Goal: Transaction & Acquisition: Download file/media

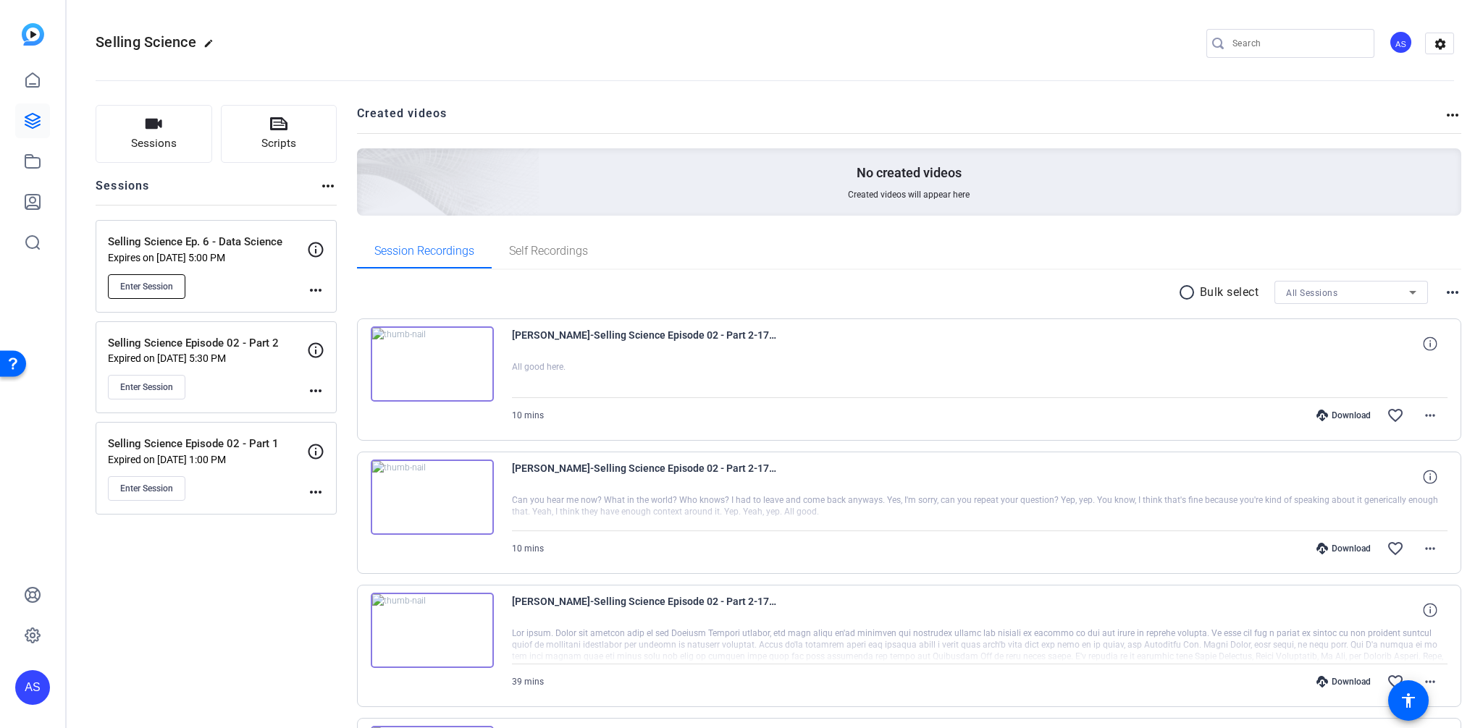
click at [135, 289] on span "Enter Session" at bounding box center [146, 287] width 53 height 12
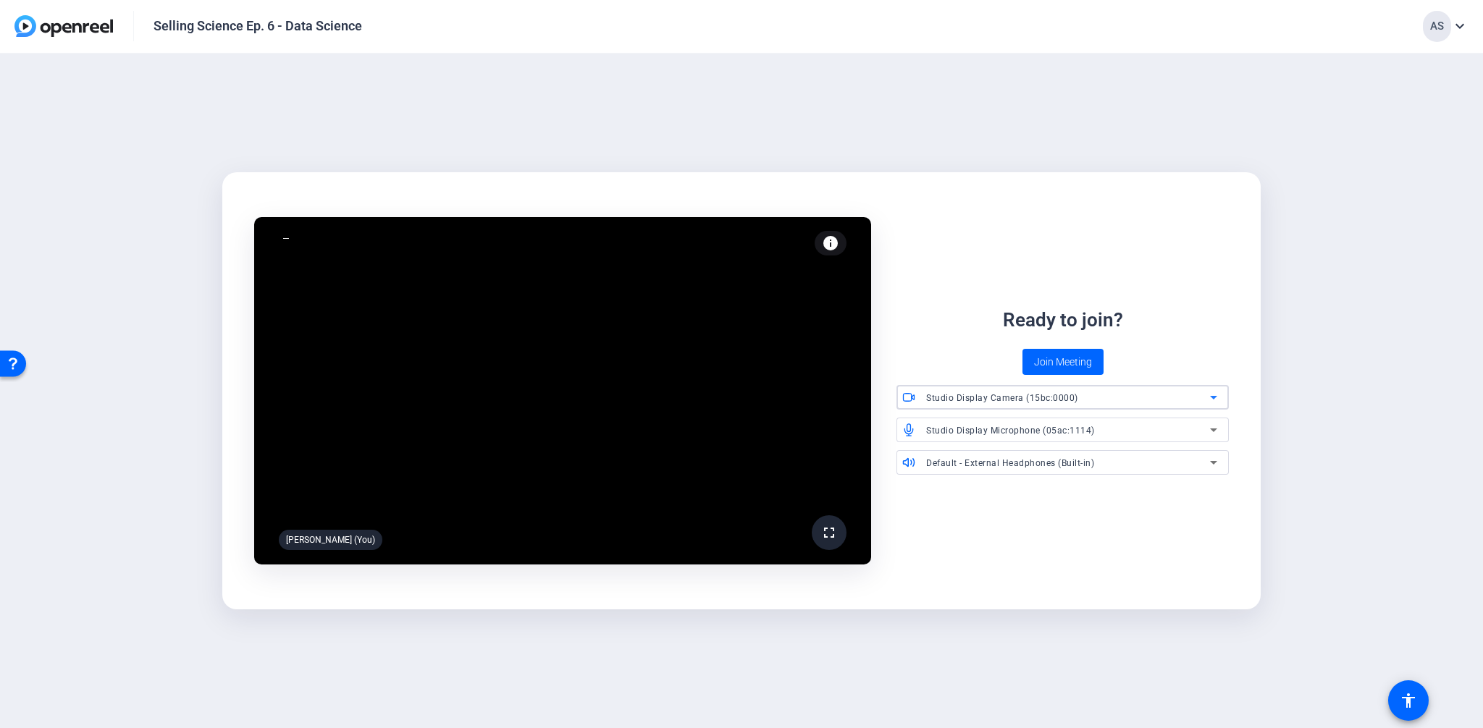
click at [1095, 394] on div "Studio Display Camera (15bc:0000)" at bounding box center [1068, 398] width 284 height 18
click at [927, 350] on div at bounding box center [741, 364] width 1483 height 728
click at [1004, 431] on span "Studio Display Microphone (05ac:1114)" at bounding box center [1010, 431] width 169 height 10
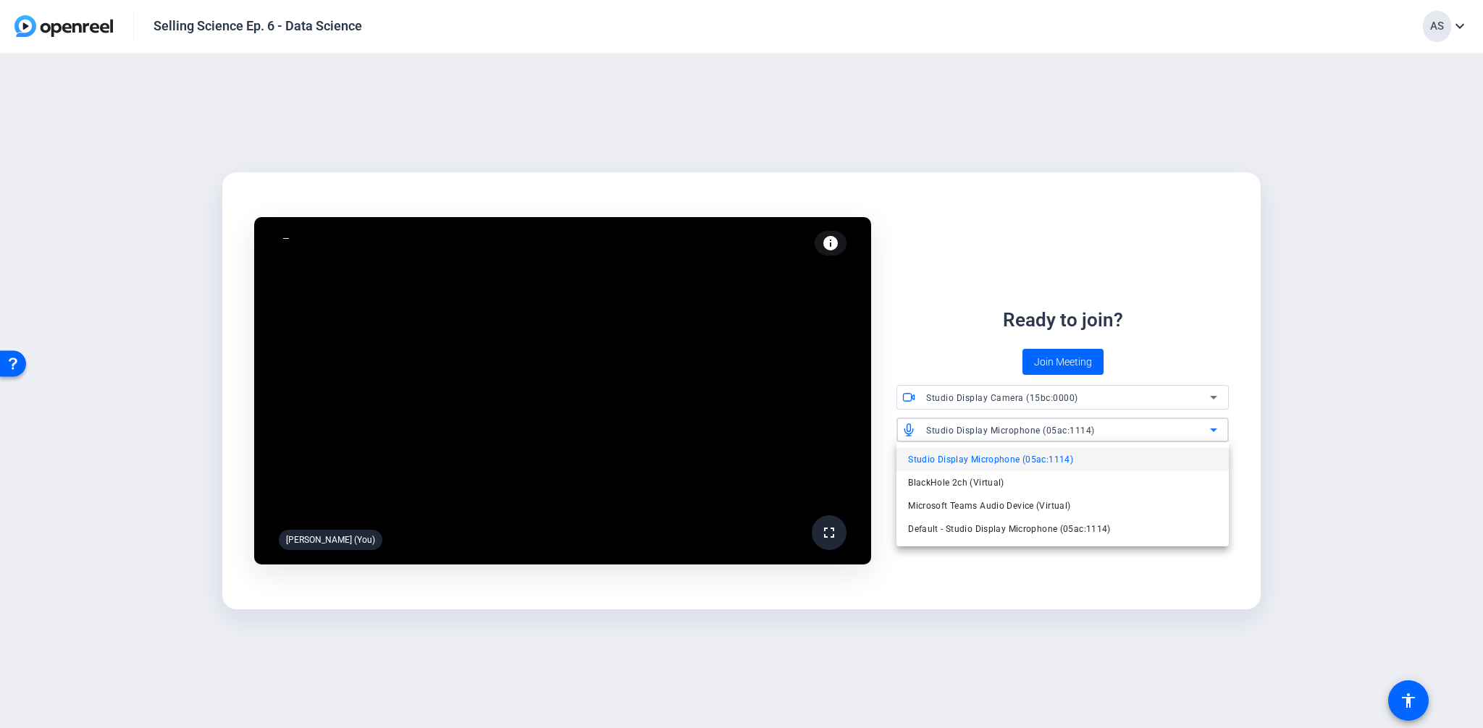
click at [1004, 431] on div at bounding box center [741, 364] width 1483 height 728
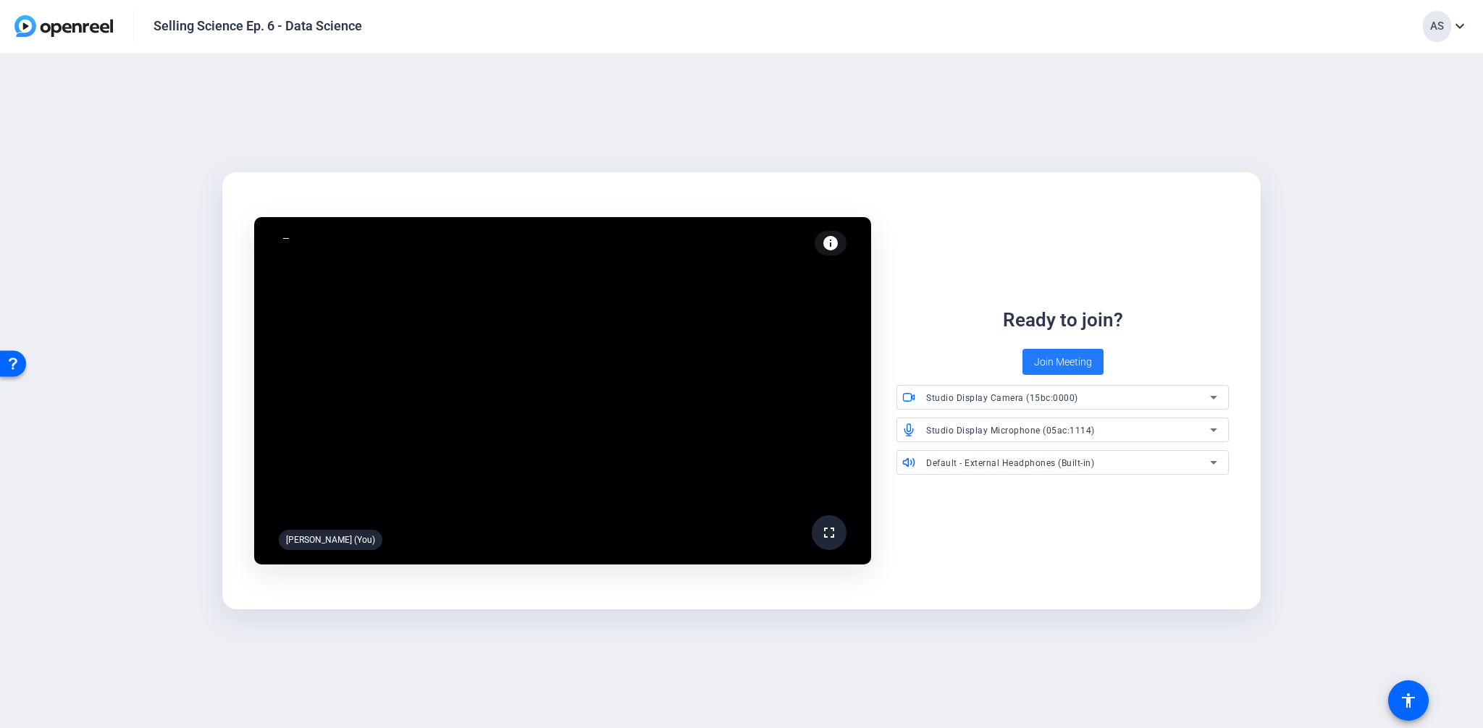
click at [1068, 360] on span "Join Meeting" at bounding box center [1063, 362] width 58 height 15
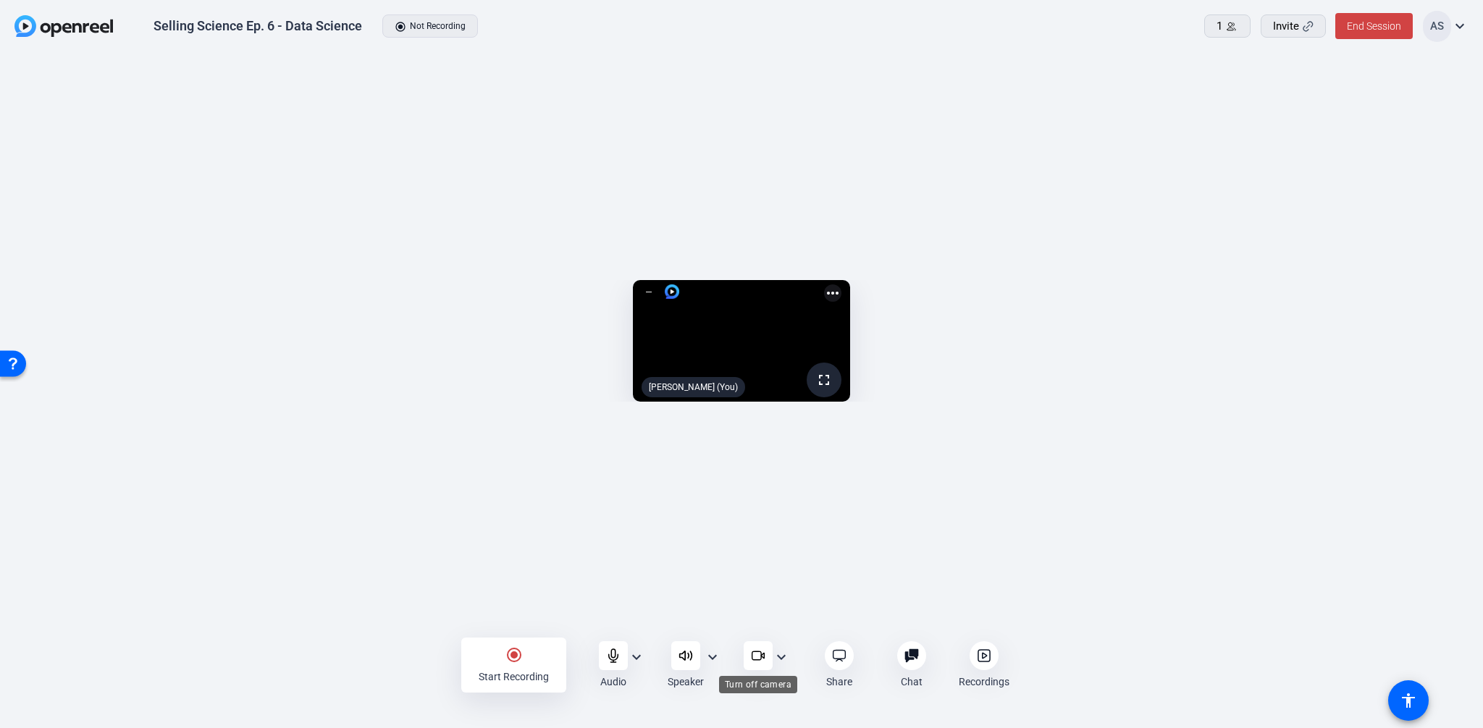
click at [754, 649] on icon at bounding box center [758, 656] width 14 height 14
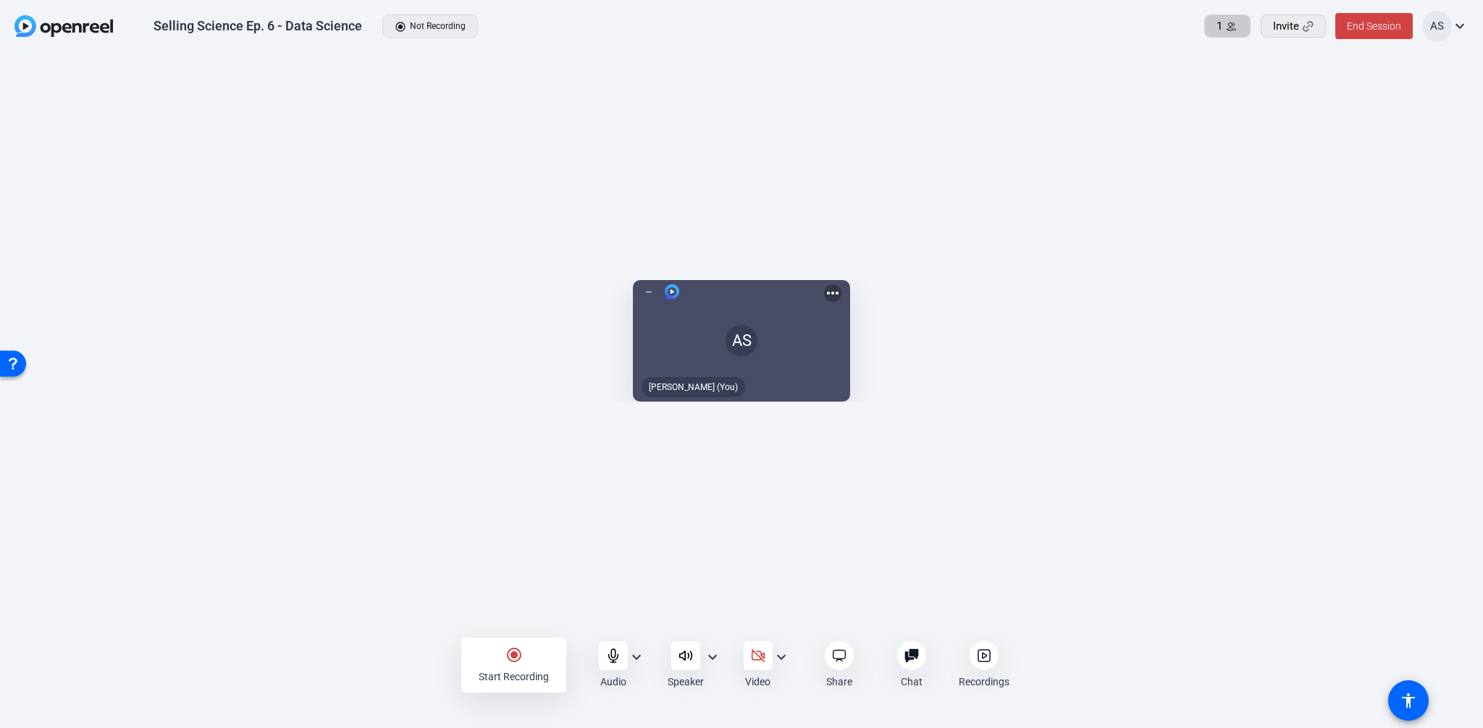
click at [1228, 24] on icon at bounding box center [1231, 26] width 11 height 11
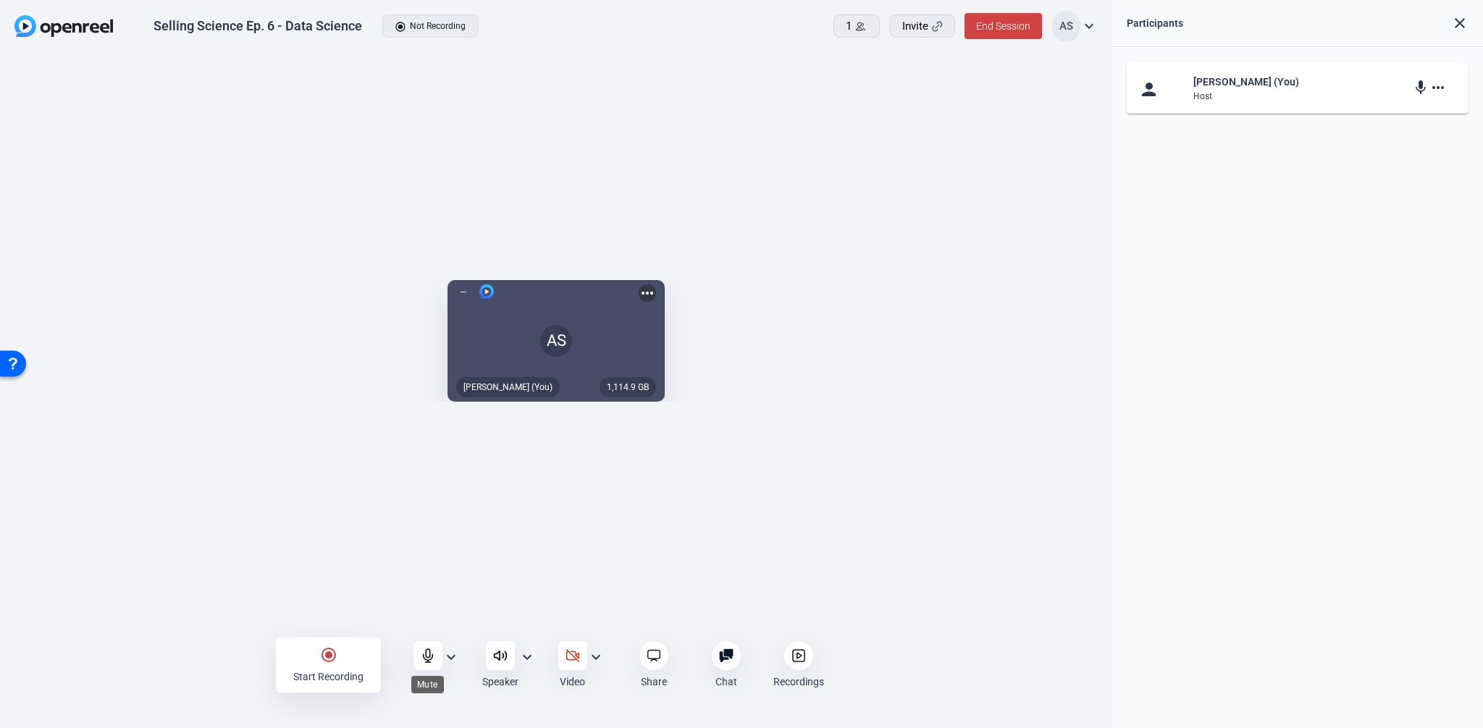
click at [429, 659] on icon at bounding box center [427, 655] width 9 height 13
click at [1088, 26] on mat-icon "expand_more" at bounding box center [1088, 25] width 17 height 17
click at [1088, 26] on div at bounding box center [741, 364] width 1483 height 728
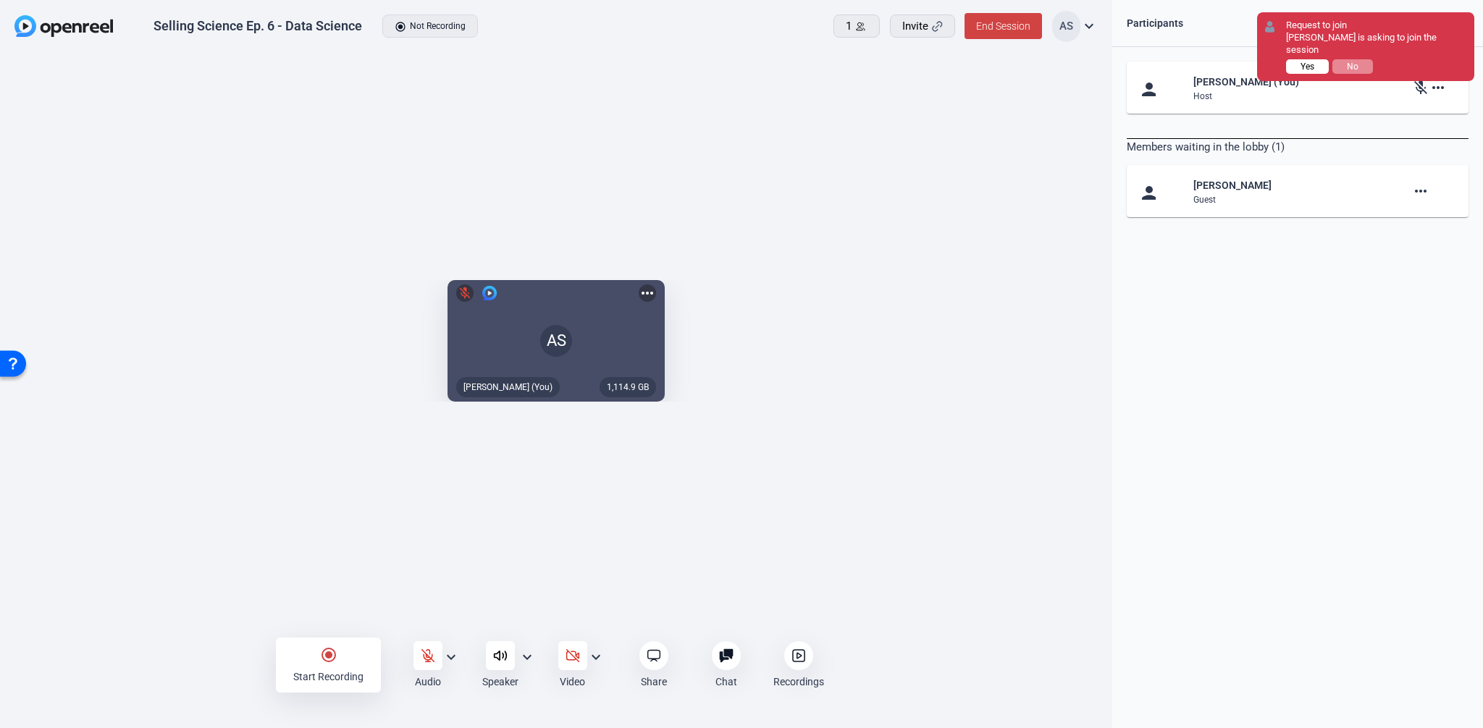
click at [1311, 62] on span "Yes" at bounding box center [1307, 67] width 14 height 10
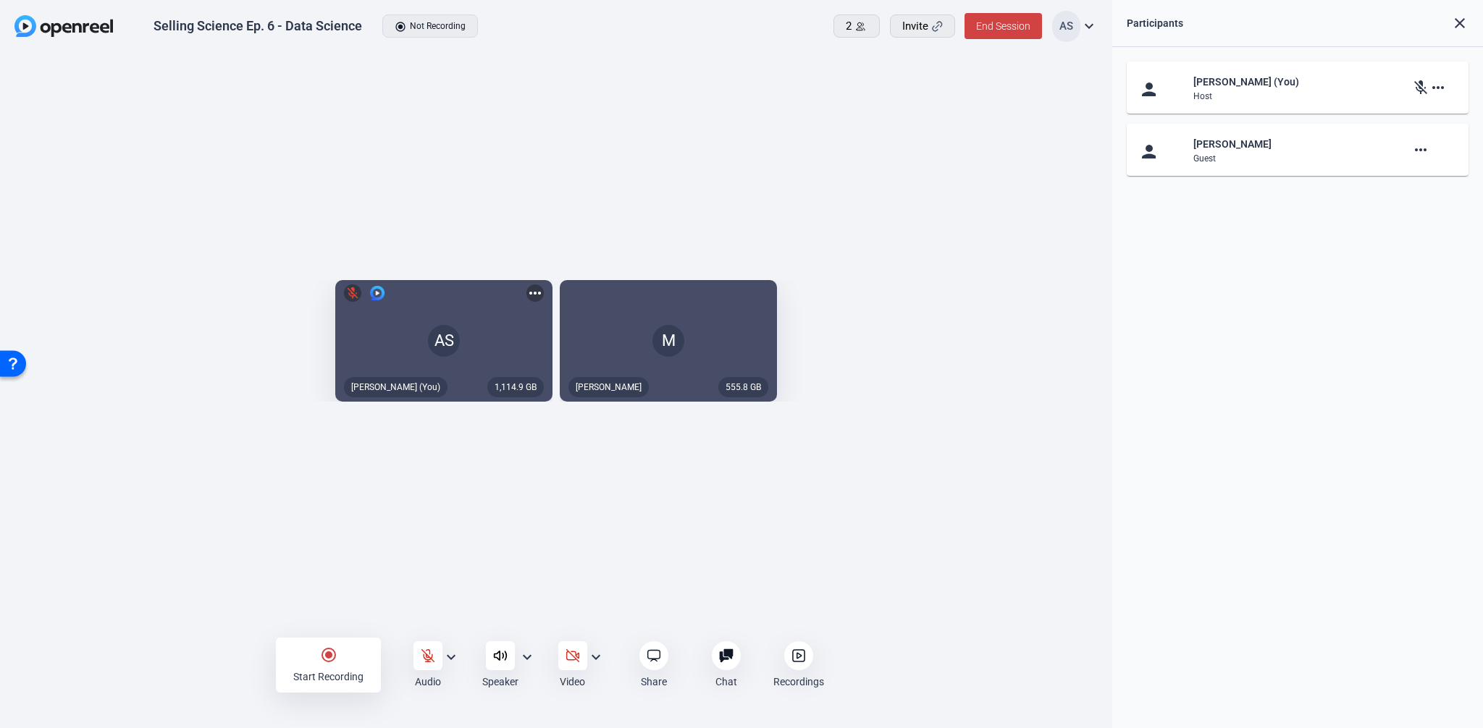
click at [442, 569] on div "1,114.9 GB AS mic_off Aaron Shelton (You) more_horiz 555.8 GB M Megan" at bounding box center [556, 345] width 1112 height 583
click at [430, 663] on div at bounding box center [427, 655] width 29 height 29
click at [1439, 145] on mat-icon "more_horiz" at bounding box center [1437, 149] width 17 height 17
click at [1278, 258] on div at bounding box center [741, 364] width 1483 height 728
click at [452, 654] on mat-icon "expand_more" at bounding box center [450, 657] width 17 height 17
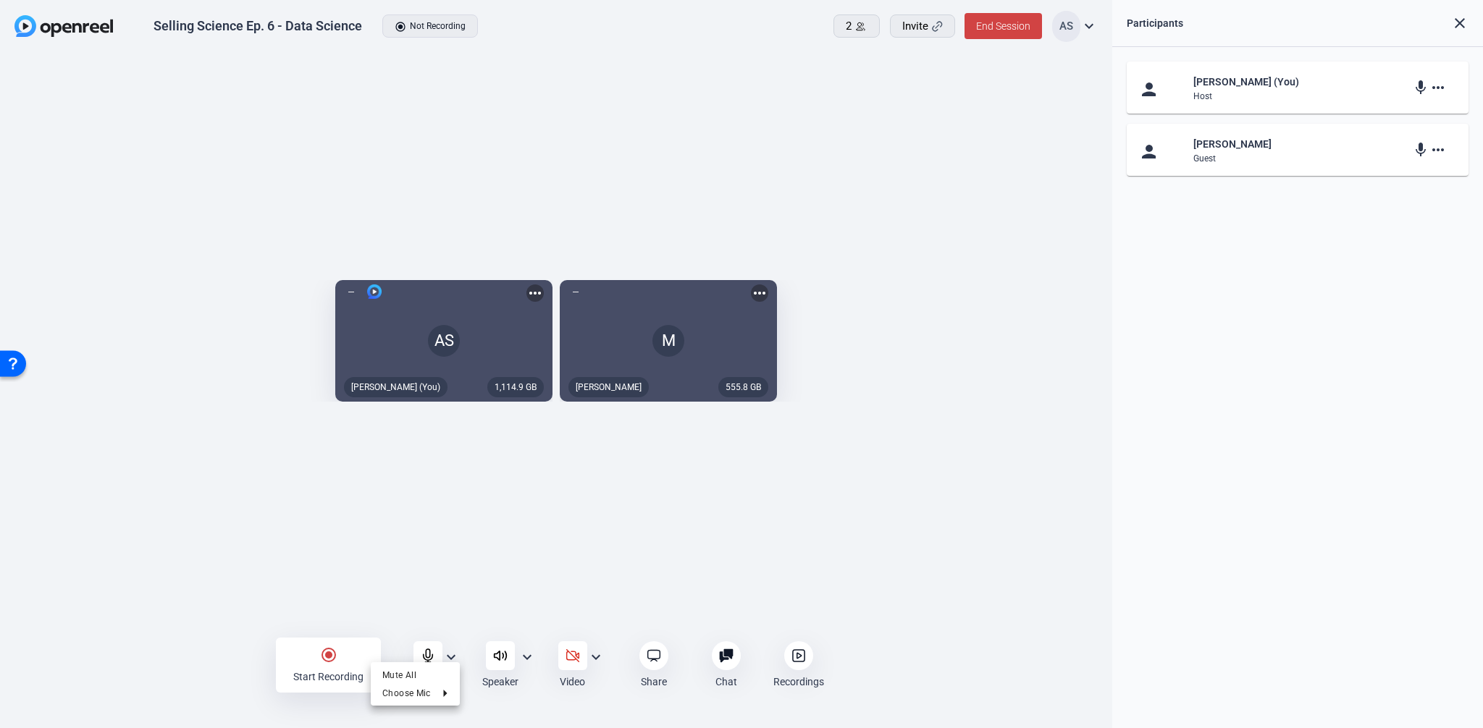
click at [430, 570] on div at bounding box center [741, 364] width 1483 height 728
click at [426, 652] on icon at bounding box center [428, 656] width 14 height 14
click at [432, 657] on icon at bounding box center [428, 656] width 14 height 14
click at [865, 27] on icon at bounding box center [860, 26] width 11 height 11
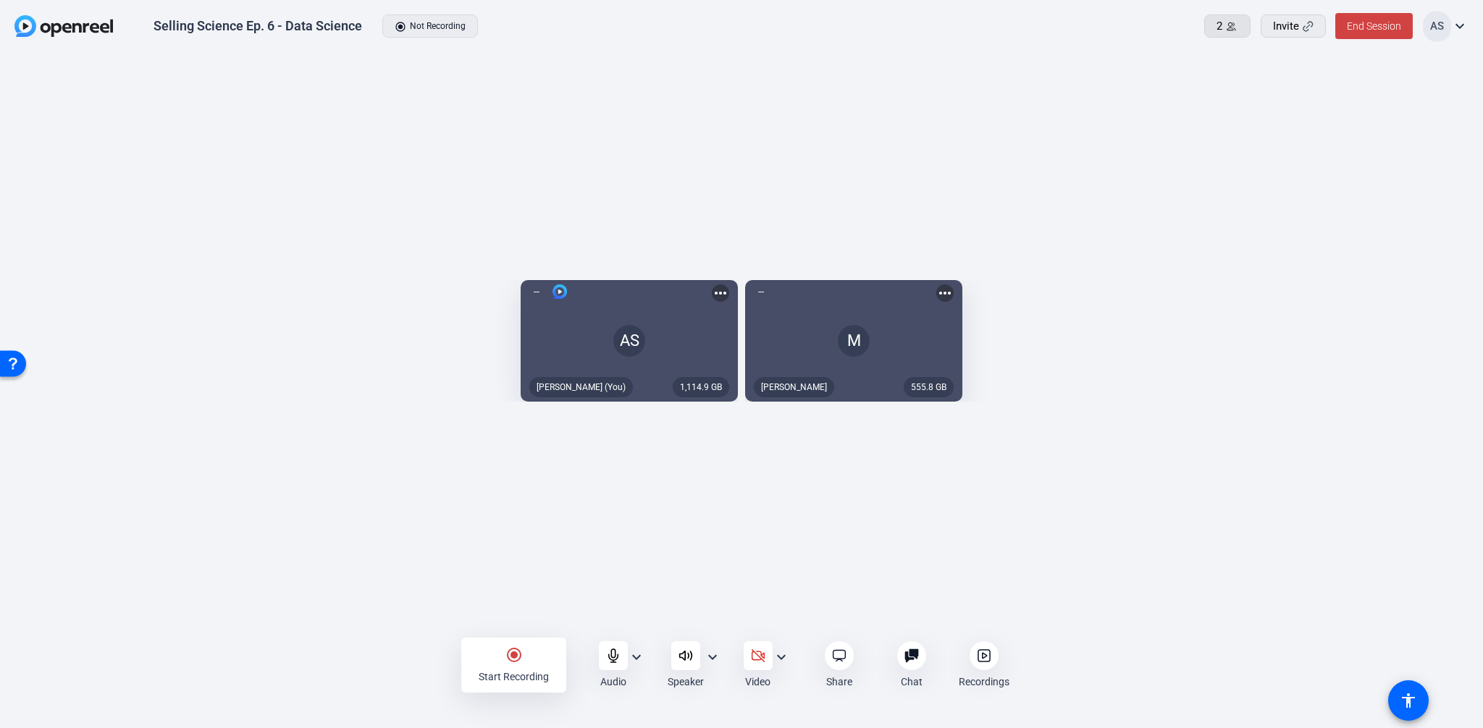
click at [1218, 24] on span "2" at bounding box center [1219, 26] width 6 height 17
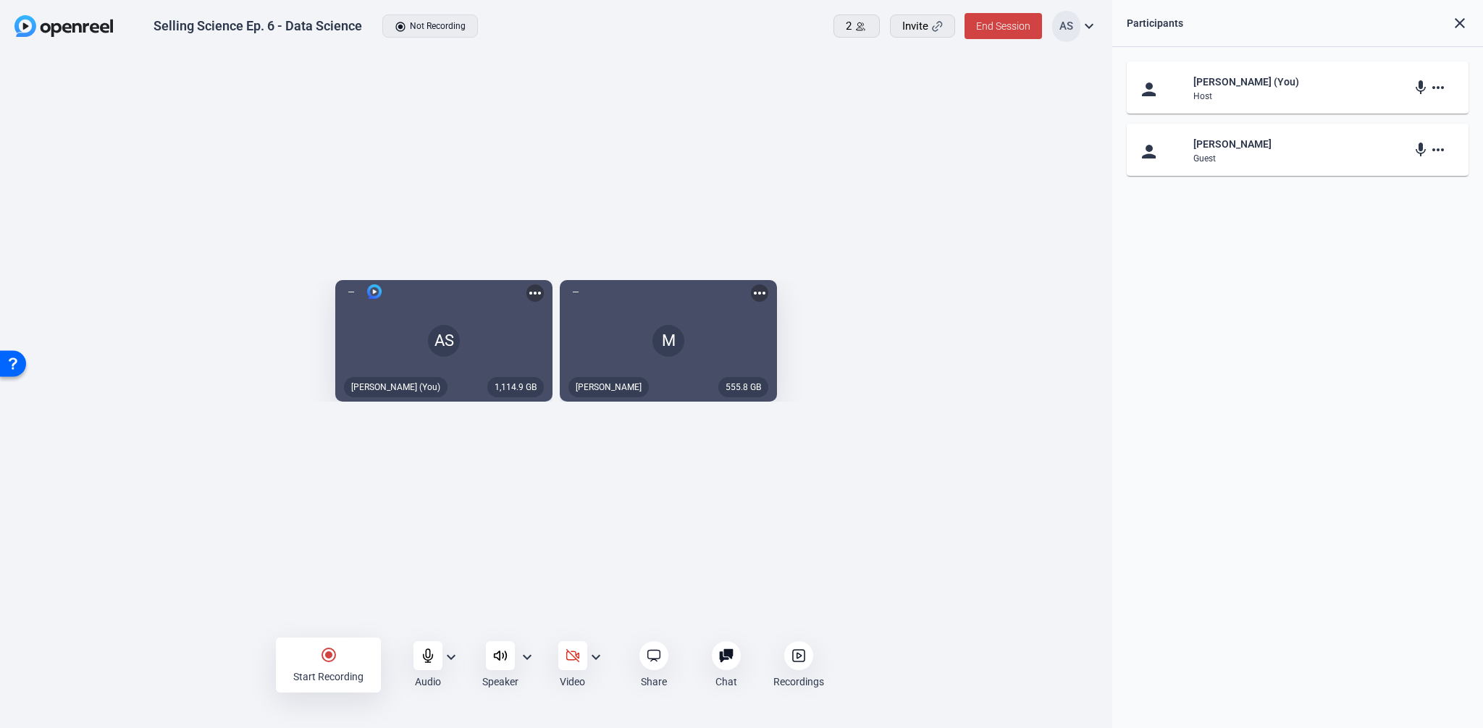
click at [446, 607] on div "1,114.9 GB AS Aaron Shelton (You) more_horiz 555.8 GB M Megan more_horiz" at bounding box center [556, 345] width 1112 height 583
click at [430, 654] on icon at bounding box center [428, 656] width 14 height 14
click at [341, 571] on div "1,114.9 GB AS mic_off Aaron Shelton (You) more_horiz 555.8 GB M Megan more_horiz" at bounding box center [556, 345] width 1112 height 583
click at [429, 659] on icon at bounding box center [428, 656] width 14 height 14
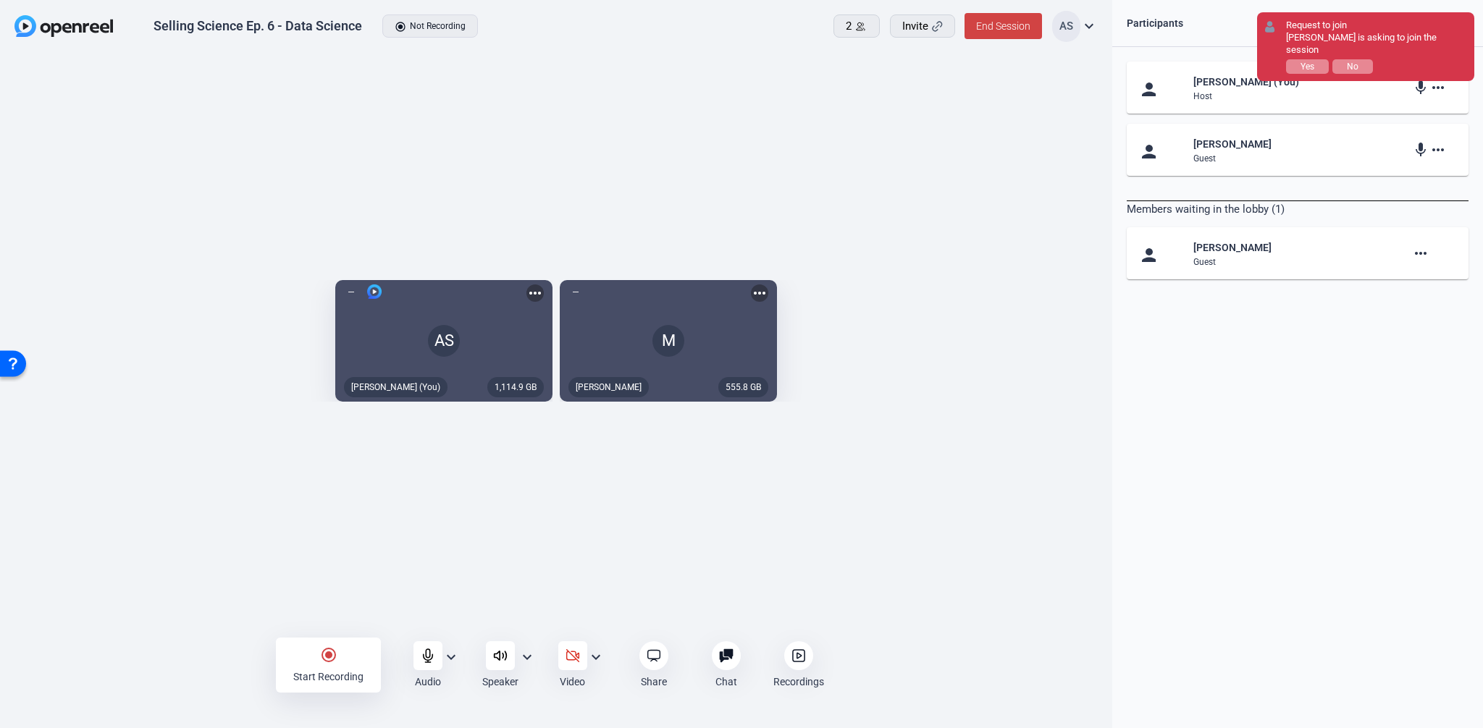
click at [447, 641] on openreel-mic-select "Audio expand_more" at bounding box center [436, 665] width 46 height 48
click at [1312, 62] on span "Yes" at bounding box center [1307, 67] width 14 height 10
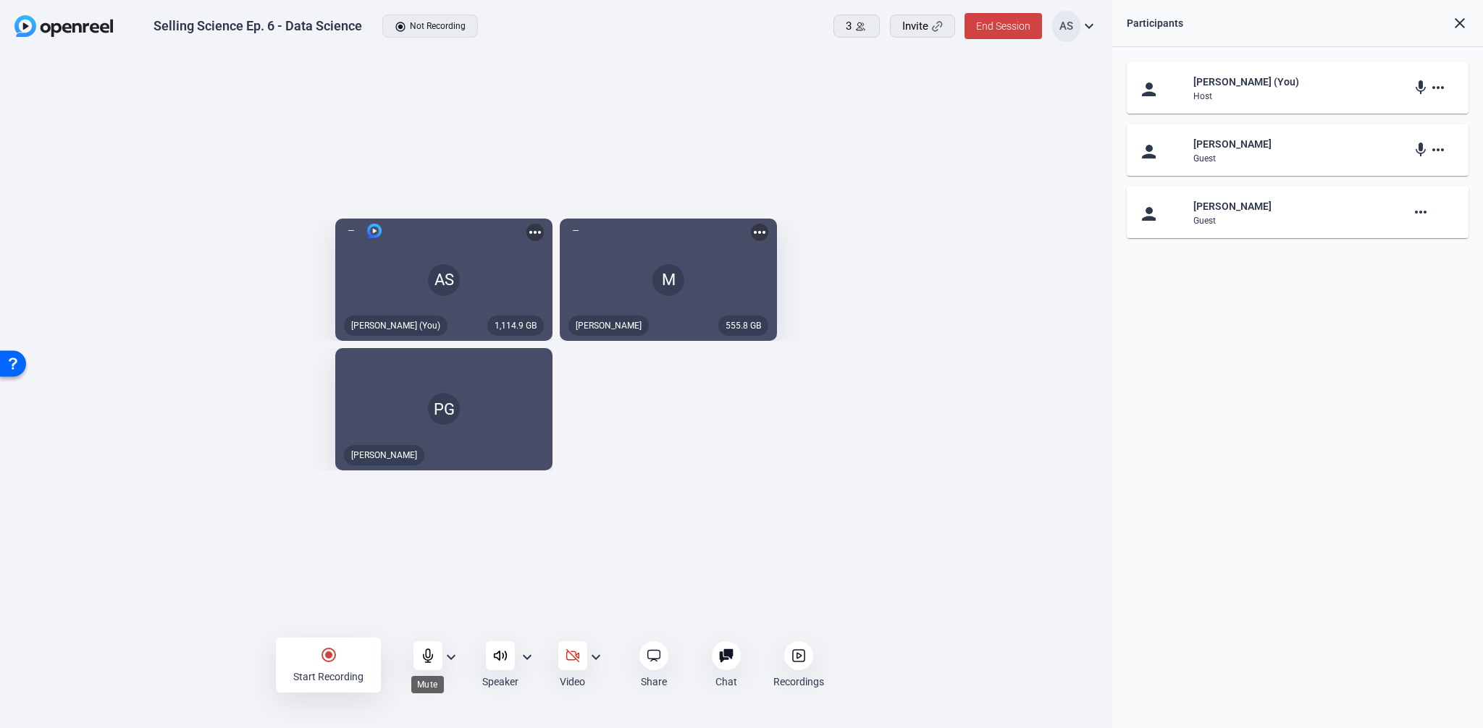
click at [427, 657] on icon at bounding box center [427, 655] width 9 height 13
click at [1416, 211] on mat-icon "more_horiz" at bounding box center [1420, 211] width 17 height 17
click at [1324, 319] on div at bounding box center [741, 364] width 1483 height 728
click at [1446, 210] on div "mic more_horiz" at bounding box center [1434, 211] width 45 height 17
click at [1441, 211] on mat-icon "more_horiz" at bounding box center [1437, 211] width 17 height 17
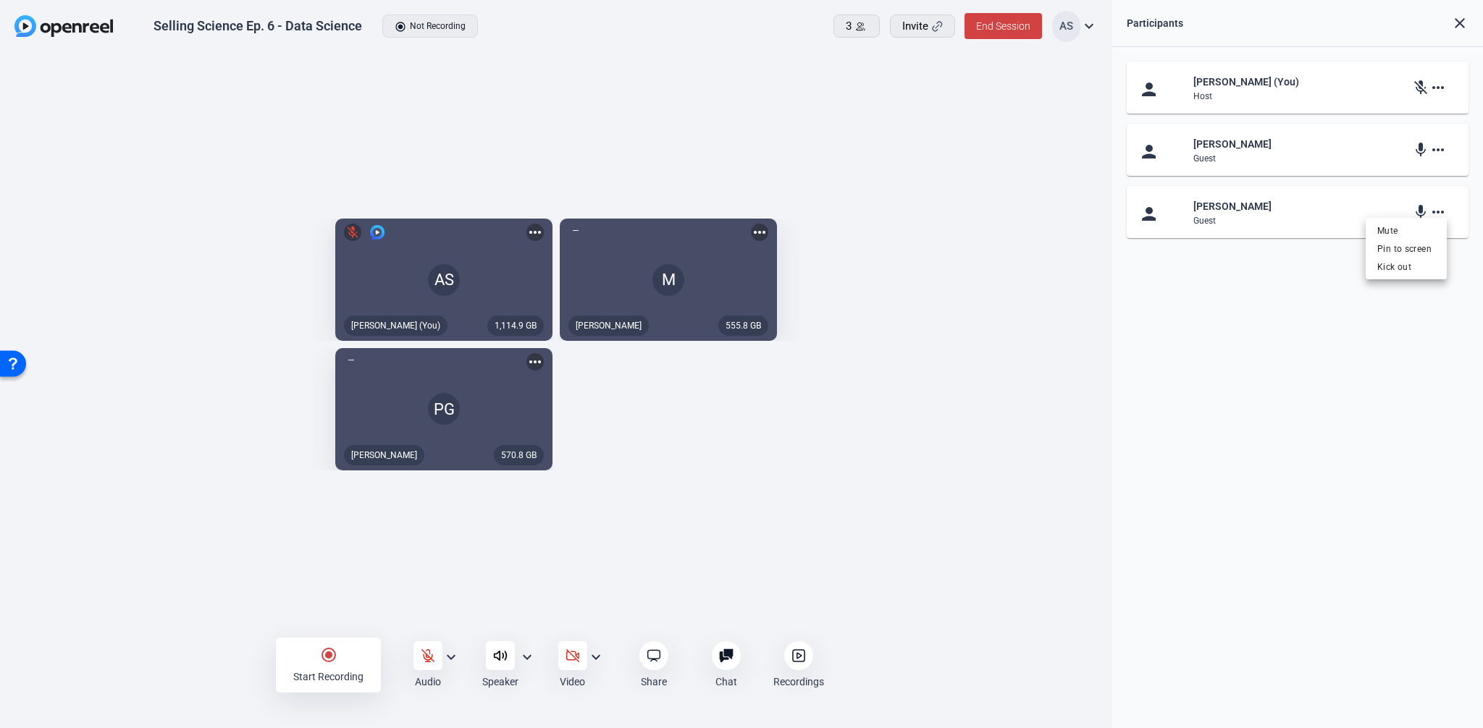
click at [1441, 211] on div at bounding box center [741, 364] width 1483 height 728
click at [797, 439] on div "1,114.9 GB AS mic_off Aaron Shelton (You) more_horiz 555.8 GB M Megan more_hori…" at bounding box center [555, 344] width 1083 height 266
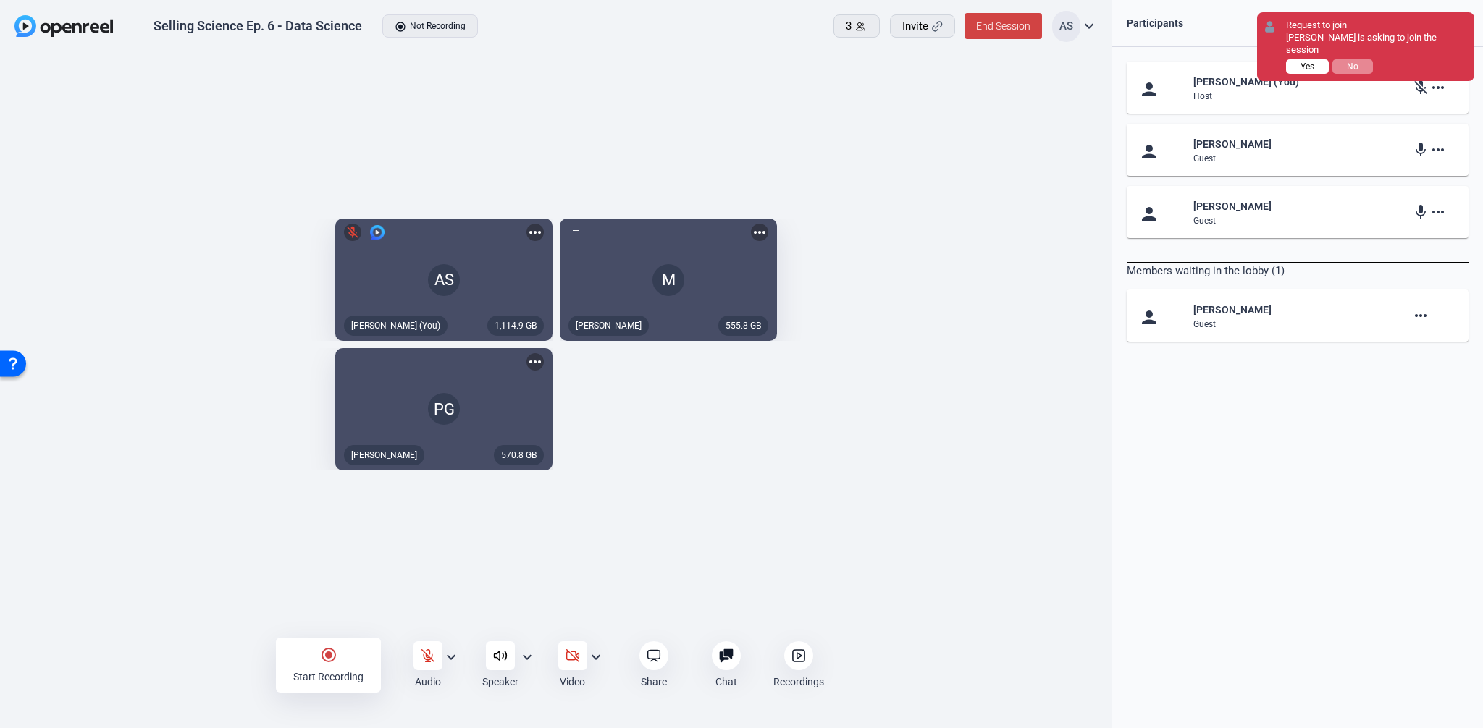
click at [1309, 69] on span "Yes" at bounding box center [1307, 67] width 14 height 10
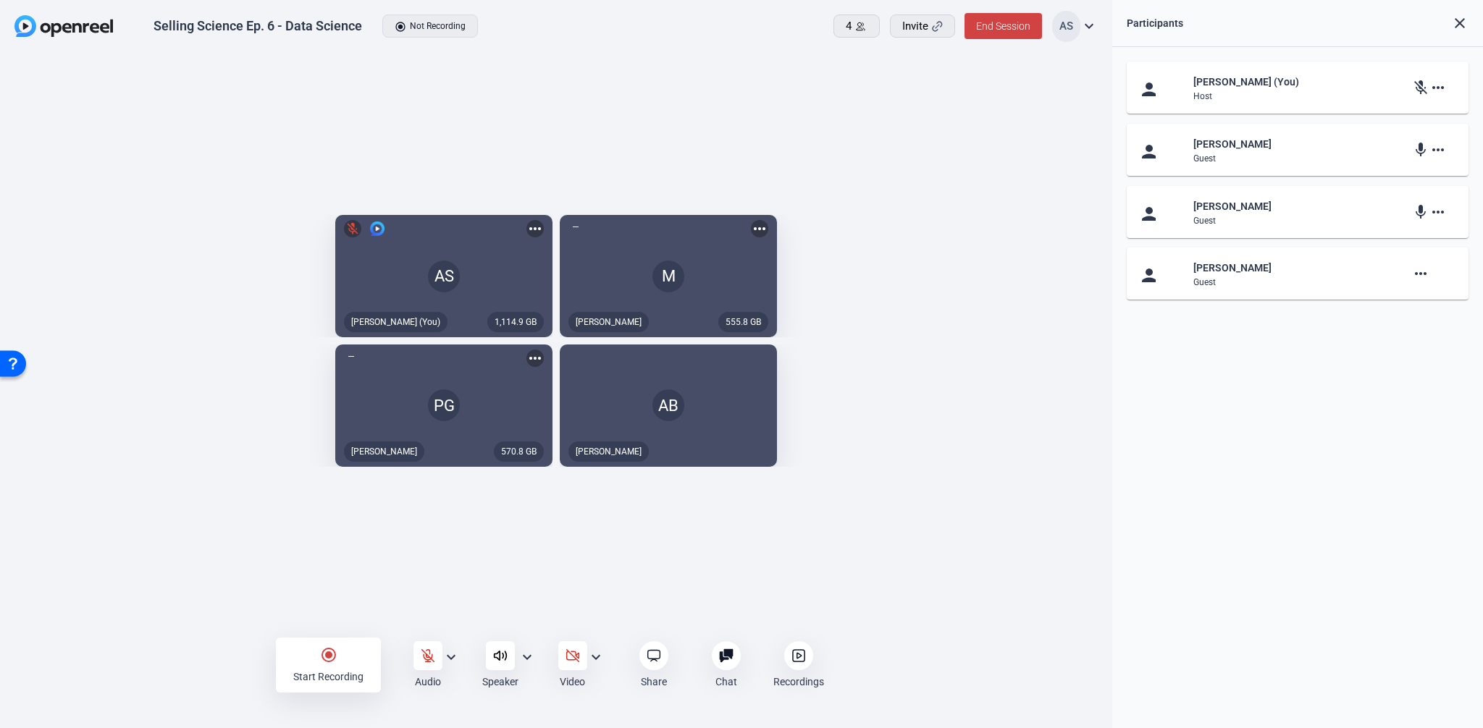
click at [1415, 275] on mat-icon "more_horiz" at bounding box center [1420, 273] width 17 height 17
click at [1419, 274] on div at bounding box center [741, 364] width 1483 height 728
click at [209, 640] on div "radio_button_checked Start Recording Audio expand_more Speaker expand_more Vide…" at bounding box center [556, 665] width 1112 height 58
click at [768, 365] on mat-icon "more_horiz" at bounding box center [759, 358] width 17 height 17
click at [1002, 365] on div at bounding box center [741, 364] width 1483 height 728
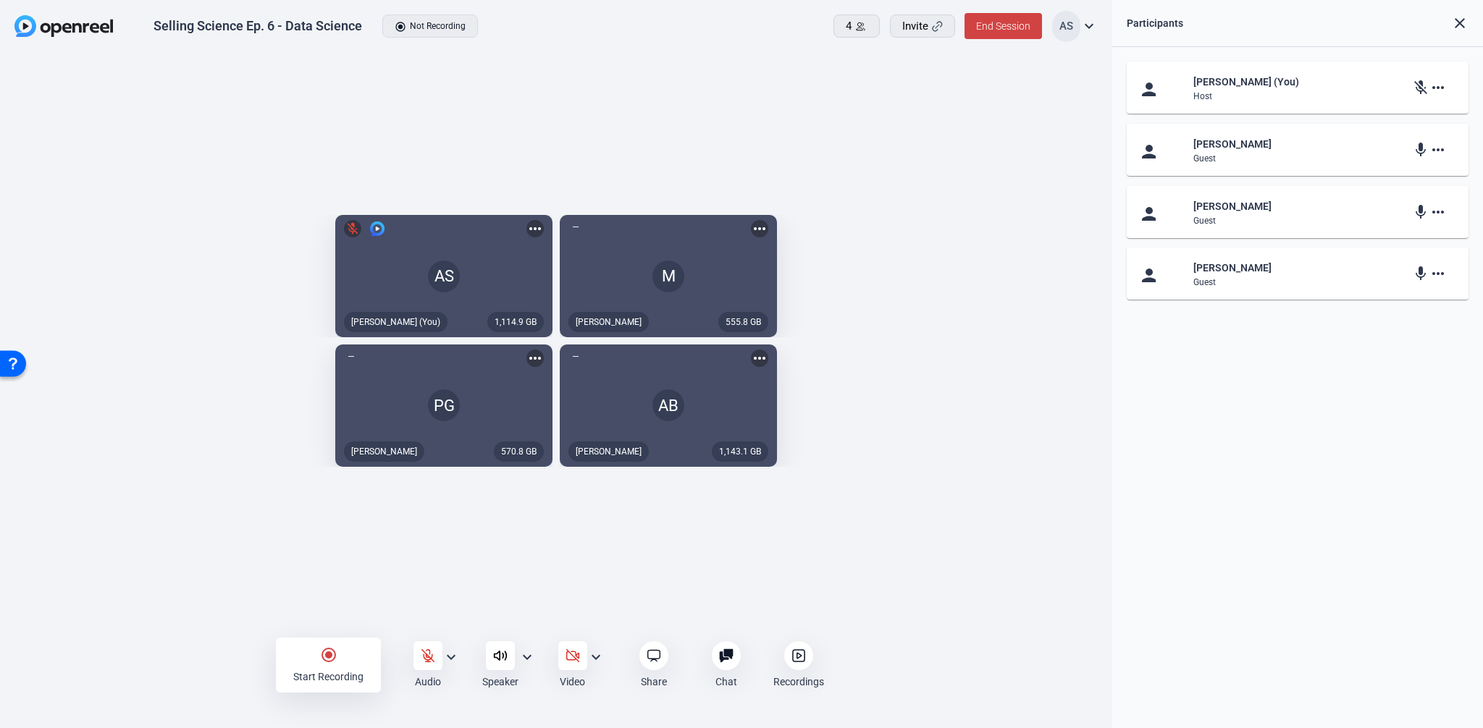
click at [928, 652] on div "radio_button_checked Start Recording Audio expand_more Speaker expand_more Vide…" at bounding box center [556, 665] width 1112 height 58
click at [717, 654] on div at bounding box center [726, 655] width 29 height 29
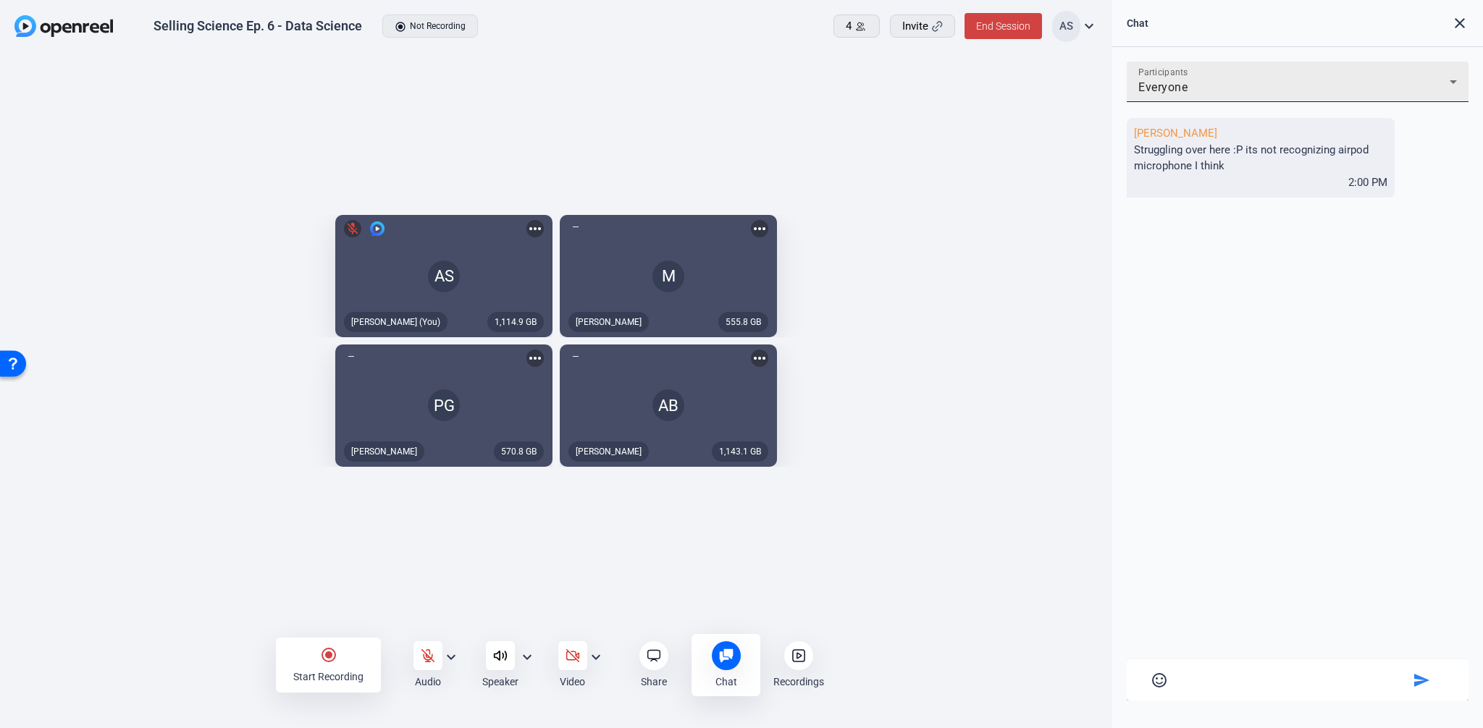
click at [1317, 76] on div "Participants Everyone" at bounding box center [1297, 82] width 319 height 41
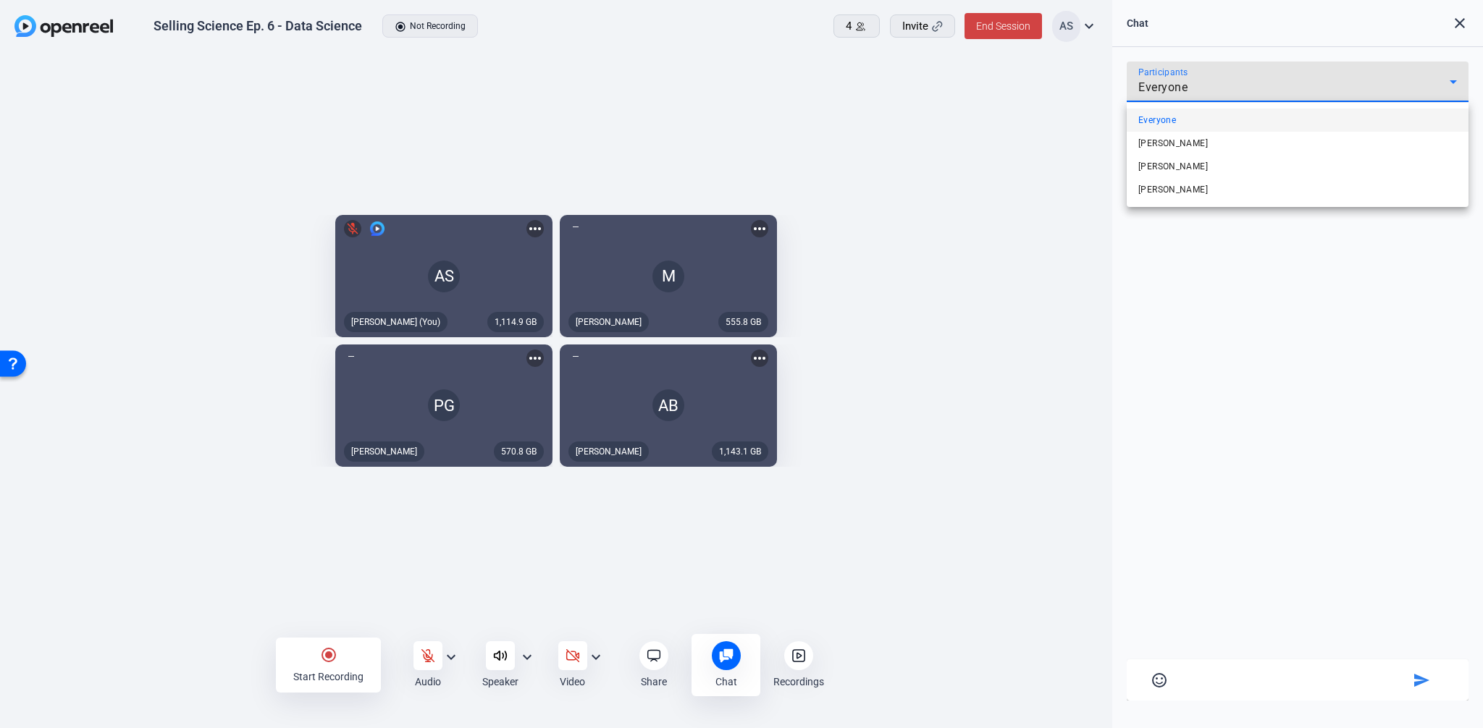
click at [1317, 76] on div at bounding box center [741, 364] width 1483 height 728
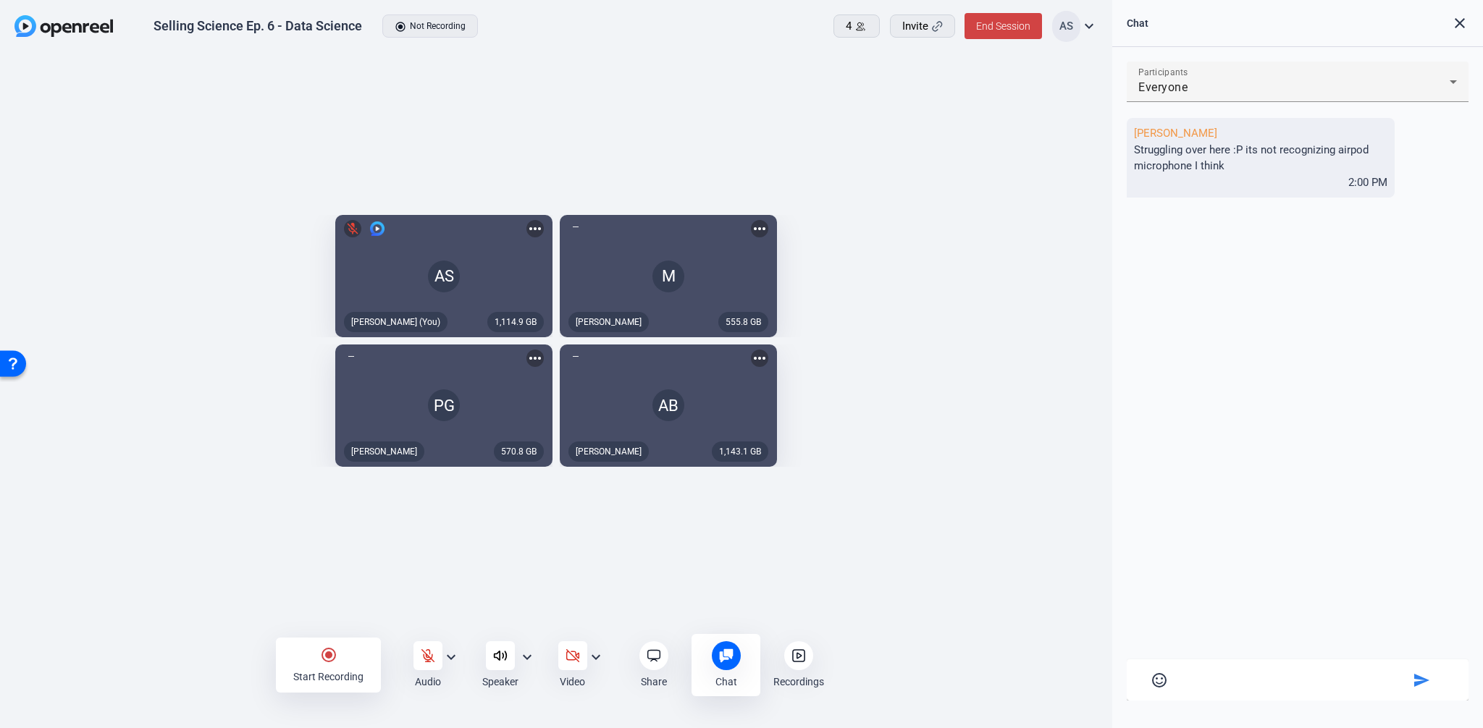
click at [1074, 215] on openreel-capture-lite-video-stream "555.8 GB M Megan more_horiz" at bounding box center [825, 276] width 531 height 122
click at [1236, 674] on textarea at bounding box center [1297, 677] width 223 height 13
type textarea "n"
click at [1000, 645] on div "radio_button_checked Start Recording Audio expand_more Speaker expand_more Vide…" at bounding box center [556, 665] width 1112 height 58
click at [1243, 696] on mat-card-content "sentiment_satisfied_alt send" at bounding box center [1297, 679] width 342 height 41
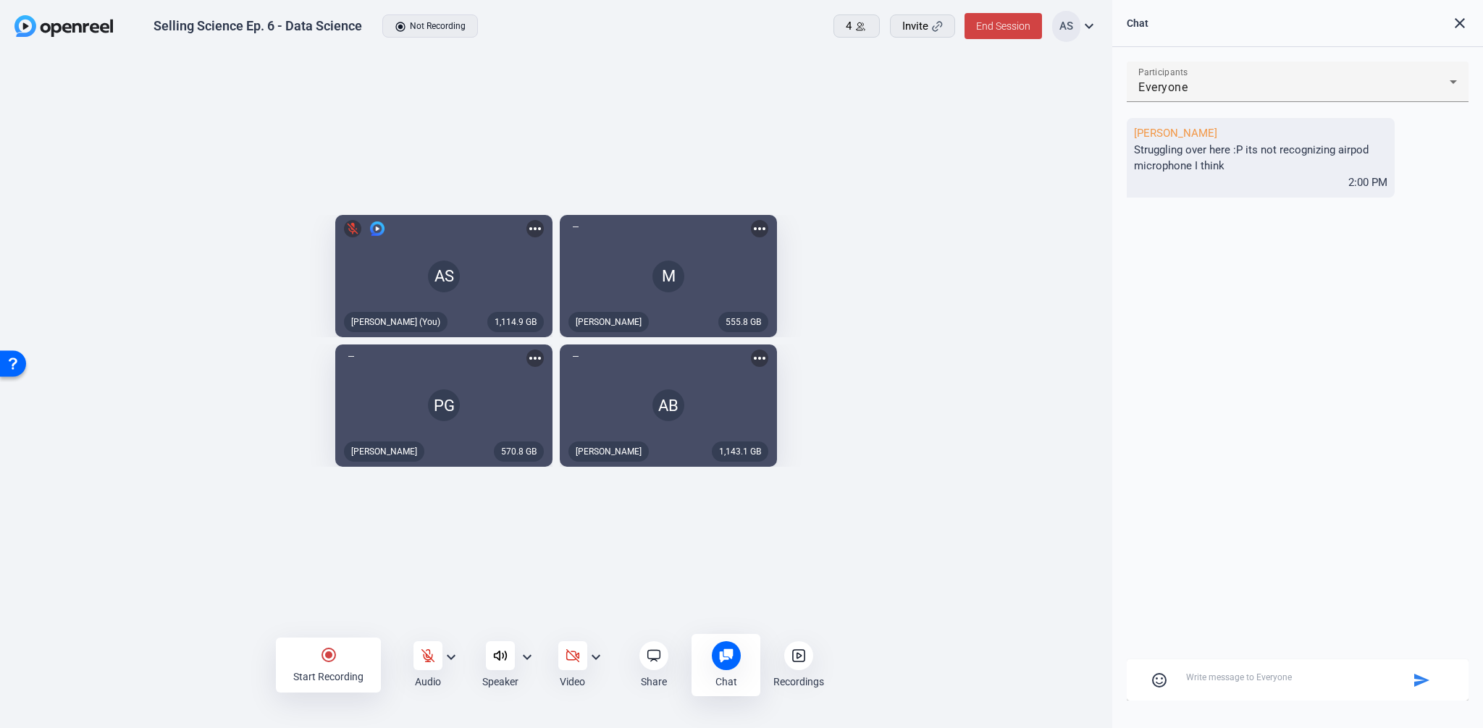
drag, startPoint x: 1237, startPoint y: 691, endPoint x: 1229, endPoint y: 686, distance: 9.1
click at [1237, 691] on mat-card-content "sentiment_satisfied_alt send" at bounding box center [1297, 679] width 342 height 41
click at [1227, 686] on form at bounding box center [1297, 680] width 223 height 18
click at [1219, 680] on textarea at bounding box center [1297, 677] width 223 height 13
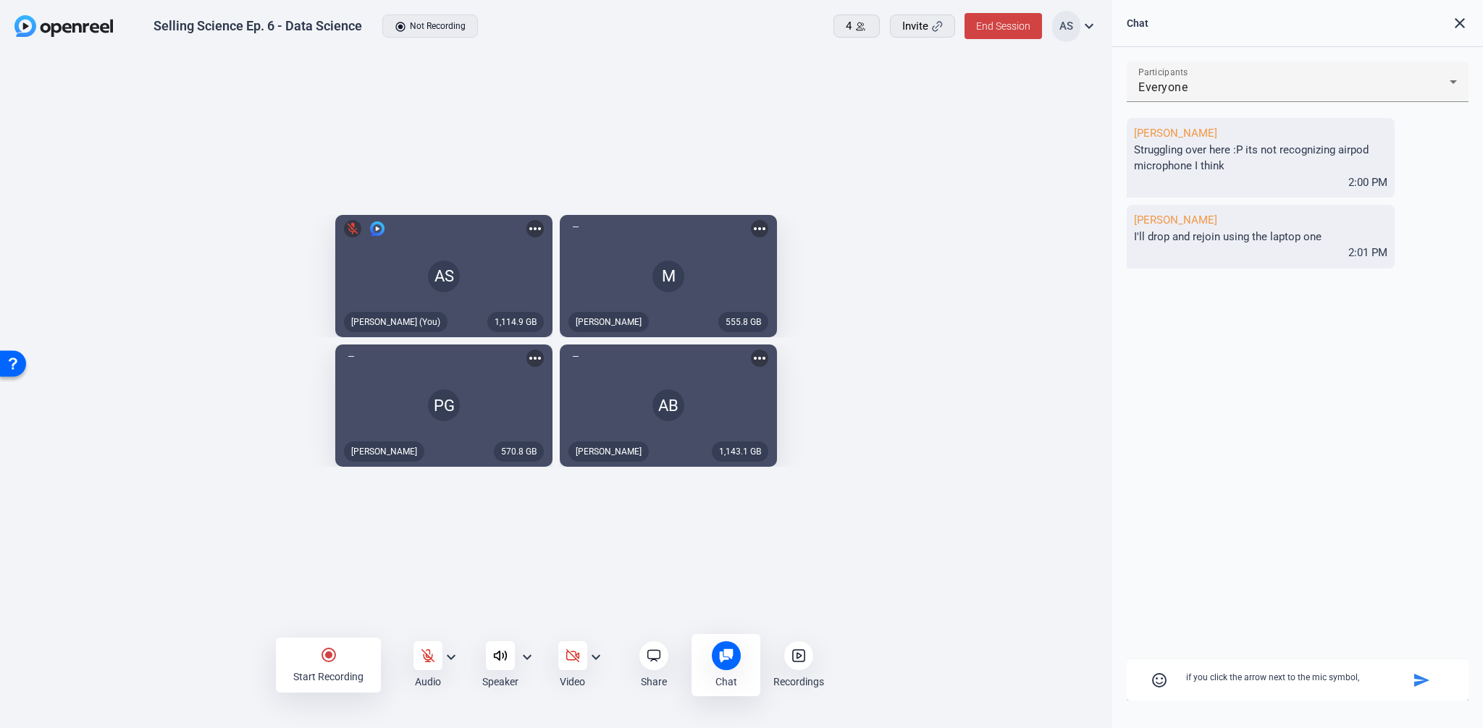
type textarea "if you click the arrow next to the mic symbol,"
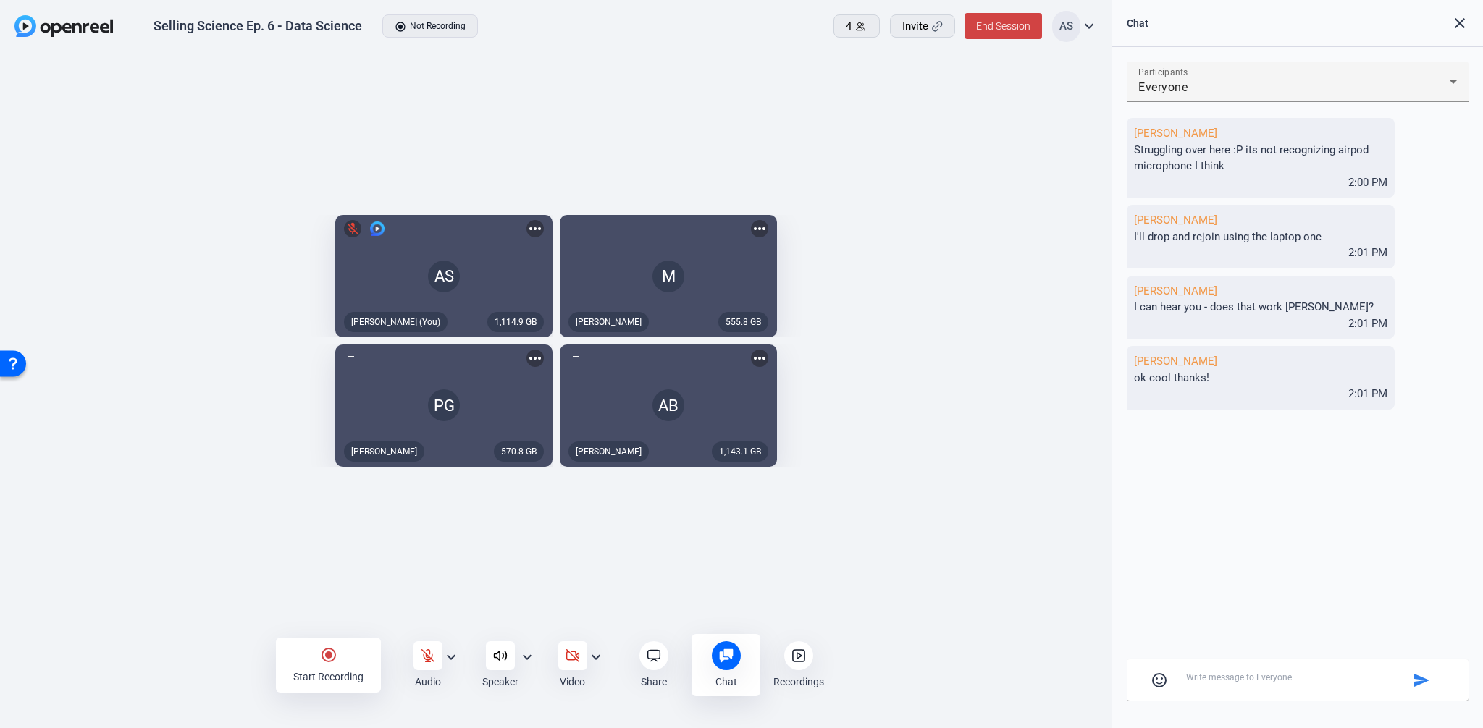
click at [1215, 683] on textarea at bounding box center [1297, 677] width 223 height 13
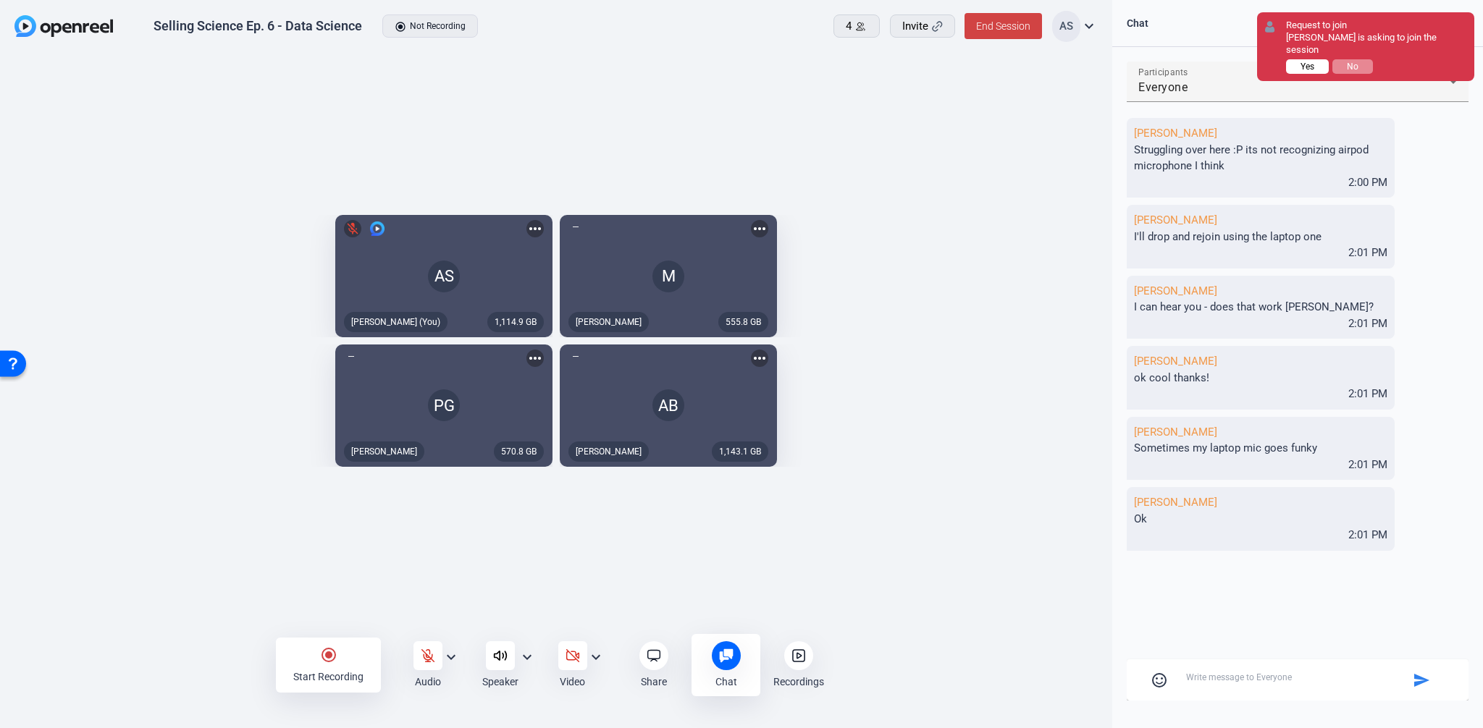
click at [1312, 62] on span "Yes" at bounding box center [1307, 67] width 14 height 10
click at [1304, 66] on span "Yes" at bounding box center [1307, 67] width 14 height 10
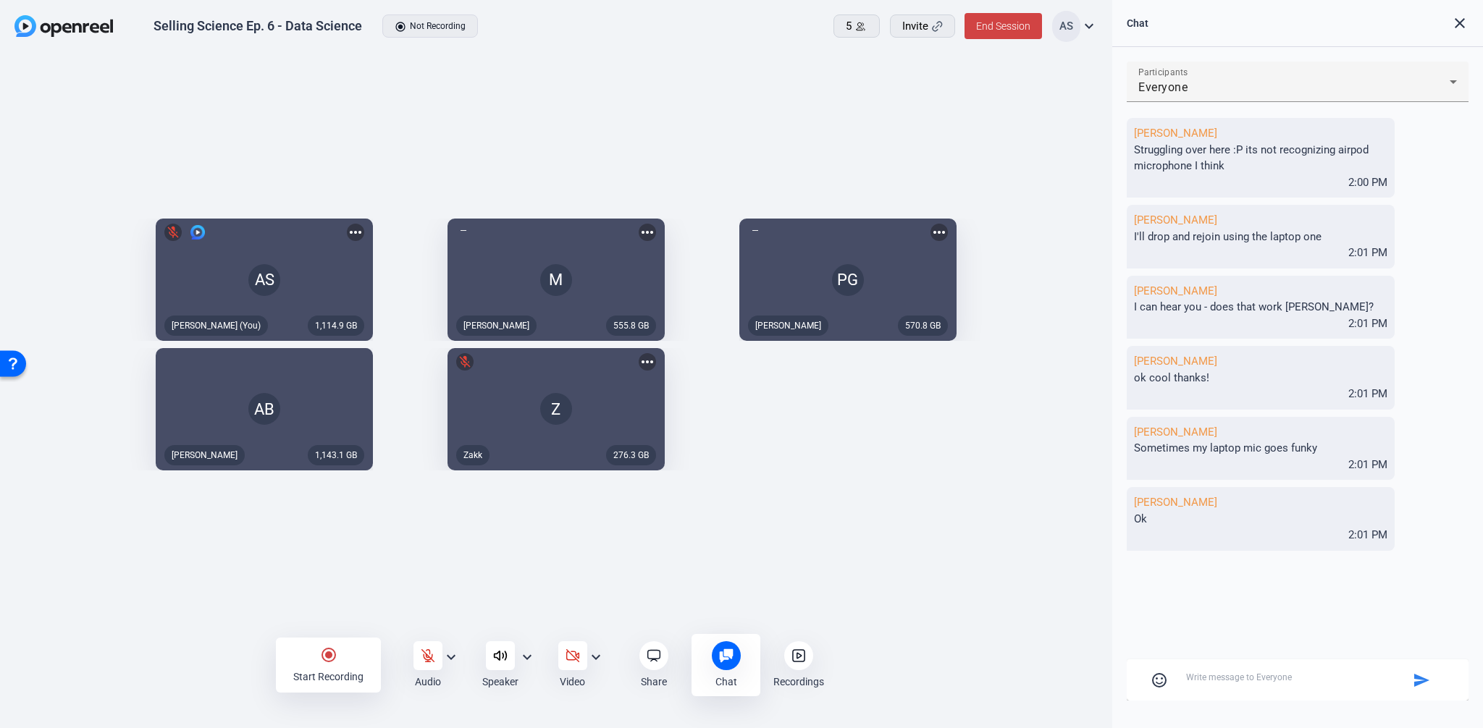
click at [209, 604] on div "1,114.9 GB AS mic_off Aaron Shelton (You) more_horiz 555.8 GB M Megan more_hori…" at bounding box center [556, 345] width 1112 height 583
click at [447, 656] on mat-icon "expand_more" at bounding box center [450, 657] width 17 height 17
click at [449, 657] on div at bounding box center [741, 364] width 1483 height 728
click at [250, 607] on div "1,114.9 GB AS mic_off Aaron Shelton (You) more_horiz 555.8 GB M Megan more_hori…" at bounding box center [556, 345] width 1112 height 583
click at [937, 22] on span at bounding box center [916, 26] width 64 height 35
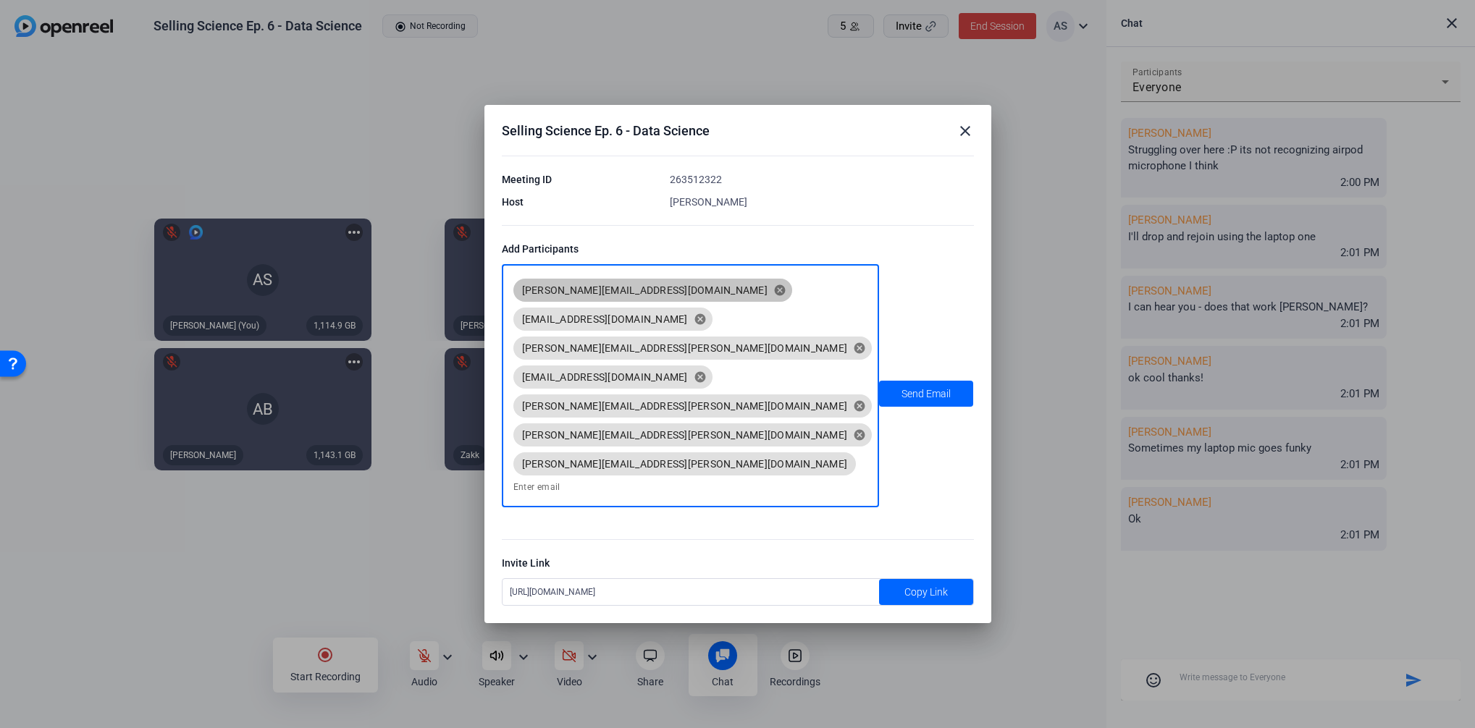
click at [744, 506] on div "Selling Science Ep. 6 - Data Science close Meeting ID 263512322 Host Aaron Shel…" at bounding box center [737, 364] width 507 height 518
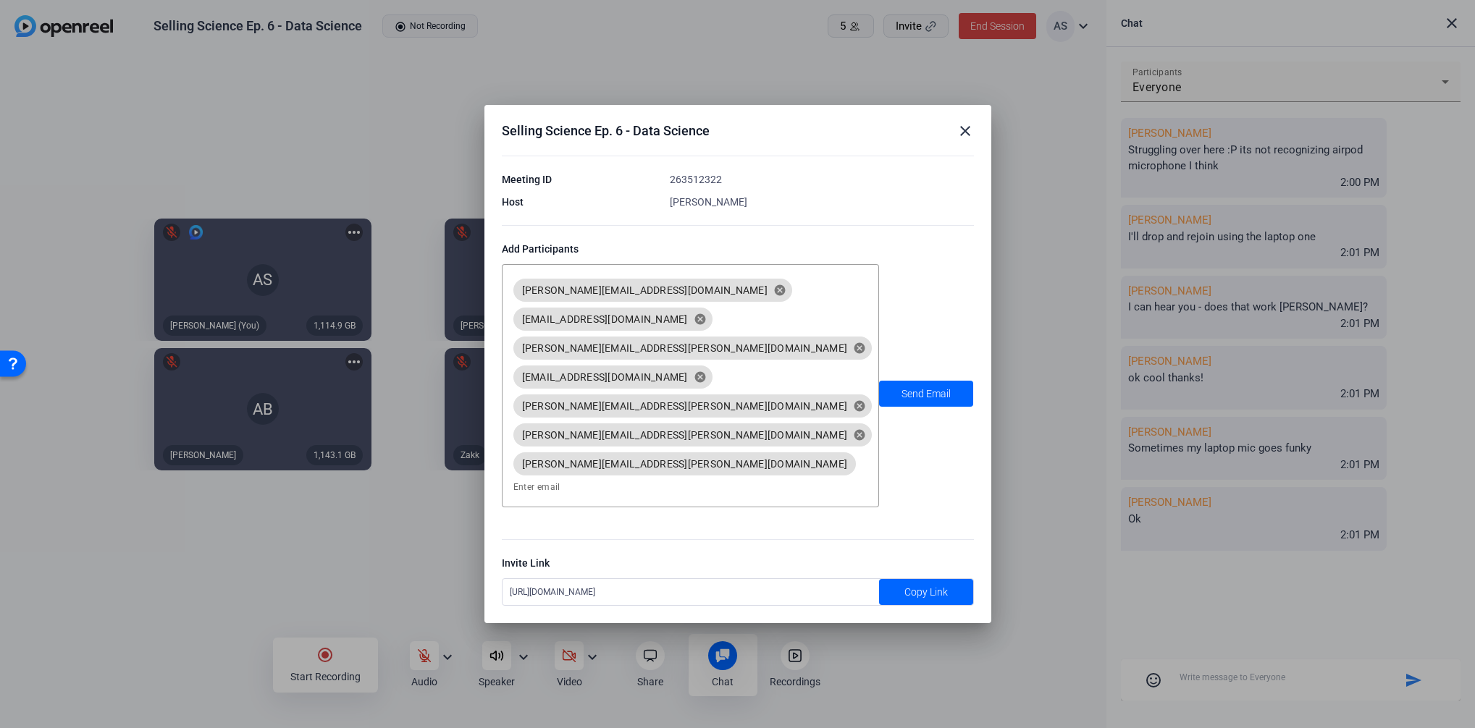
click at [966, 140] on mat-icon "close" at bounding box center [964, 130] width 17 height 17
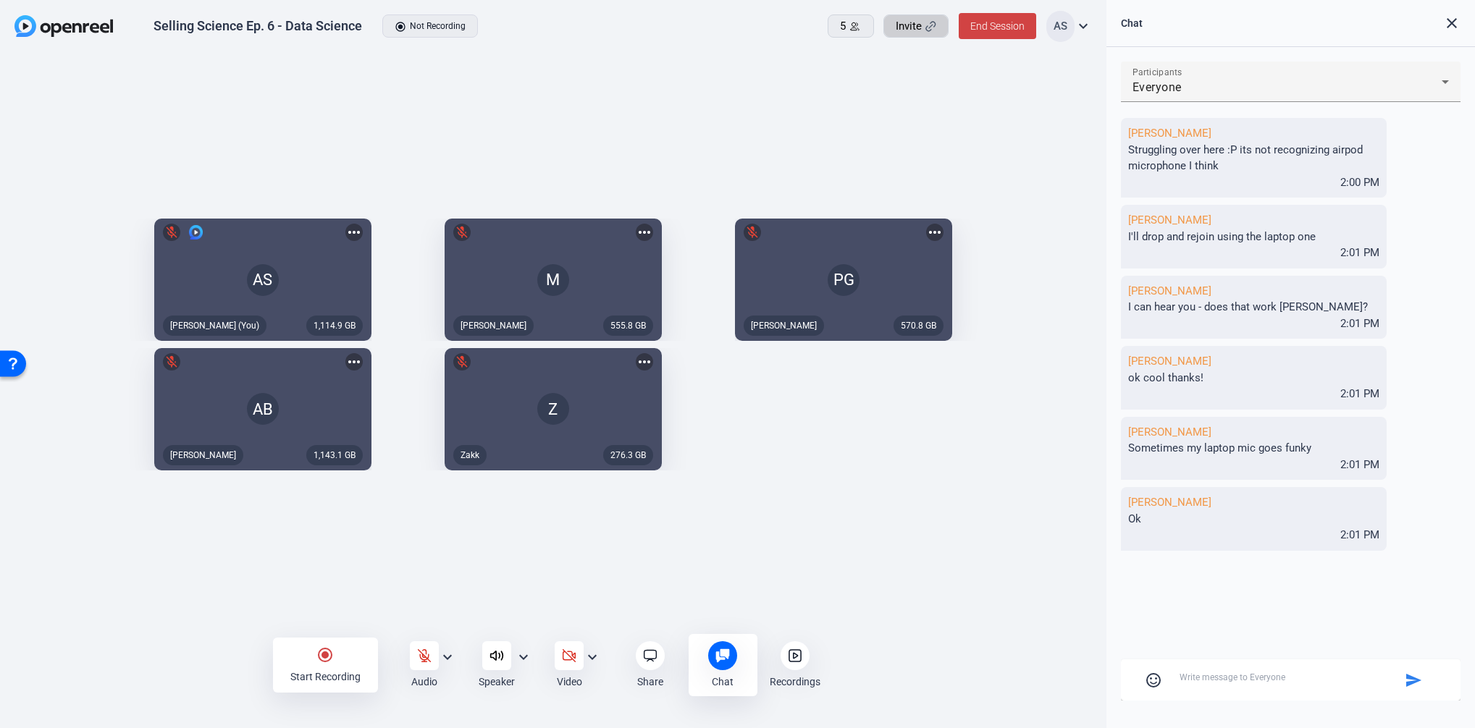
click at [841, 419] on div "1,114.9 GB AS mic_off Aaron Shelton (You) more_horiz 555.8 GB M mic_off Megan m…" at bounding box center [552, 344] width 1077 height 266
click at [1011, 93] on div "1,114.9 GB AS mic_off Aaron Shelton (You) more_horiz 555.8 GB M mic_off Megan m…" at bounding box center [553, 345] width 1106 height 583
click at [917, 33] on span "Invite" at bounding box center [908, 26] width 26 height 17
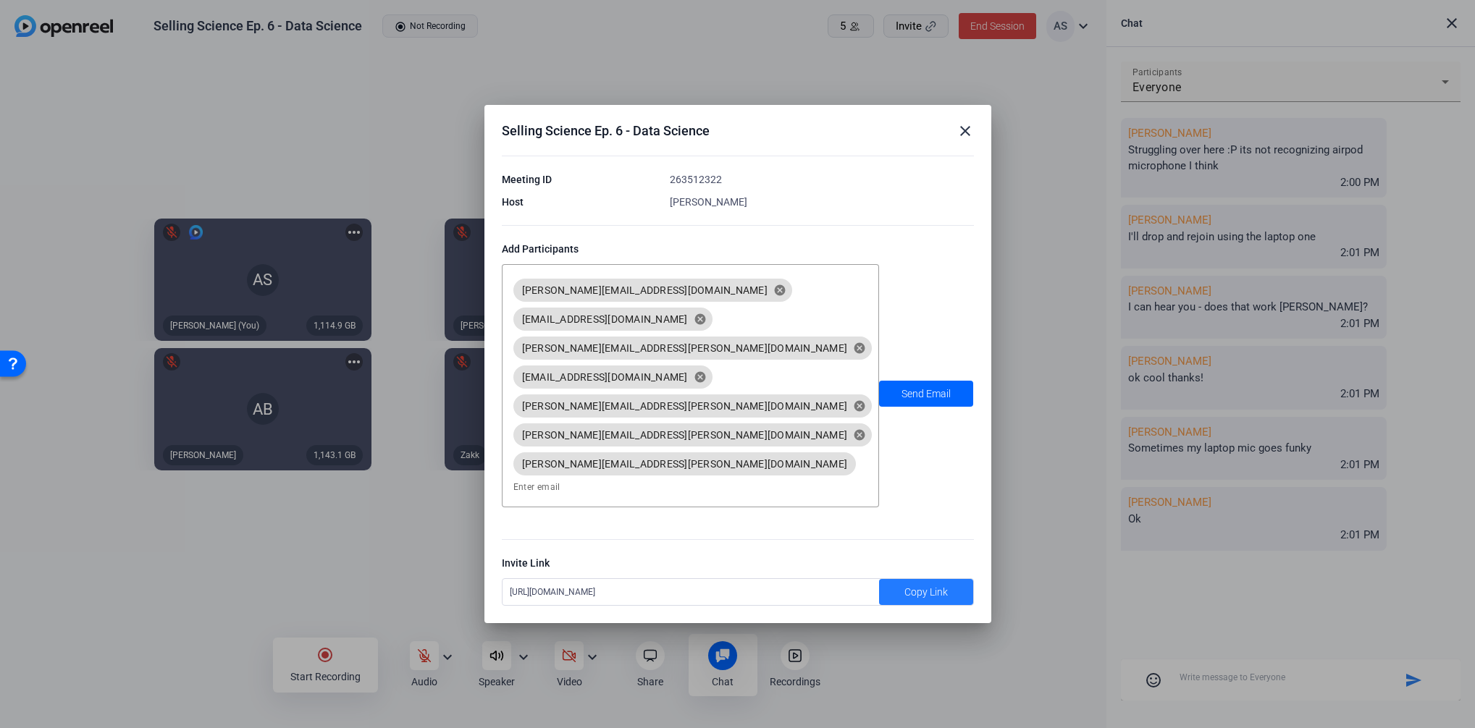
click at [921, 585] on span "Copy Link" at bounding box center [925, 592] width 43 height 15
click at [964, 140] on mat-icon "close" at bounding box center [964, 130] width 17 height 17
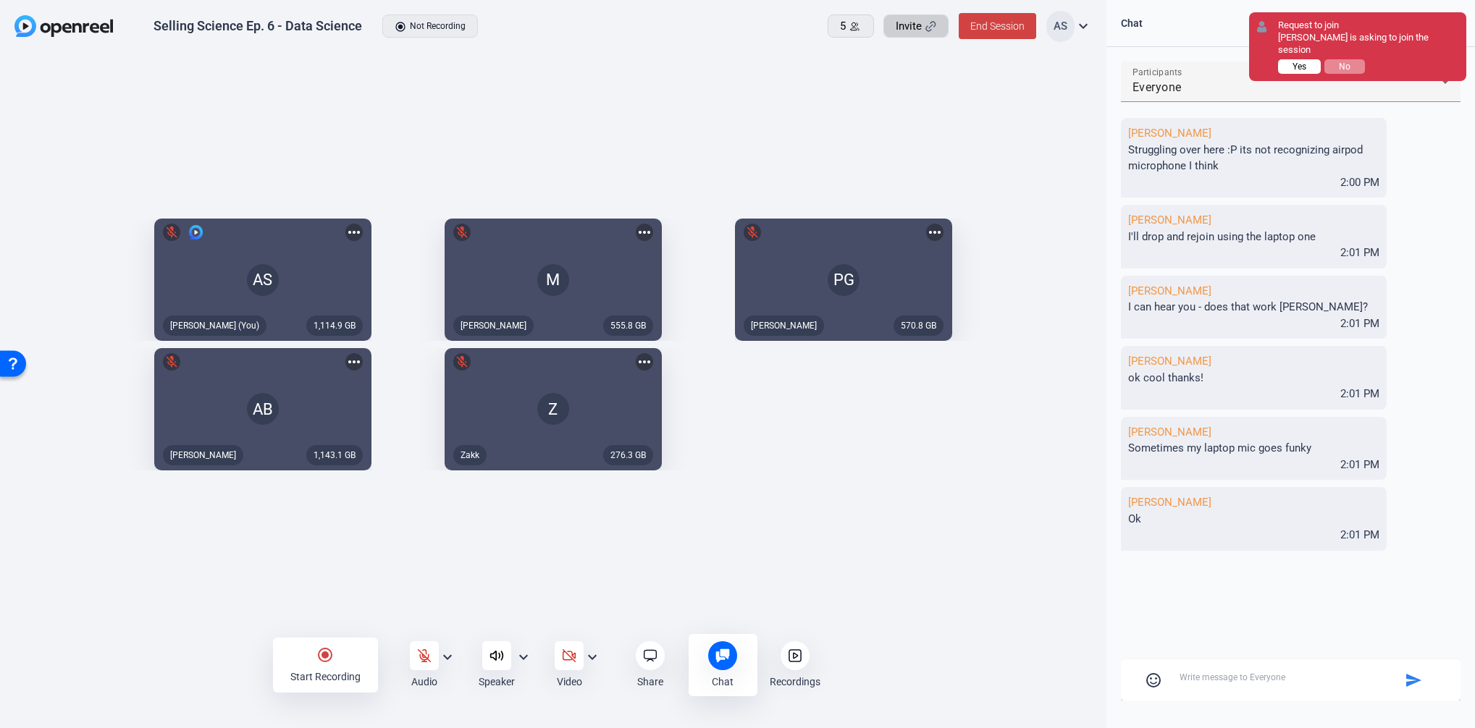
click at [1296, 62] on span "Yes" at bounding box center [1299, 67] width 14 height 10
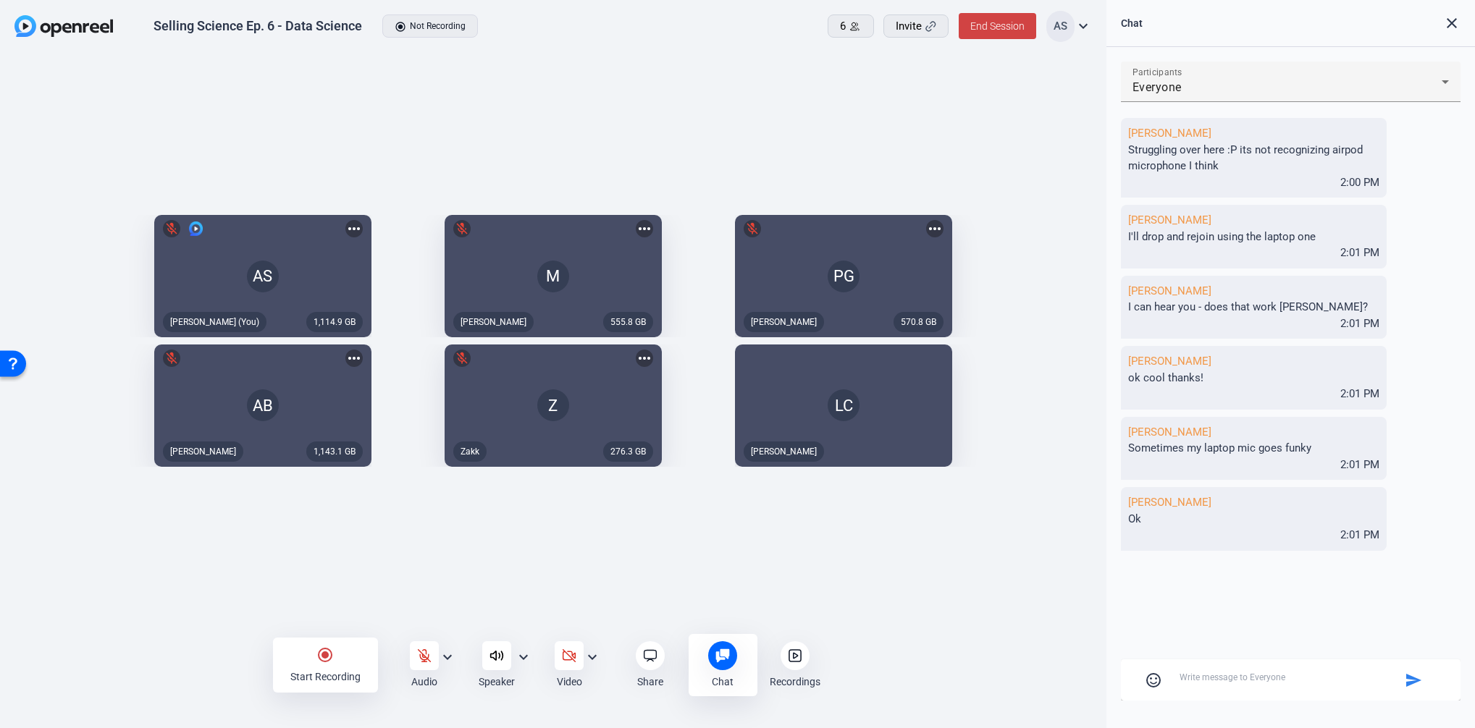
click at [931, 602] on div "1,114.9 GB AS mic_off Aaron Shelton (You) more_horiz 555.8 GB M mic_off Megan m…" at bounding box center [553, 345] width 1106 height 583
click at [775, 584] on div "1,114.9 GB AS mic_off Aaron Shelton (You) more_horiz 555.8 GB M mic_off Megan m…" at bounding box center [553, 345] width 1106 height 583
click at [877, 562] on div "1,114.9 GB AS mic_off Aaron Shelton (You) more_horiz 555.8 GB M mic_off Megan m…" at bounding box center [553, 345] width 1106 height 583
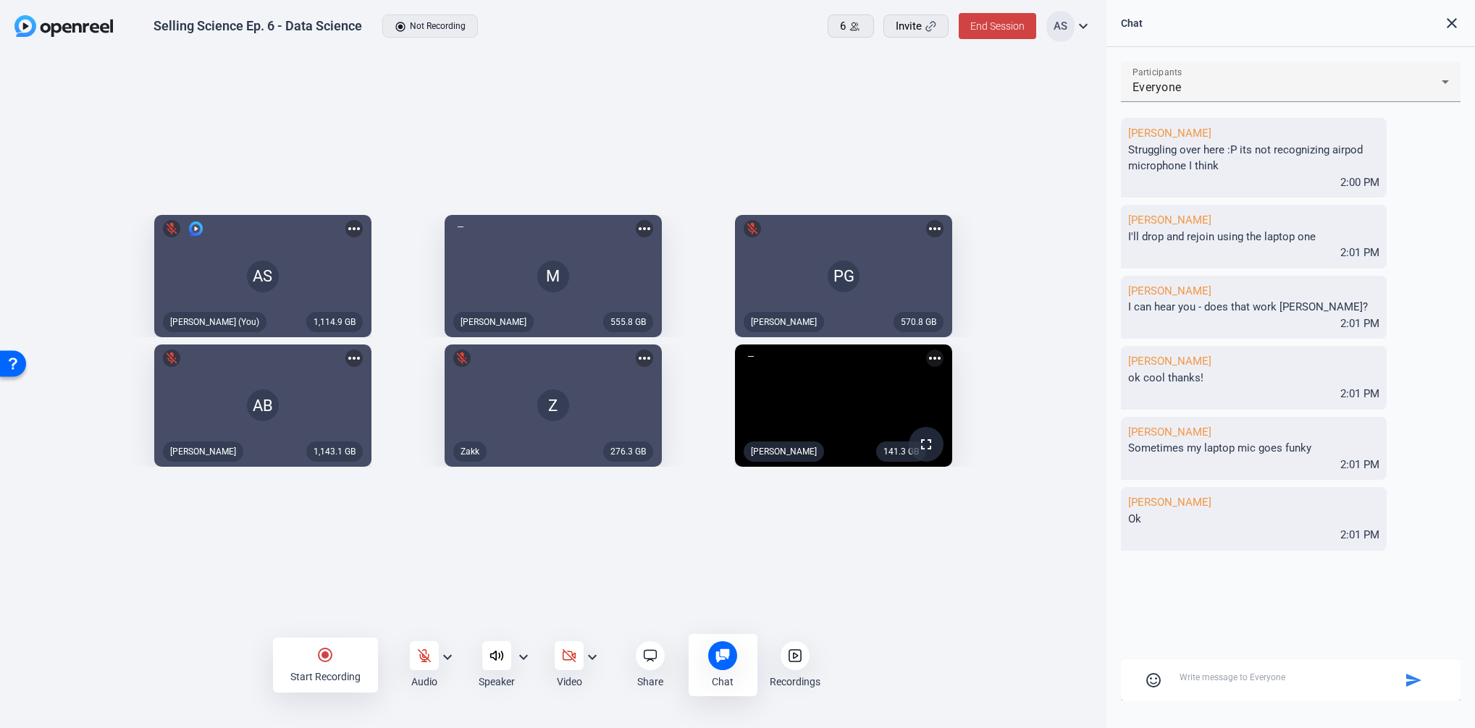
click at [861, 599] on div "1,114.9 GB AS mic_off Aaron Shelton (You) more_horiz 555.8 GB M Megan more_hori…" at bounding box center [553, 345] width 1106 height 583
click at [972, 612] on div "1,114.9 GB AS mic_off Aaron Shelton (You) more_horiz 555.8 GB M Megan more_hori…" at bounding box center [553, 345] width 1106 height 583
click at [952, 644] on div "radio_button_checked Start Recording Audio expand_more Speaker expand_more Vide…" at bounding box center [553, 665] width 1106 height 58
click at [851, 27] on div "6" at bounding box center [857, 26] width 22 height 17
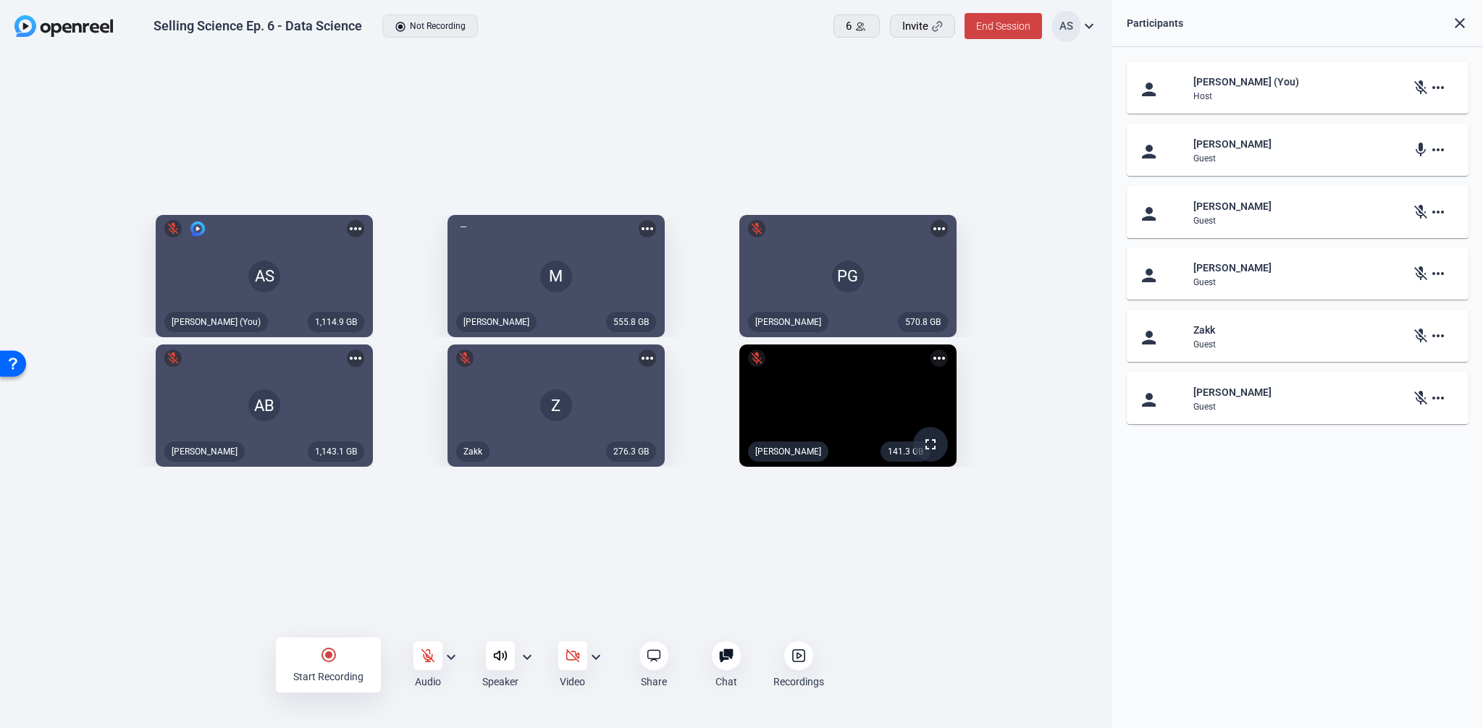
click at [594, 54] on div "1,114.9 GB AS mic_off Aaron Shelton (You) more_horiz 555.8 GB M Megan more_hori…" at bounding box center [556, 345] width 1112 height 583
click at [1437, 148] on mat-icon "more_horiz" at bounding box center [1437, 149] width 17 height 17
click at [1437, 148] on div at bounding box center [741, 364] width 1483 height 728
click at [885, 77] on div "1,114.9 GB AS mic_off Aaron Shelton (You) more_horiz 555.8 GB M Megan more_hori…" at bounding box center [556, 345] width 1112 height 583
click at [800, 77] on div "1,114.9 GB AS mic_off Aaron Shelton (You) more_horiz 555.8 GB M Megan more_hori…" at bounding box center [556, 345] width 1112 height 583
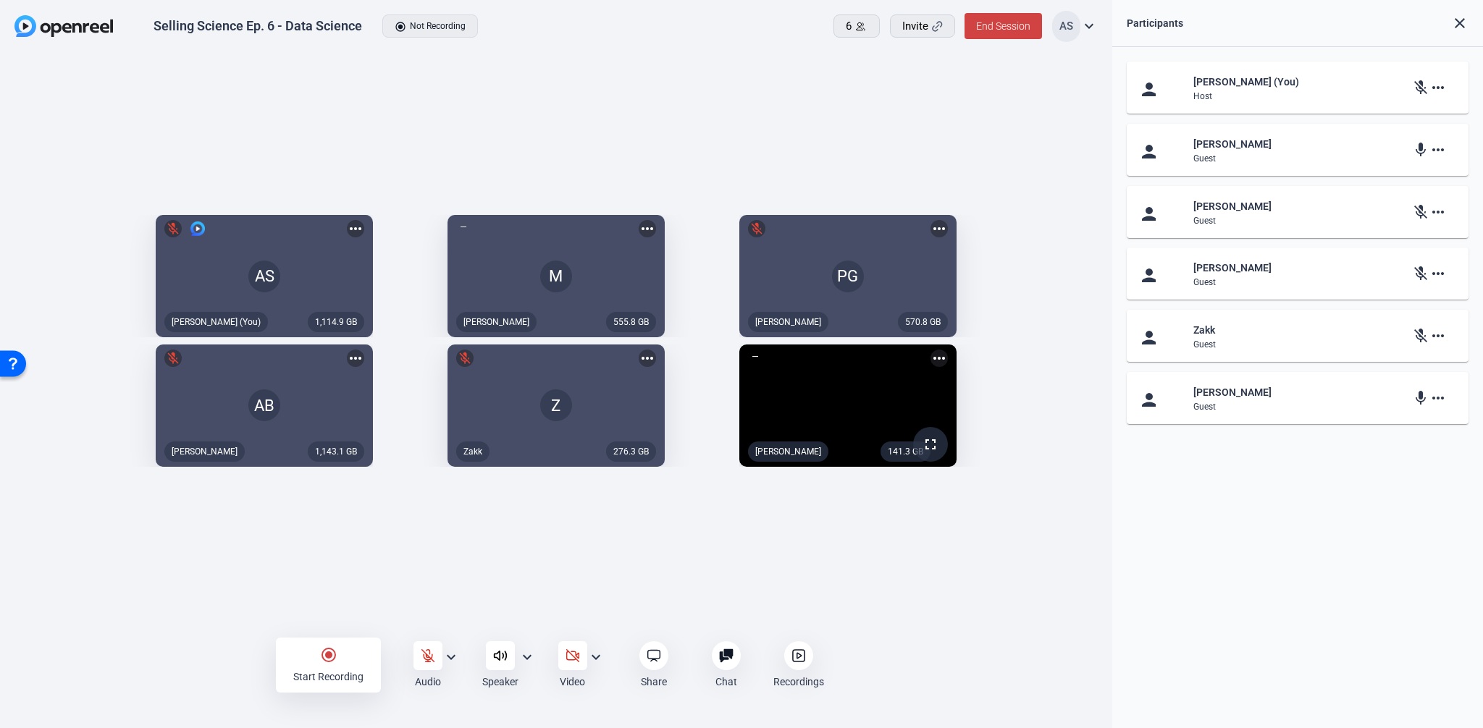
click at [800, 77] on div "1,114.9 GB AS mic_off Aaron Shelton (You) more_horiz 555.8 GB M Megan more_hori…" at bounding box center [556, 345] width 1112 height 583
click at [413, 608] on div "1,114.9 GB AS mic_off Aaron Shelton (You) more_horiz 555.8 GB M Megan more_hori…" at bounding box center [556, 345] width 1112 height 583
click at [427, 657] on icon at bounding box center [427, 655] width 12 height 12
click at [433, 601] on div "1,114.9 GB AS Aaron Shelton (You) more_horiz 555.8 GB M Megan more_horiz 570.8 …" at bounding box center [556, 345] width 1112 height 583
click at [423, 656] on icon at bounding box center [427, 655] width 9 height 13
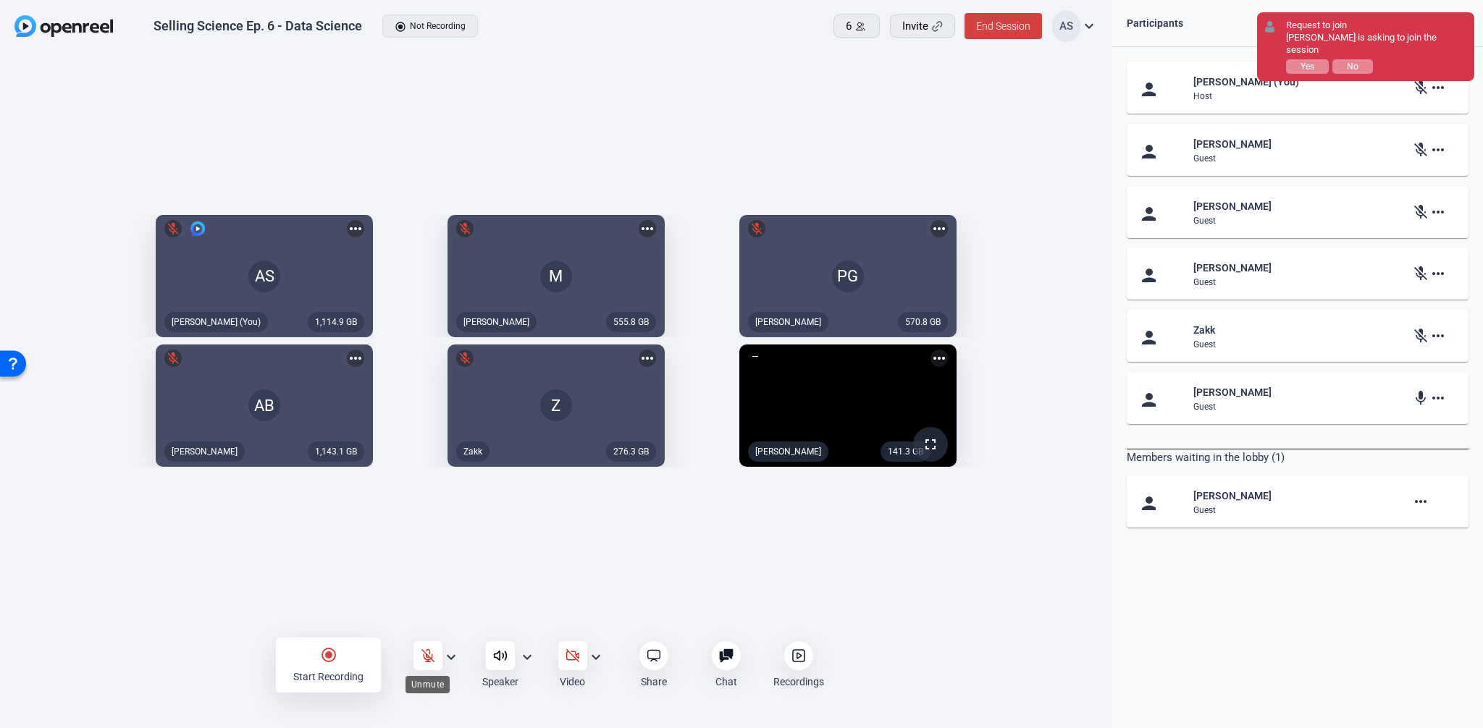
click at [434, 646] on div at bounding box center [427, 655] width 29 height 29
click at [1303, 62] on span "Yes" at bounding box center [1307, 67] width 14 height 10
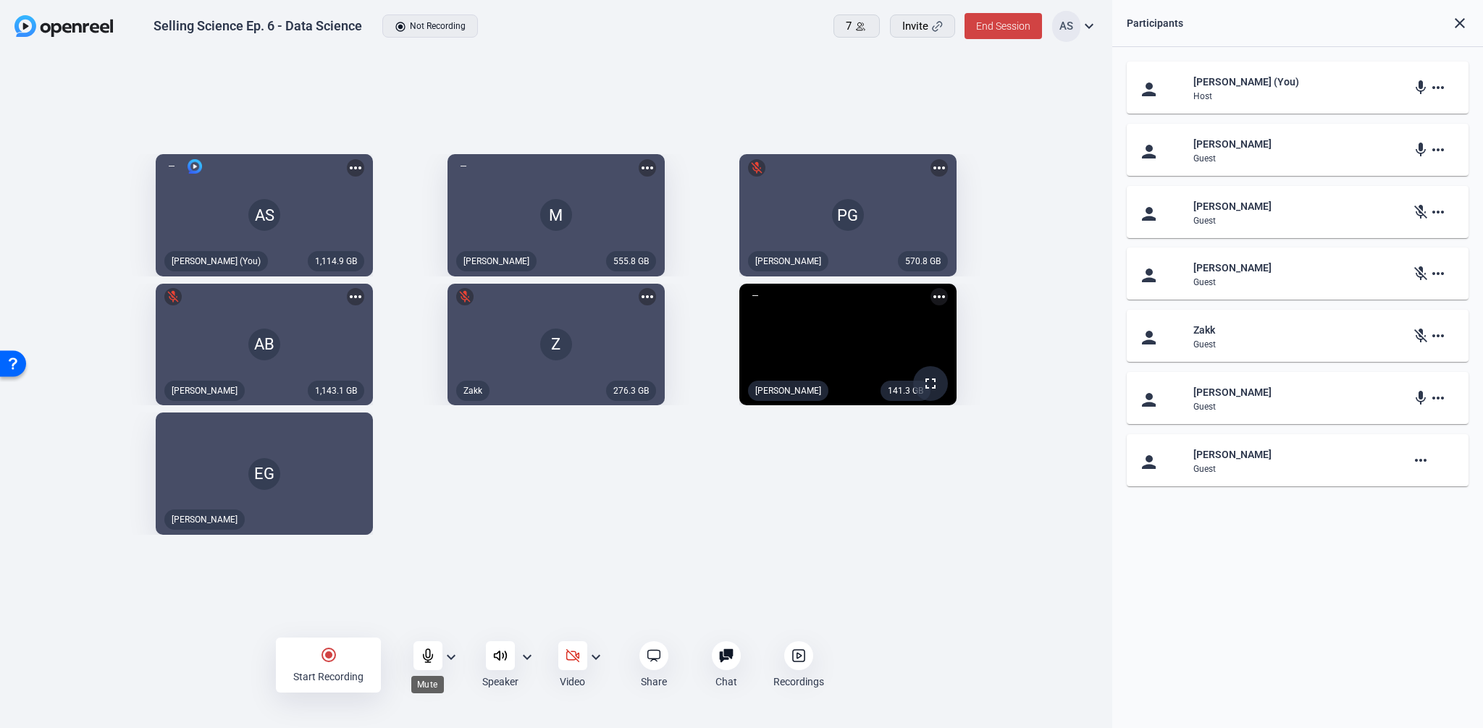
click at [425, 658] on icon at bounding box center [428, 656] width 14 height 14
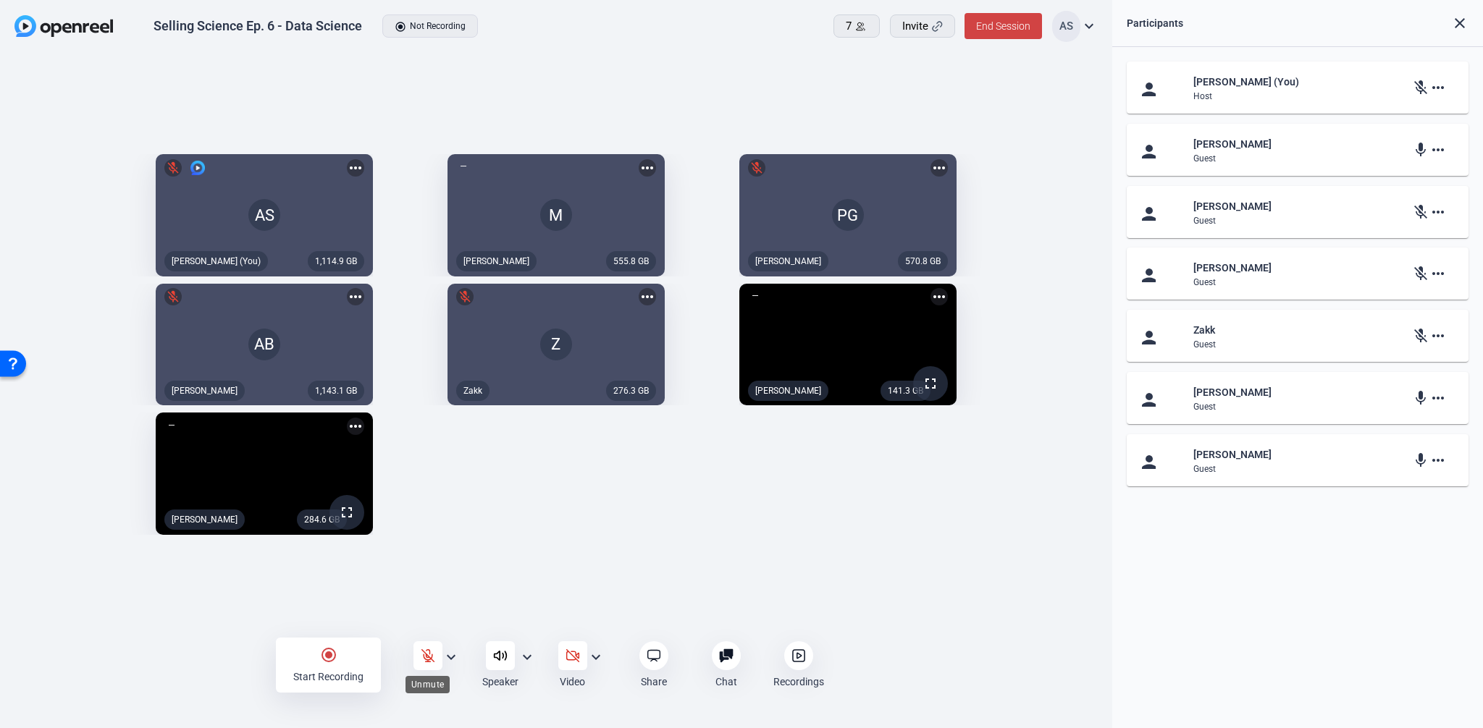
click at [431, 654] on icon at bounding box center [427, 655] width 12 height 12
click at [428, 655] on icon at bounding box center [428, 656] width 14 height 14
click at [428, 655] on icon at bounding box center [427, 655] width 12 height 12
click at [353, 435] on mat-icon "more_horiz" at bounding box center [355, 426] width 17 height 17
click at [353, 453] on div at bounding box center [741, 364] width 1483 height 728
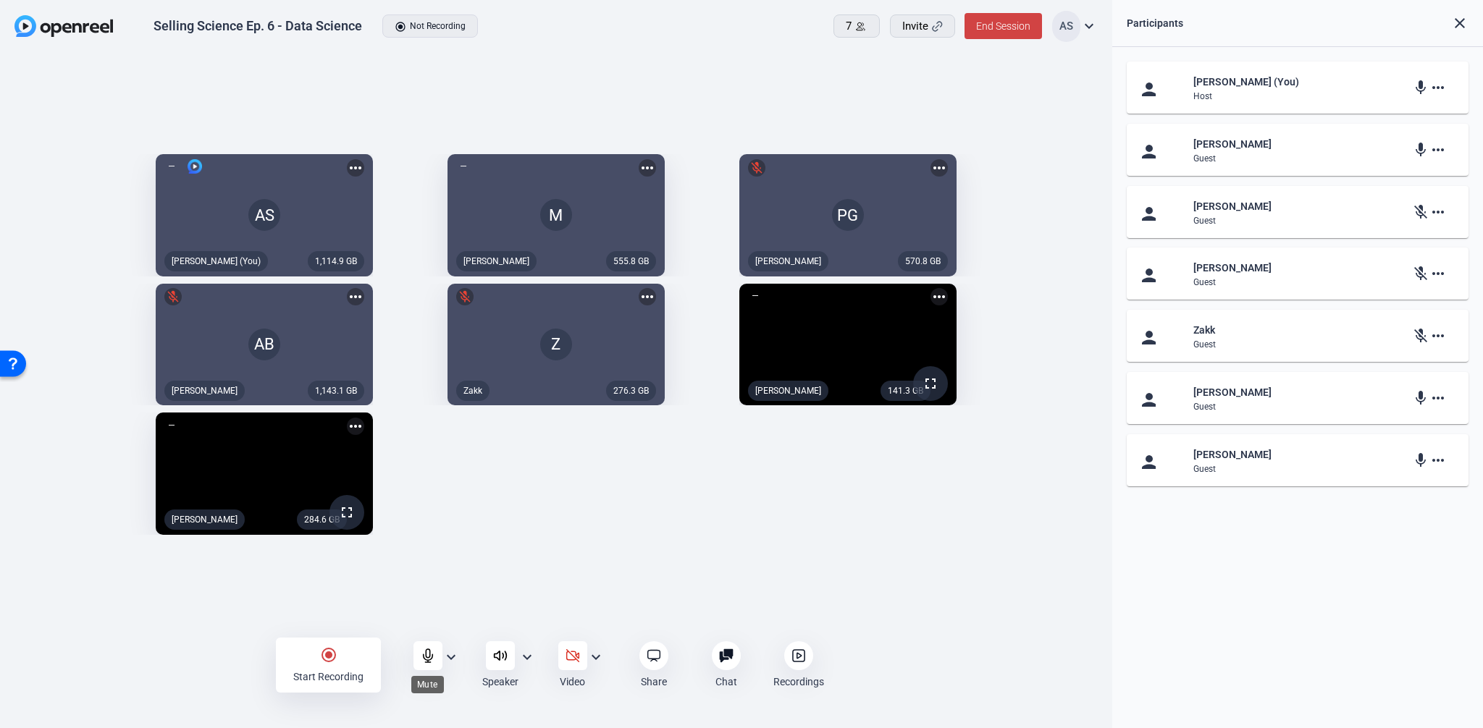
click at [424, 657] on icon at bounding box center [428, 656] width 14 height 14
click at [528, 659] on mat-icon "expand_more" at bounding box center [526, 657] width 17 height 17
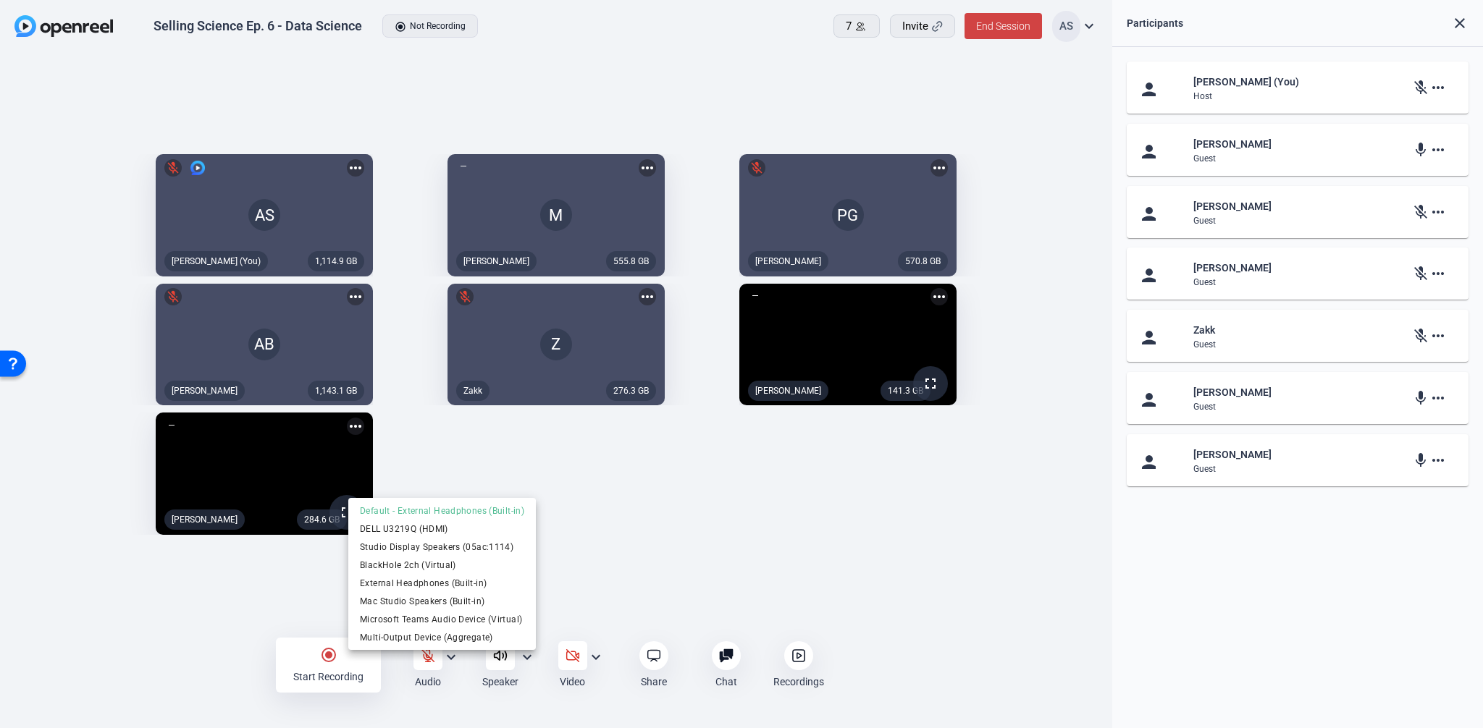
click at [527, 658] on div at bounding box center [741, 364] width 1483 height 728
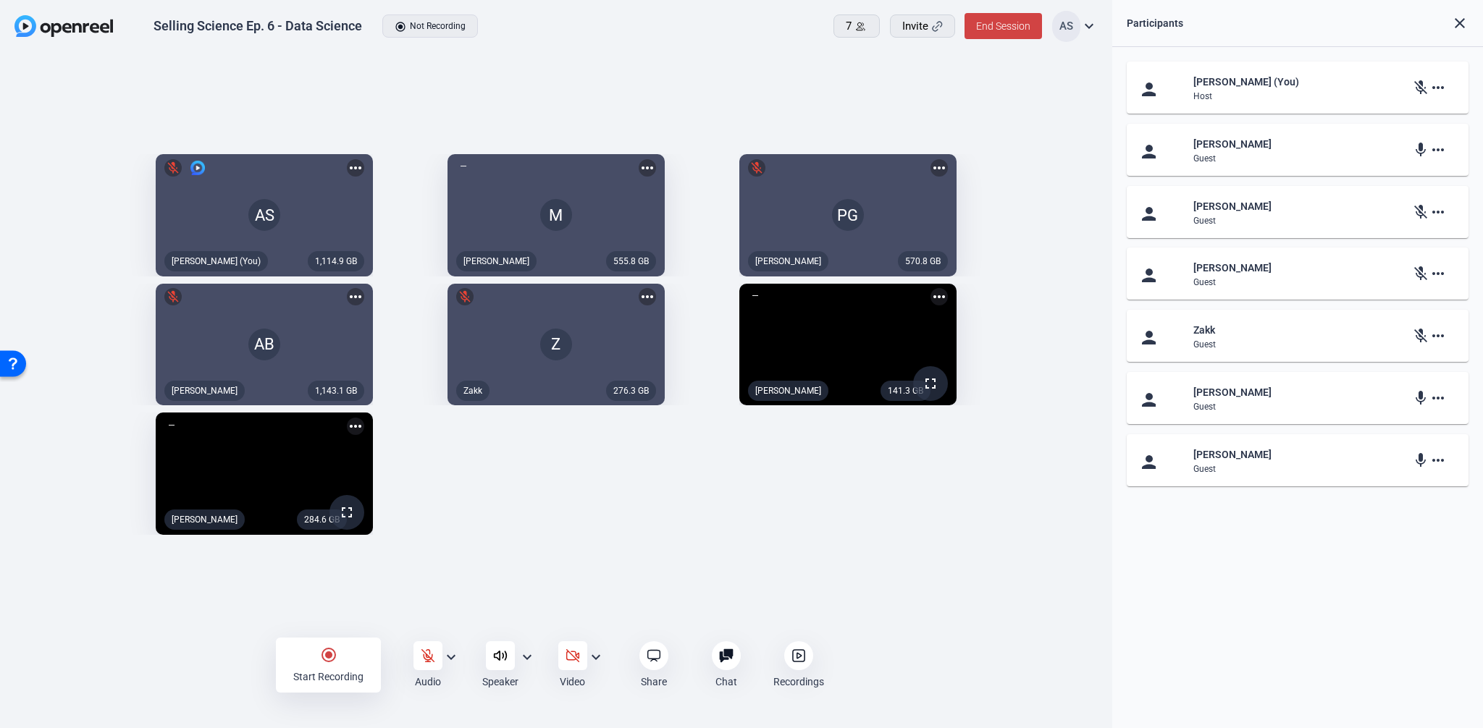
click at [806, 654] on div at bounding box center [798, 655] width 29 height 29
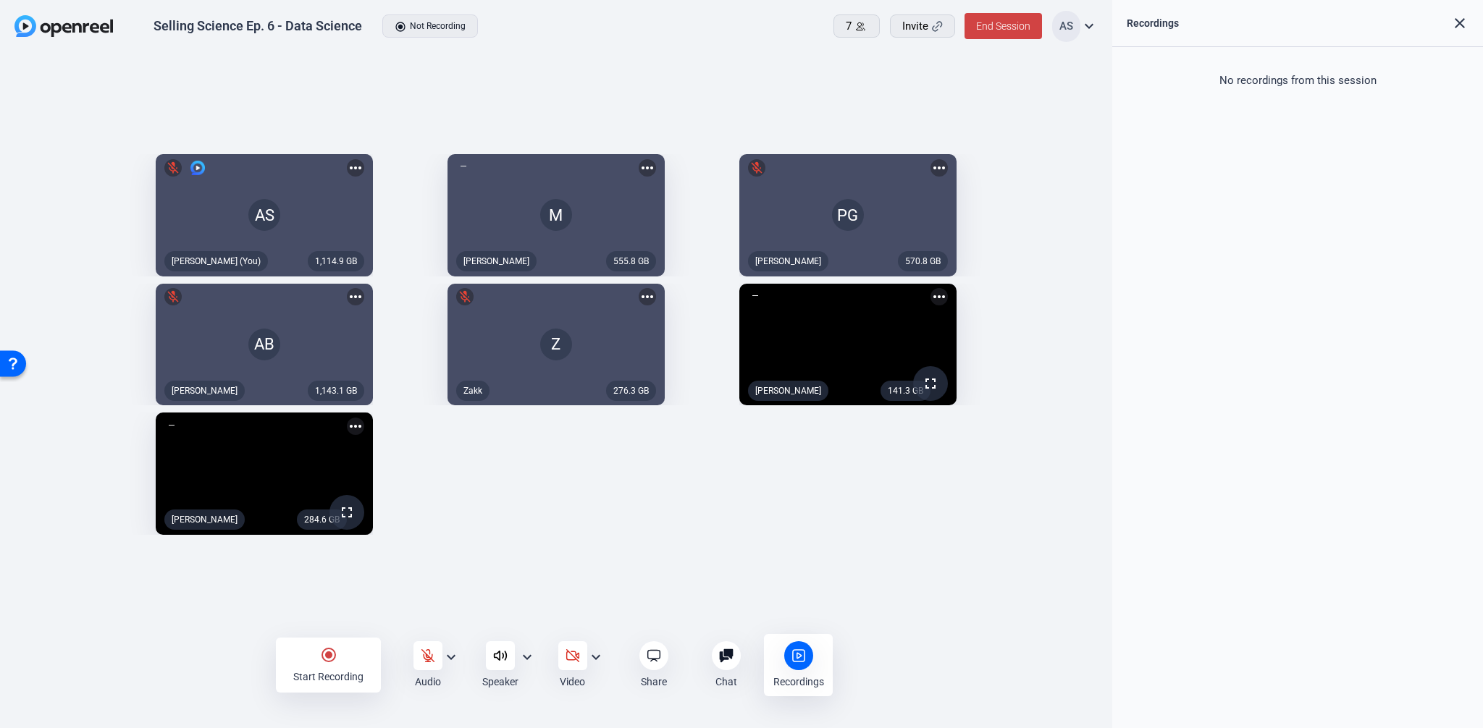
click at [785, 653] on div at bounding box center [798, 655] width 29 height 29
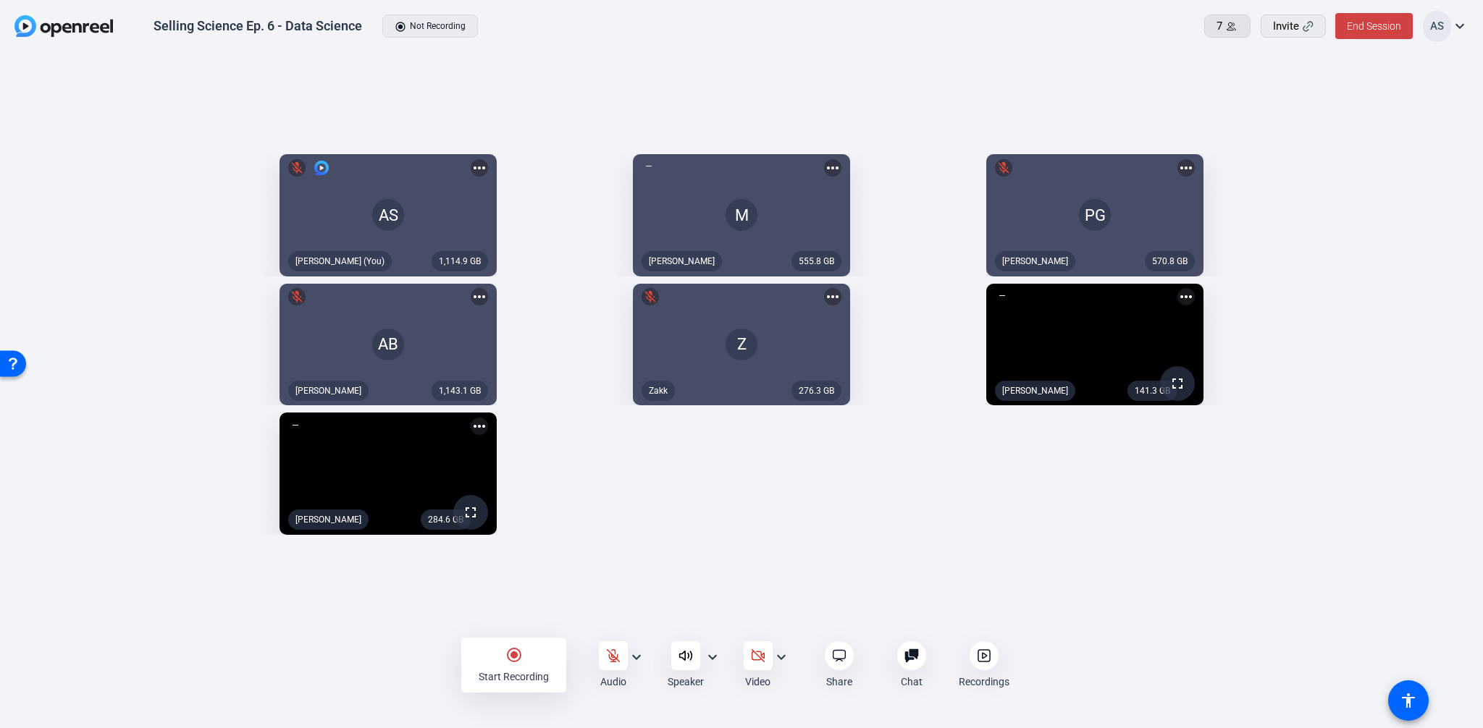
click at [1229, 17] on span at bounding box center [1227, 26] width 45 height 35
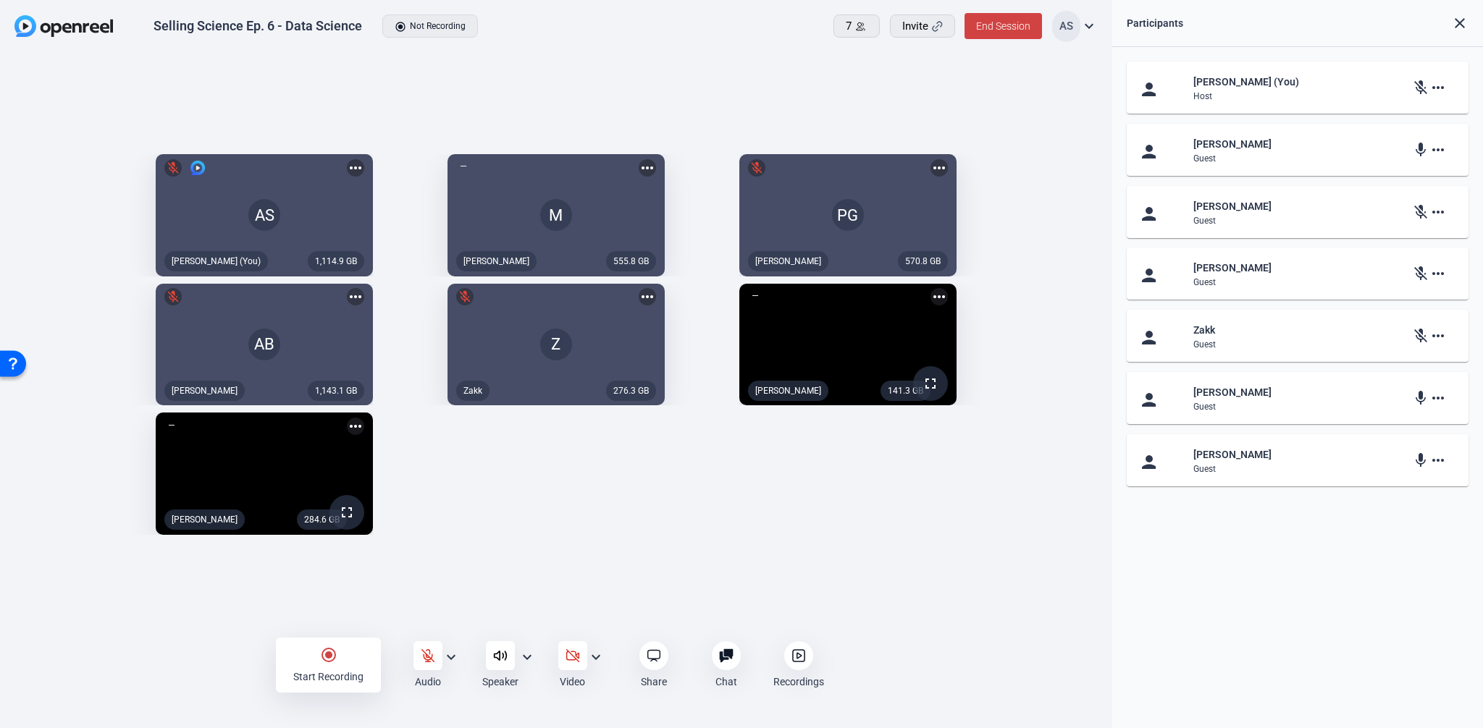
click at [1091, 26] on mat-icon "expand_more" at bounding box center [1088, 25] width 17 height 17
click at [1091, 26] on div at bounding box center [741, 364] width 1483 height 728
click at [956, 542] on div "1,114.9 GB AS mic_off Aaron Shelton (You) more_horiz 555.8 GB M Megan more_hori…" at bounding box center [555, 344] width 1083 height 395
click at [972, 542] on div "1,114.9 GB AS mic_off Aaron Shelton (You) more_horiz 555.8 GB M Megan more_hori…" at bounding box center [555, 344] width 1083 height 395
click at [1003, 542] on div "1,114.9 GB AS mic_off Aaron Shelton (You) more_horiz 555.8 GB M Megan more_hori…" at bounding box center [555, 344] width 1083 height 395
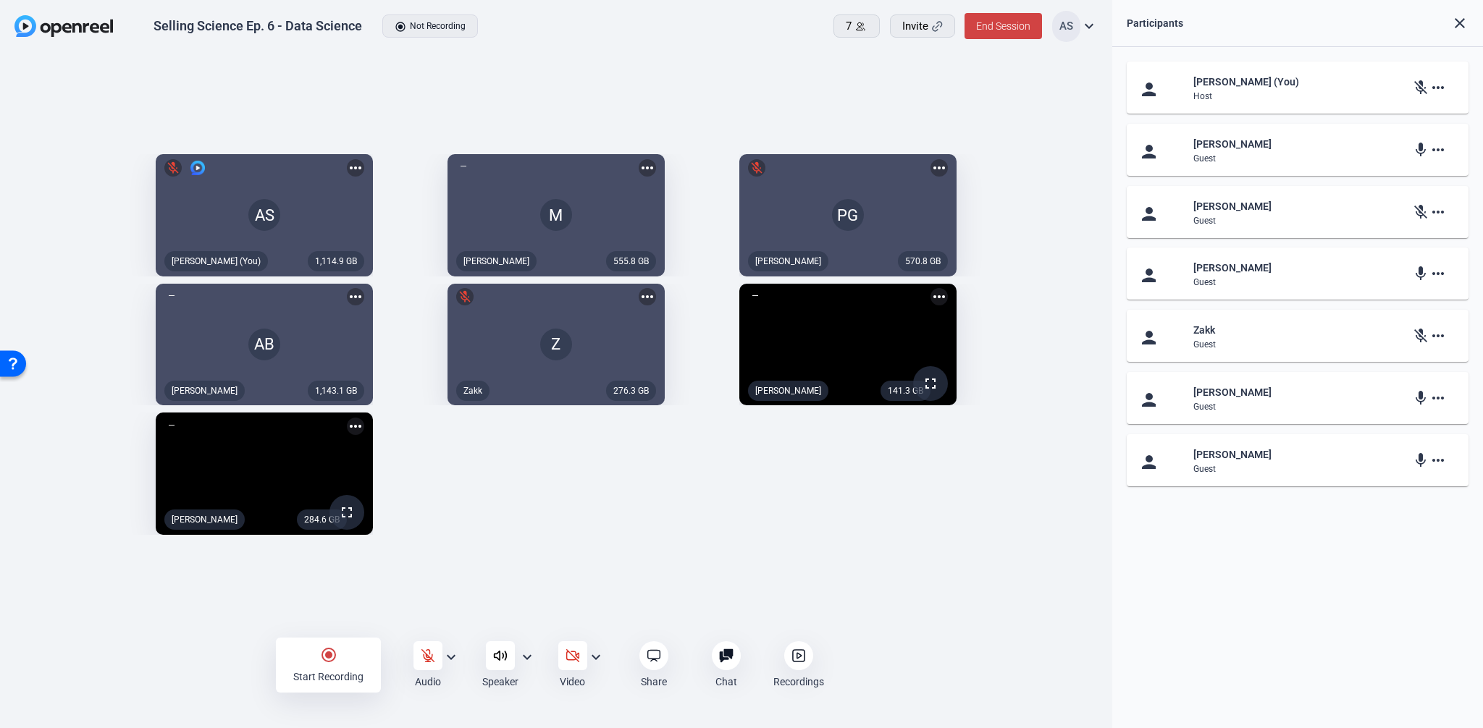
click at [948, 288] on mat-icon "more_horiz" at bounding box center [938, 296] width 17 height 17
click at [1029, 274] on div at bounding box center [741, 364] width 1483 height 728
click at [886, 529] on div "1,114.9 GB AS mic_off Aaron Shelton (You) more_horiz 555.8 GB M Megan more_hori…" at bounding box center [555, 344] width 1083 height 395
click at [1439, 397] on mat-icon "more_horiz" at bounding box center [1437, 397] width 17 height 17
click at [1439, 397] on div at bounding box center [741, 364] width 1483 height 728
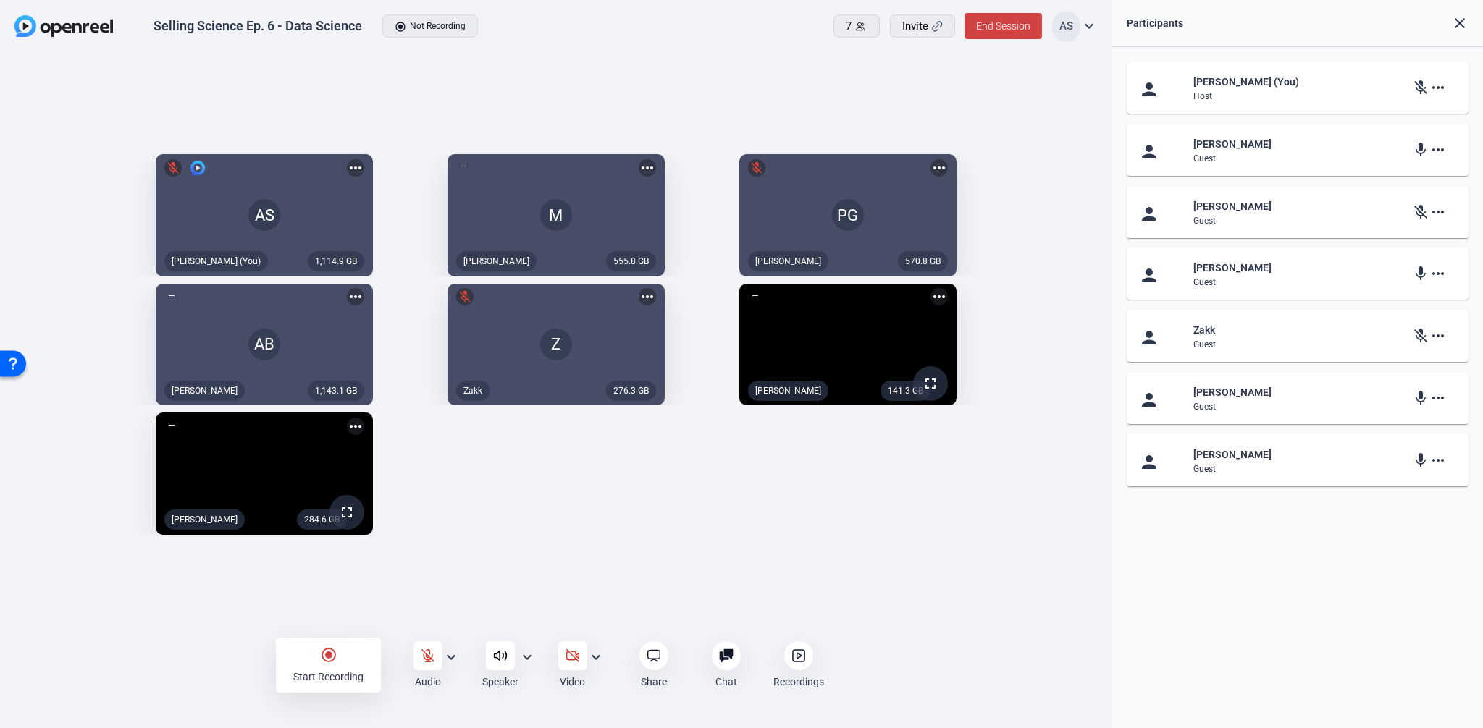
click at [1420, 397] on mat-icon "mic" at bounding box center [1420, 397] width 17 height 17
click at [1420, 397] on mat-icon "mic_off" at bounding box center [1420, 397] width 17 height 17
click at [1420, 401] on mat-icon "mic_off" at bounding box center [1420, 397] width 17 height 17
click at [1369, 402] on div "Guest" at bounding box center [1297, 407] width 209 height 12
click at [1420, 398] on mat-icon "mic_off" at bounding box center [1420, 397] width 17 height 17
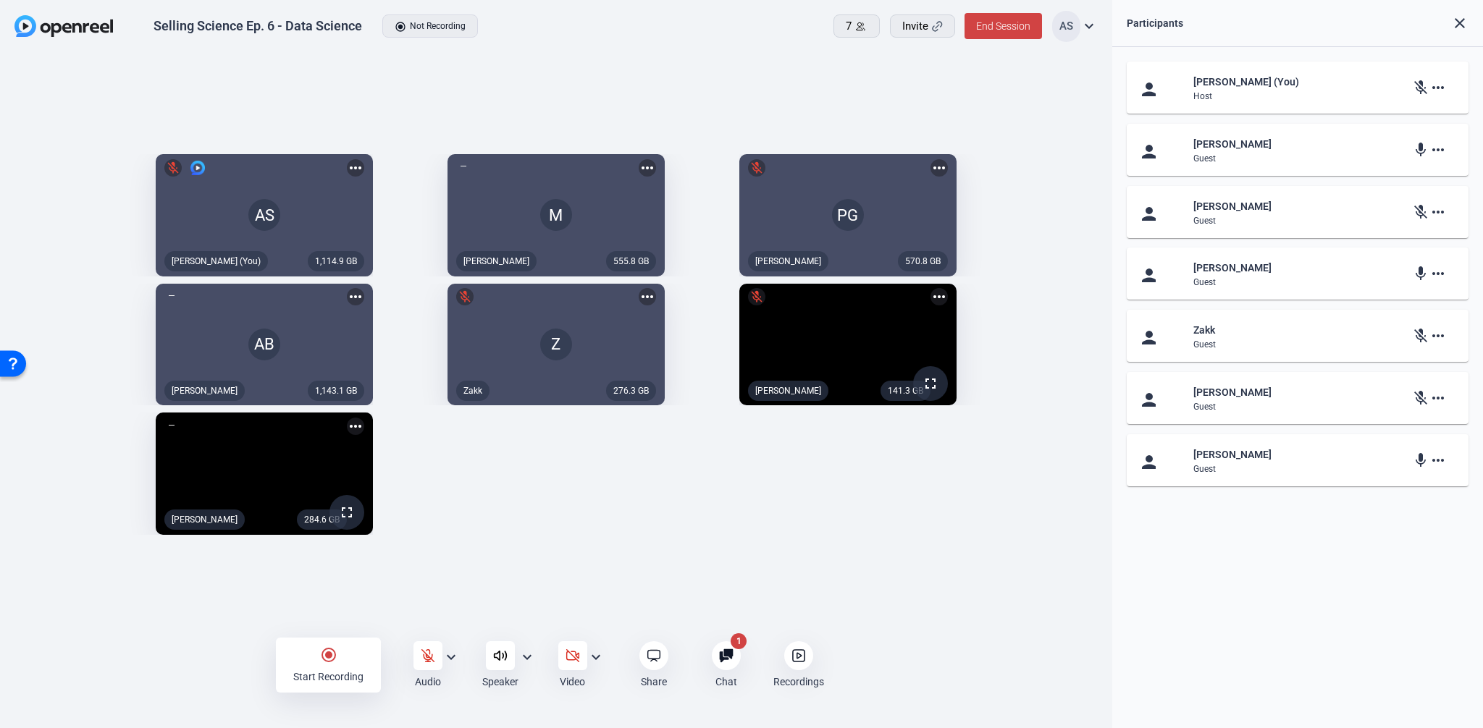
click at [1434, 400] on mat-icon "more_horiz" at bounding box center [1437, 397] width 17 height 17
click at [1426, 414] on span "Ask to unmute" at bounding box center [1404, 416] width 61 height 17
click at [843, 506] on div "1,114.9 GB AS mic_off Aaron Shelton (You) more_horiz 555.8 GB M Megan more_hori…" at bounding box center [555, 344] width 1083 height 395
click at [493, 519] on div "1,114.9 GB AS mic_off Aaron Shelton (You) more_horiz 555.8 GB M Megan more_hori…" at bounding box center [555, 344] width 1083 height 395
click at [354, 435] on mat-icon "more_horiz" at bounding box center [355, 426] width 17 height 17
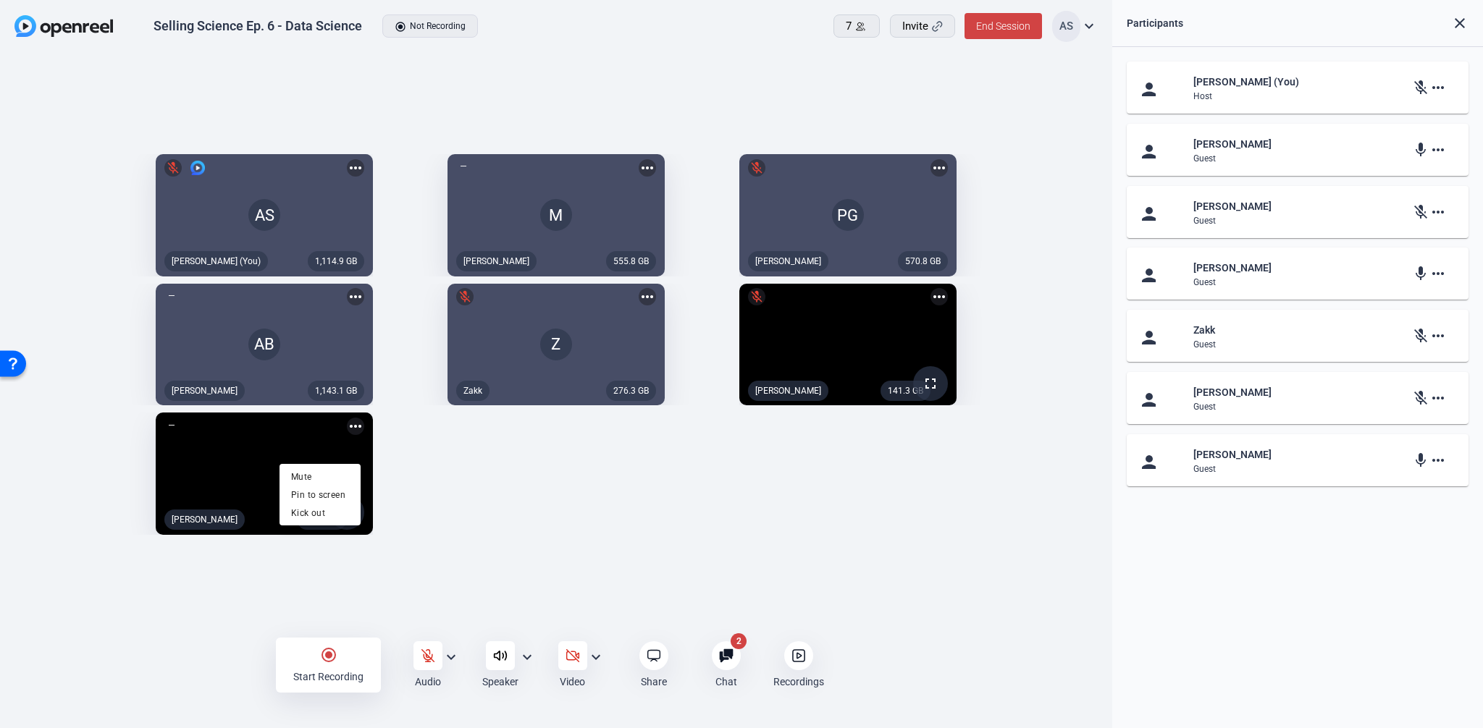
click at [489, 500] on div at bounding box center [741, 364] width 1483 height 728
click at [1422, 398] on mat-icon "mic_off" at bounding box center [1420, 397] width 17 height 17
click at [1435, 400] on mat-icon "more_horiz" at bounding box center [1437, 397] width 17 height 17
click at [1400, 416] on span "Ask to unmute" at bounding box center [1404, 416] width 61 height 17
click at [736, 656] on div at bounding box center [726, 655] width 29 height 29
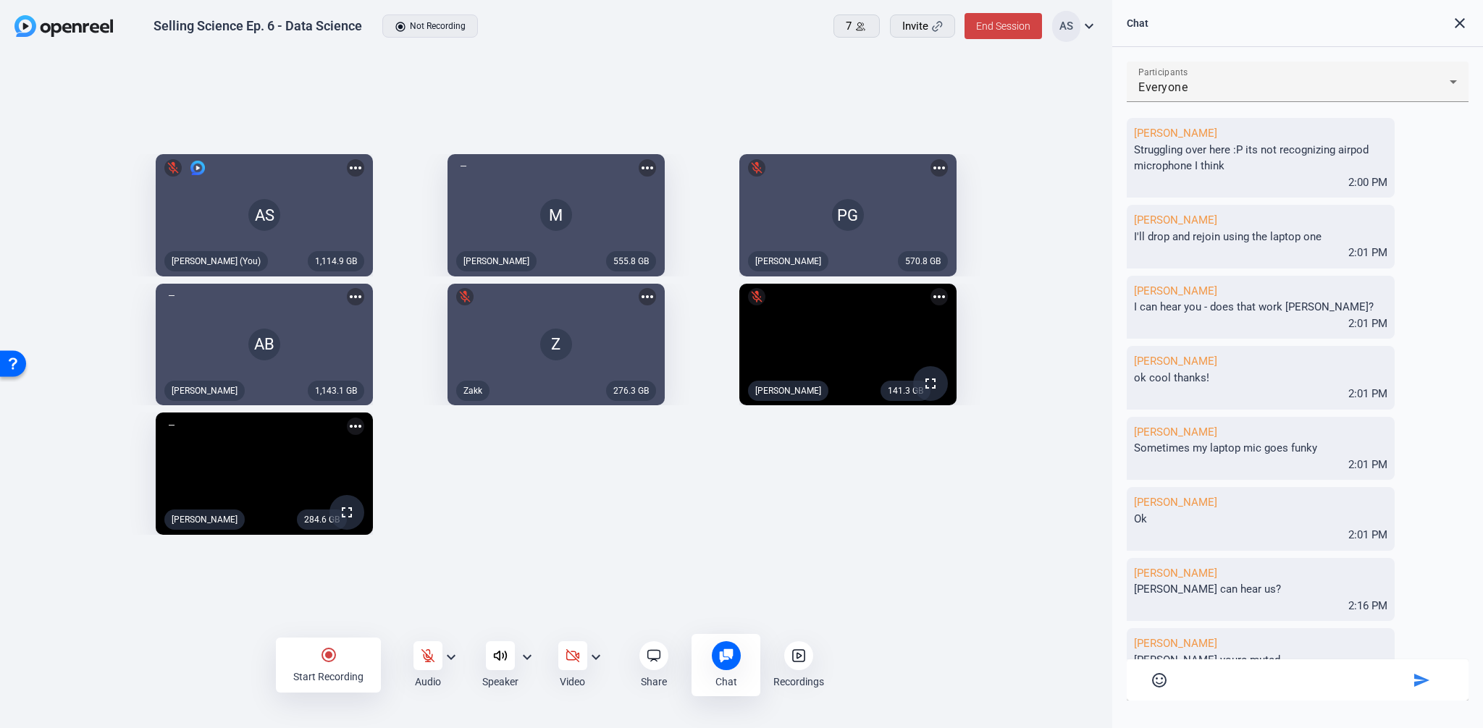
scroll to position [39, 0]
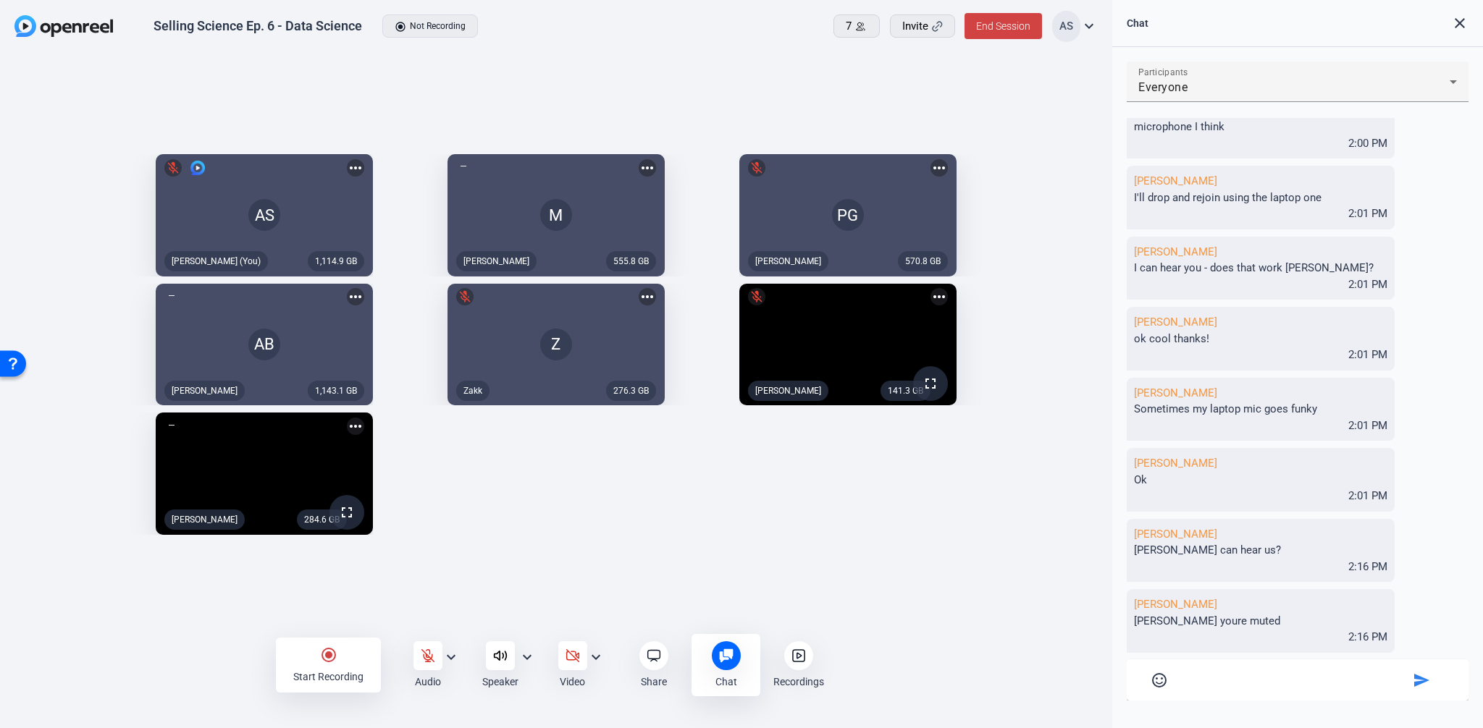
click at [1038, 531] on div "1,114.9 GB AS mic_off Aaron Shelton (You) more_horiz 555.8 GB M Megan more_hori…" at bounding box center [555, 344] width 1083 height 395
click at [433, 649] on icon at bounding box center [428, 656] width 14 height 14
click at [855, 26] on icon at bounding box center [860, 26] width 11 height 11
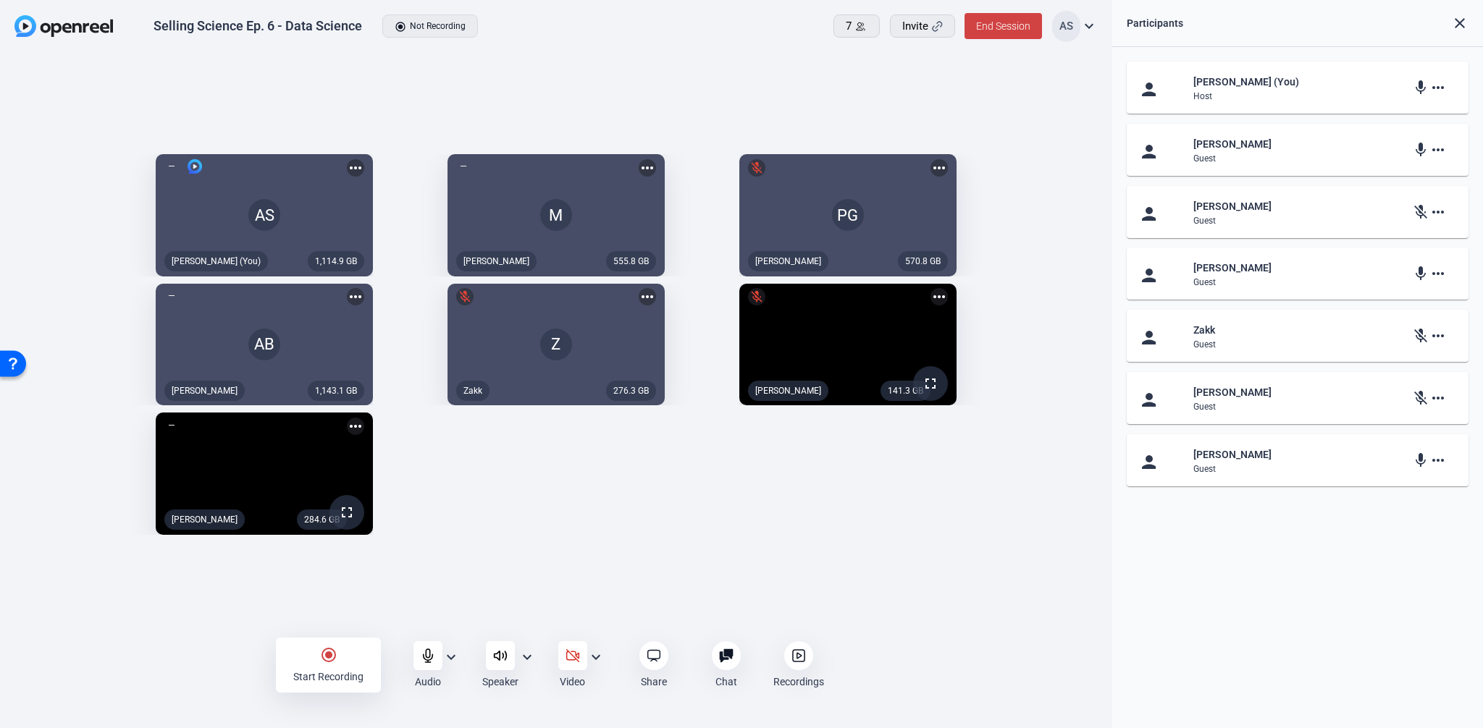
click at [1275, 559] on div "person Aaron Shelton (You) Host mic more_horiz person Megan Guest mic more_hori…" at bounding box center [1297, 387] width 371 height 681
click at [1441, 395] on mat-icon "more_horiz" at bounding box center [1437, 397] width 17 height 17
click at [1330, 583] on div at bounding box center [741, 364] width 1483 height 728
click at [429, 649] on icon at bounding box center [428, 656] width 14 height 14
click at [1433, 400] on mat-icon "more_horiz" at bounding box center [1437, 397] width 17 height 17
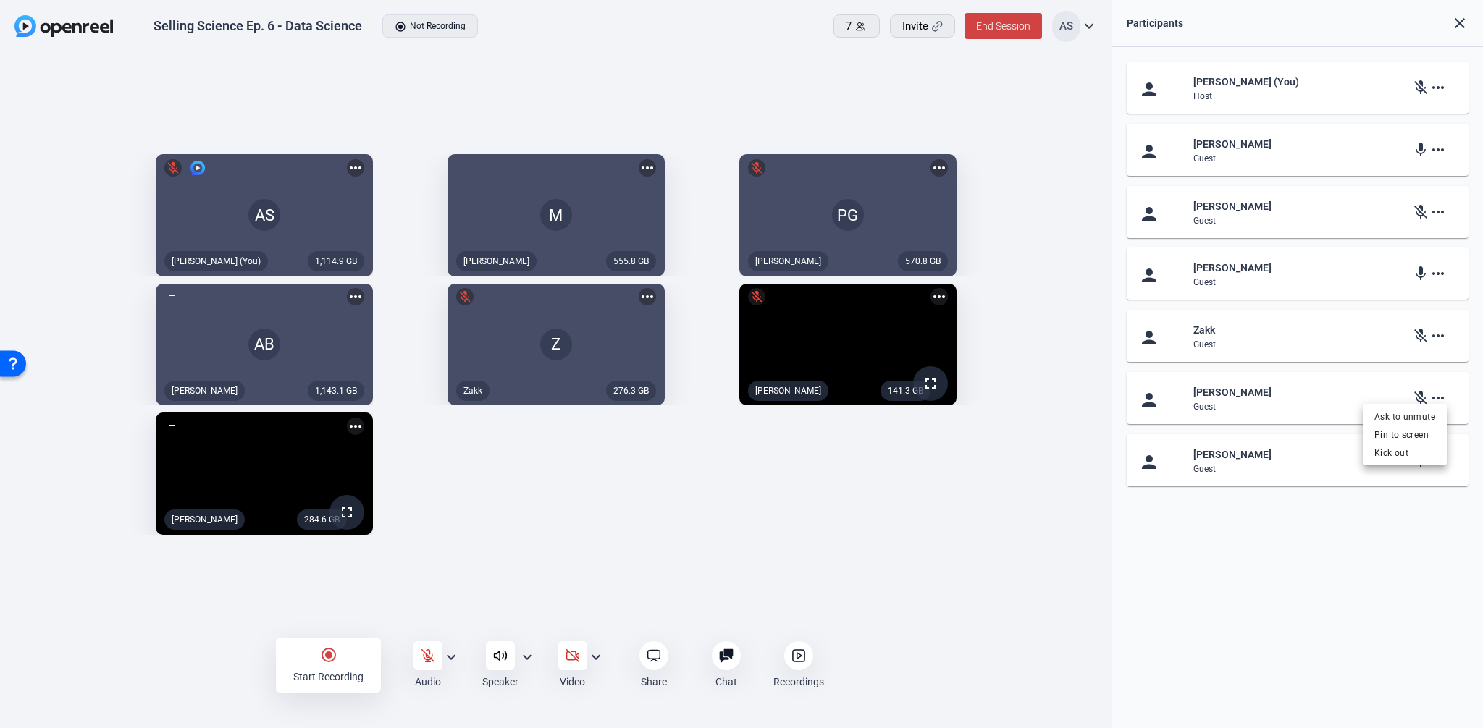
click at [1362, 652] on div at bounding box center [741, 364] width 1483 height 728
click at [756, 529] on div "1,114.9 GB AS mic_off Aaron Shelton (You) more_horiz 555.8 GB M Megan more_hori…" at bounding box center [555, 344] width 1083 height 395
click at [888, 542] on div "1,114.9 GB AS mic_off Aaron Shelton (You) more_horiz 555.8 GB M Megan more_hori…" at bounding box center [555, 344] width 1083 height 395
click at [518, 516] on div "1,114.9 GB AS mic_off Aaron Shelton (You) more_horiz 555.8 GB M Megan more_hori…" at bounding box center [555, 344] width 1083 height 395
click at [948, 288] on mat-icon "more_horiz" at bounding box center [938, 296] width 17 height 17
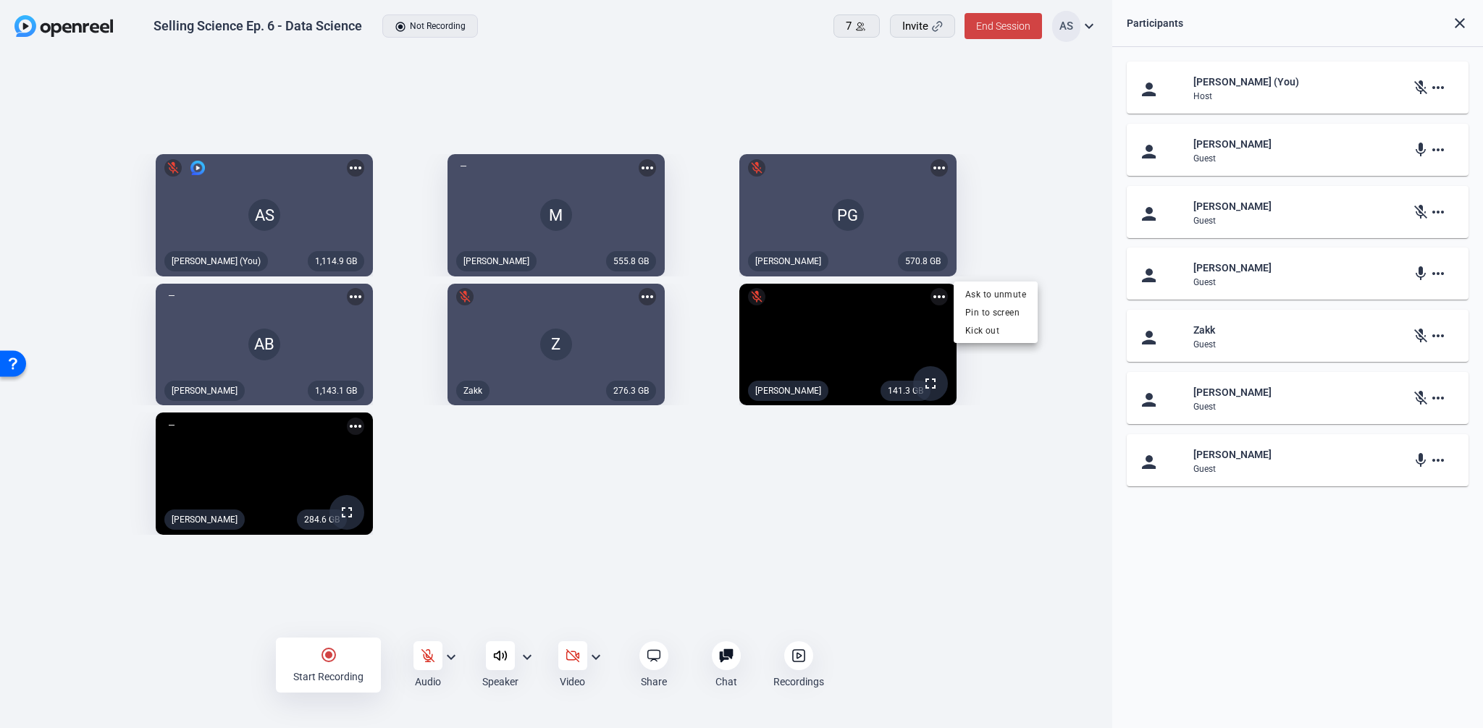
click at [996, 497] on div at bounding box center [741, 364] width 1483 height 728
click at [498, 542] on div "1,114.9 GB AS mic_off Aaron Shelton (You) more_horiz 555.8 GB M mic_off Megan m…" at bounding box center [555, 344] width 1083 height 395
click at [426, 657] on icon at bounding box center [427, 655] width 12 height 12
click at [426, 657] on icon at bounding box center [427, 655] width 9 height 13
click at [850, 542] on div "1,114.9 GB AS mic_off Aaron Shelton (You) more_horiz 555.8 GB M Megan more_hori…" at bounding box center [555, 344] width 1083 height 395
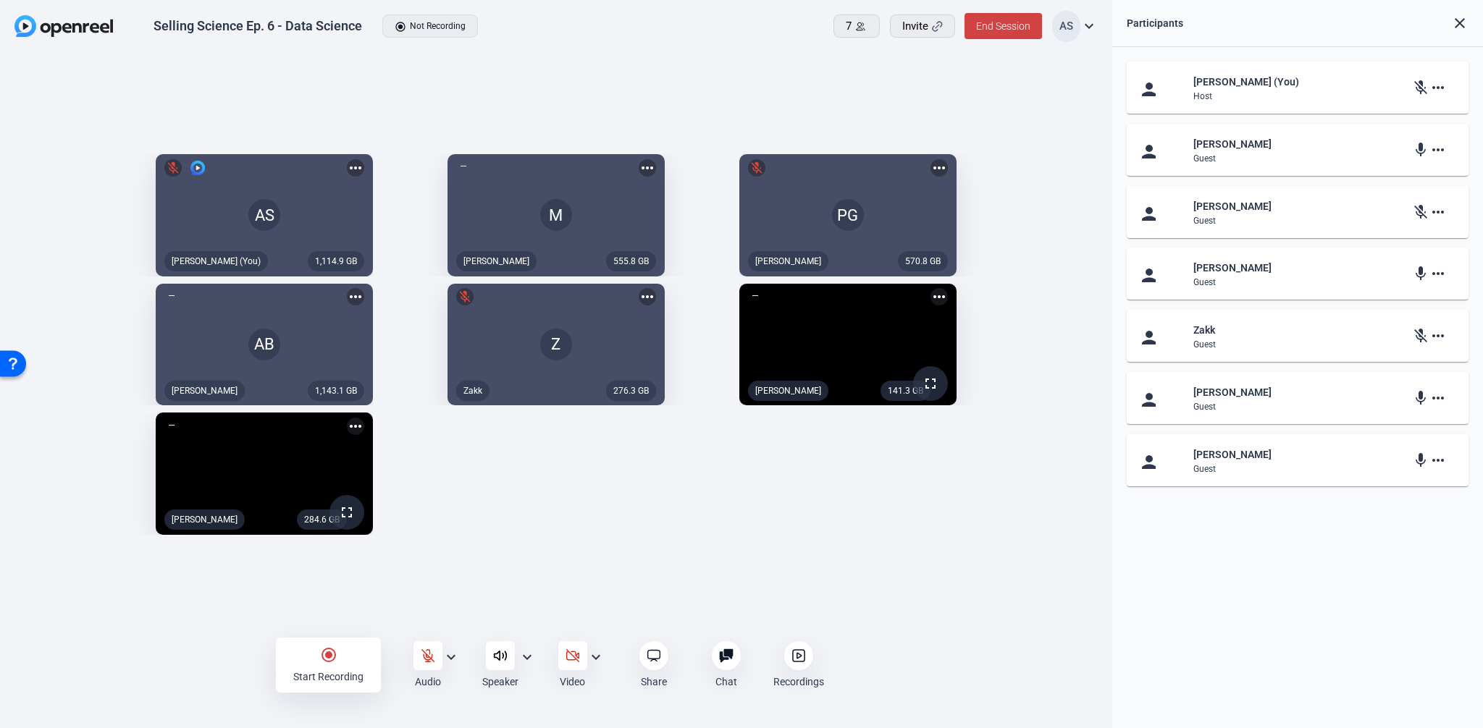
click at [761, 536] on div "1,114.9 GB AS mic_off Aaron Shelton (You) more_horiz 555.8 GB M Megan more_hori…" at bounding box center [555, 344] width 1083 height 395
click at [814, 542] on div "1,114.9 GB AS mic_off Aaron Shelton (You) more_horiz 555.8 GB M Megan more_hori…" at bounding box center [555, 344] width 1083 height 395
click at [504, 541] on div "1,114.9 GB AS mic_off Aaron Shelton (You) more_horiz 555.8 GB M Megan more_hori…" at bounding box center [555, 344] width 1083 height 395
click at [427, 652] on icon at bounding box center [428, 656] width 14 height 14
click at [427, 654] on icon at bounding box center [428, 656] width 14 height 14
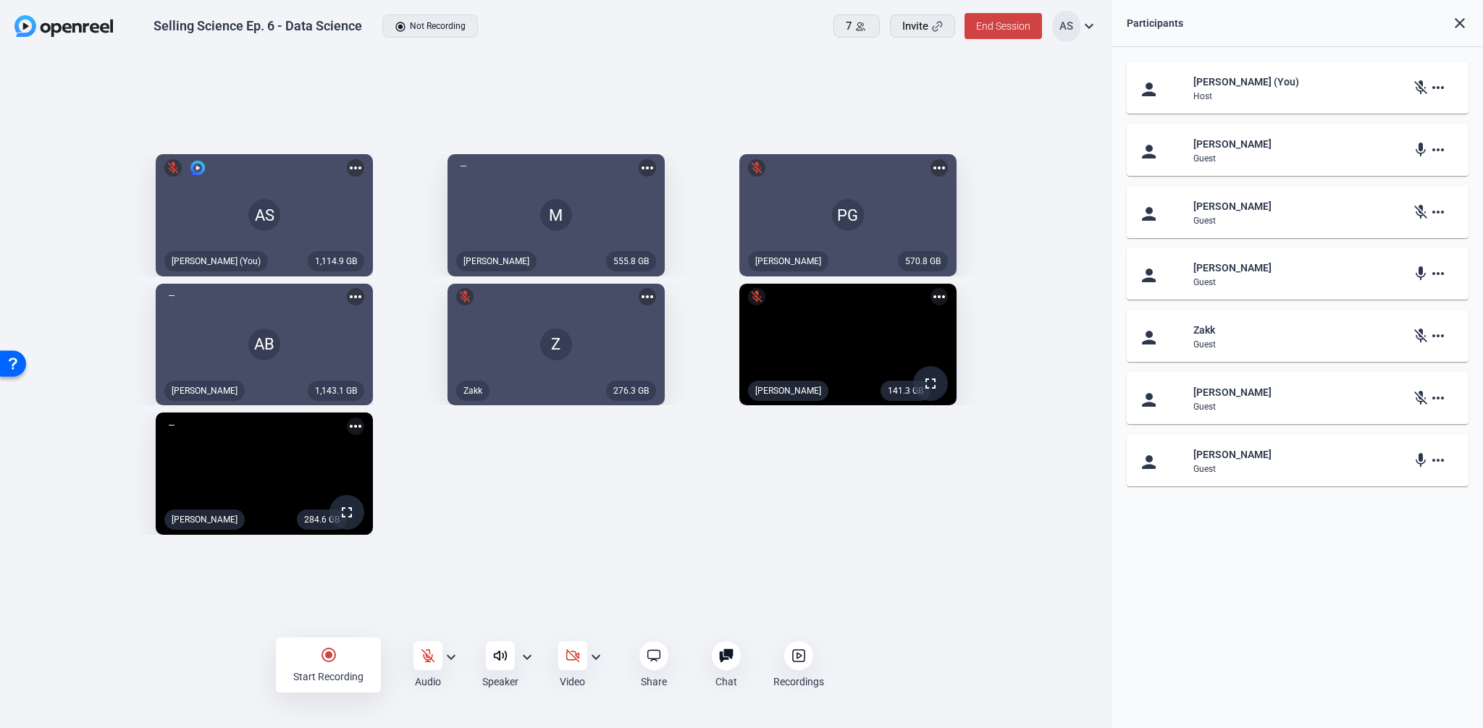
click at [1092, 24] on mat-icon "expand_more" at bounding box center [1088, 25] width 17 height 17
click at [1092, 24] on div at bounding box center [741, 364] width 1483 height 728
click at [447, 525] on div "1,114.9 GB AS mic_off Aaron Shelton (You) more_horiz 555.8 GB M Megan more_hori…" at bounding box center [555, 344] width 1083 height 395
click at [428, 659] on icon at bounding box center [427, 655] width 12 height 12
click at [927, 542] on div "1,114.9 GB AS Aaron Shelton (You) more_horiz 555.8 GB M Megan more_horiz 570.8 …" at bounding box center [555, 344] width 1083 height 395
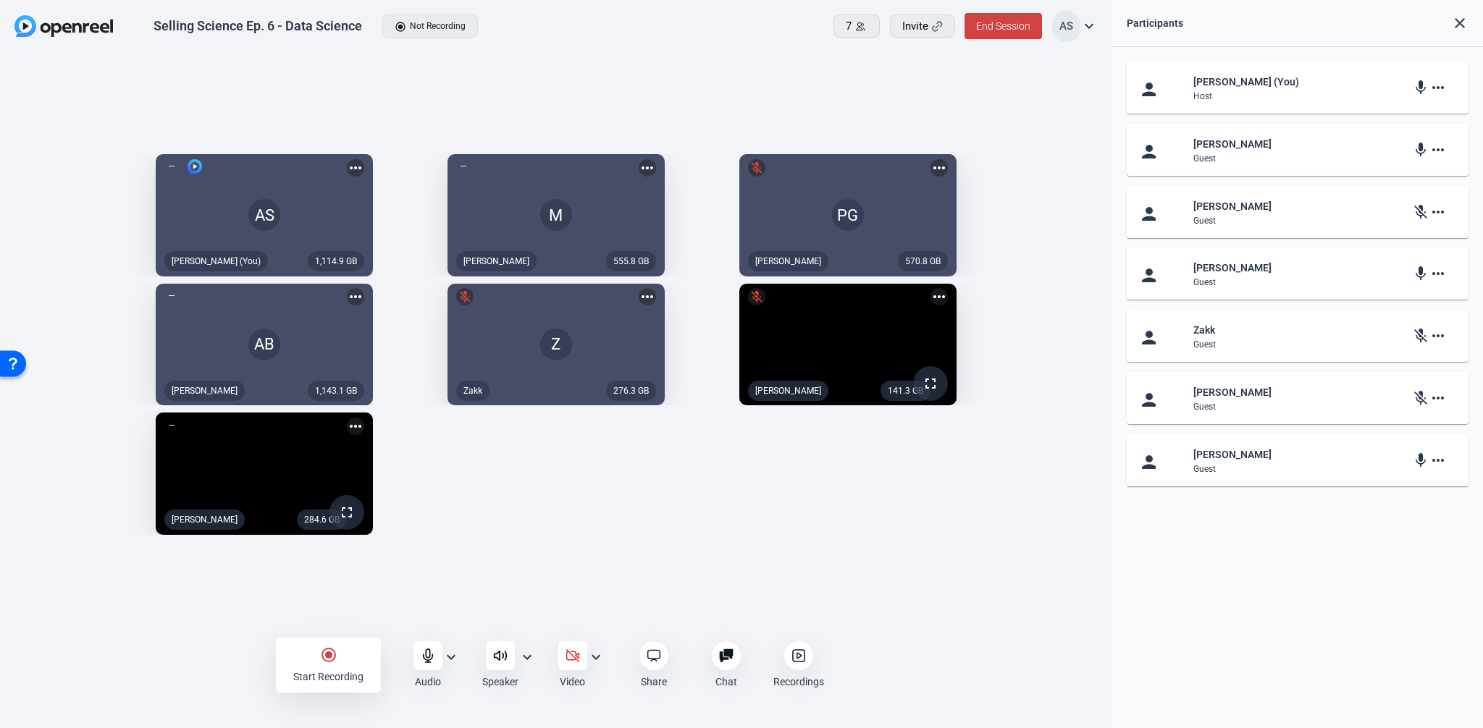
click at [406, 542] on div "1,114.9 GB AS Aaron Shelton (You) more_horiz 555.8 GB M Megan more_horiz 570.8 …" at bounding box center [555, 344] width 1083 height 395
click at [330, 663] on div "radio_button_checked Start Recording" at bounding box center [328, 665] width 105 height 55
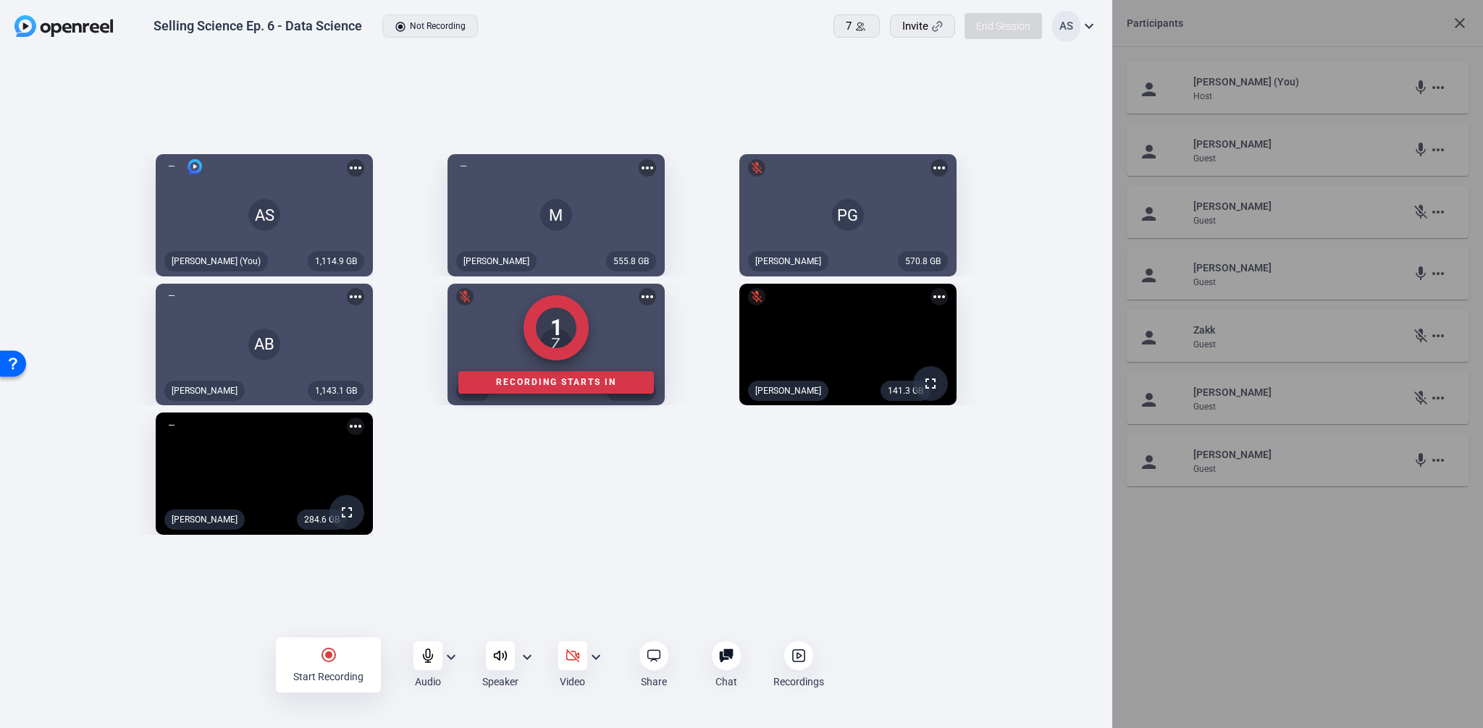
click at [429, 542] on div "1 Recording starts in" at bounding box center [555, 344] width 1083 height 395
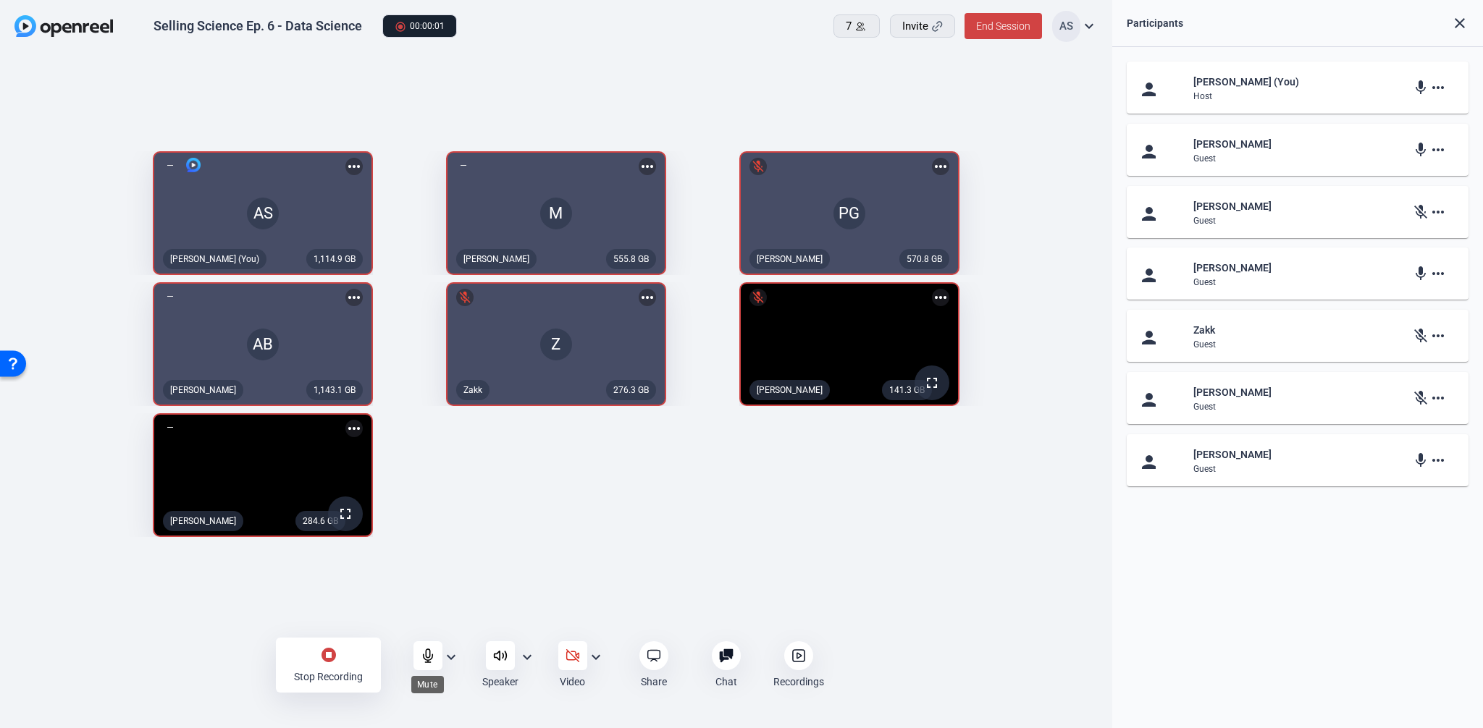
click at [428, 655] on icon at bounding box center [428, 656] width 14 height 14
click at [429, 654] on icon at bounding box center [427, 655] width 12 height 12
click at [428, 652] on icon at bounding box center [428, 656] width 14 height 14
click at [578, 506] on div "1,114.9 GB AS mic_off Aaron Shelton (You) more_horiz 555.8 GB M Megan more_hori…" at bounding box center [555, 344] width 1083 height 400
click at [421, 657] on icon at bounding box center [428, 656] width 14 height 14
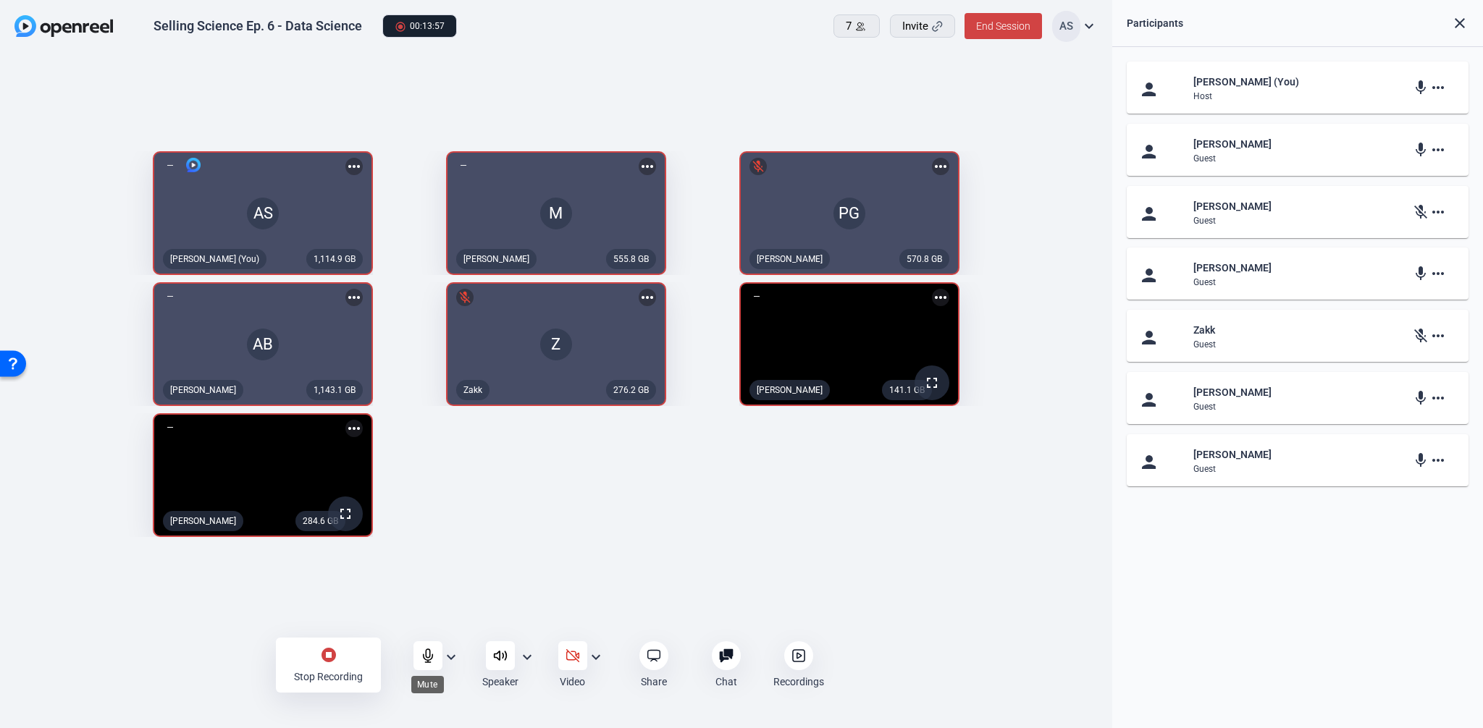
click at [426, 658] on icon at bounding box center [428, 656] width 14 height 14
click at [494, 544] on div "1,114.9 GB AS mic_off Aaron Shelton (You) more_horiz 555.8 GB M Megan more_hori…" at bounding box center [555, 344] width 1083 height 400
click at [444, 544] on div "1,114.9 GB AS mic_off Aaron Shelton (You) more_horiz 555.8 GB M Megan more_hori…" at bounding box center [555, 344] width 1083 height 400
click at [432, 657] on icon at bounding box center [428, 656] width 14 height 14
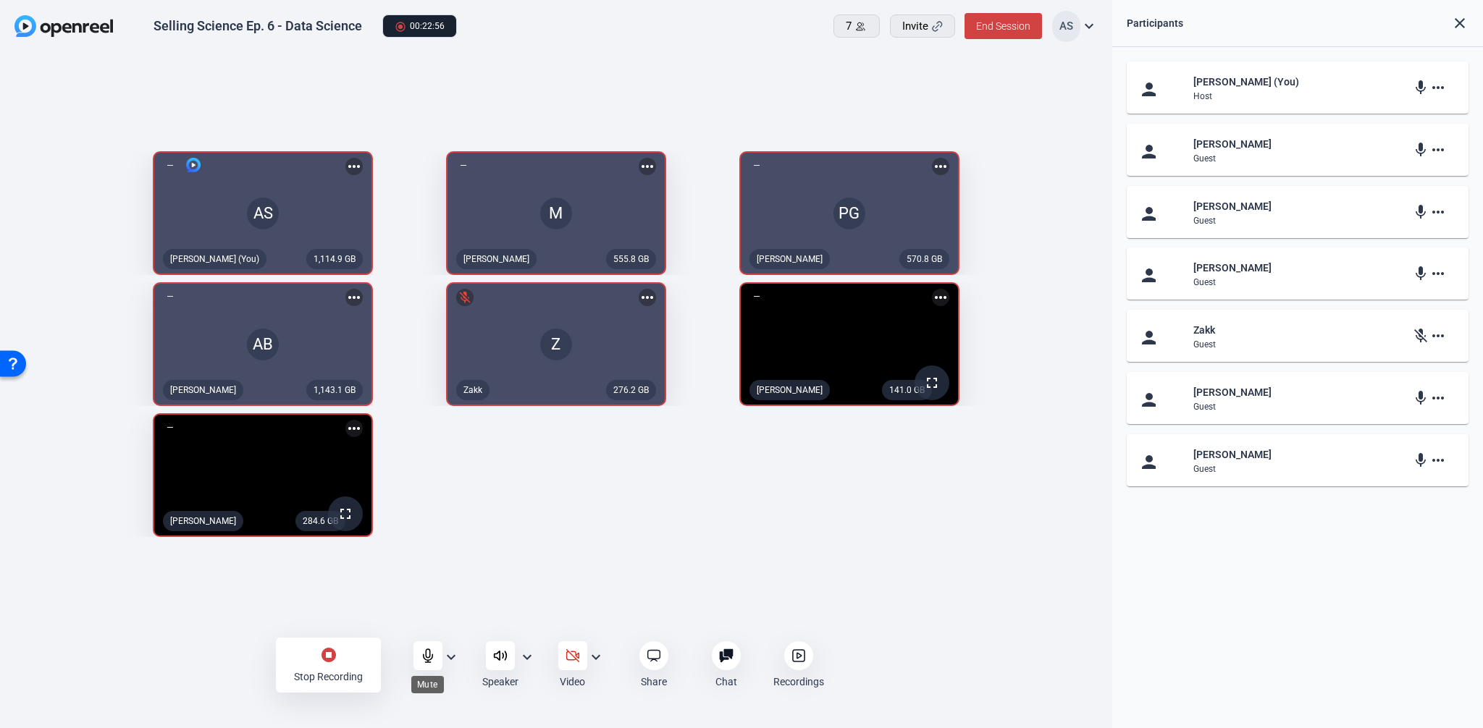
click at [429, 652] on icon at bounding box center [427, 655] width 9 height 13
click at [424, 654] on icon at bounding box center [428, 656] width 14 height 14
click at [429, 650] on icon at bounding box center [427, 655] width 9 height 13
click at [428, 544] on div "1,114.9 GB AS mic_off Aaron Shelton (You) more_horiz 555.8 GB M Megan more_hori…" at bounding box center [555, 344] width 1083 height 400
click at [417, 646] on div at bounding box center [427, 655] width 29 height 29
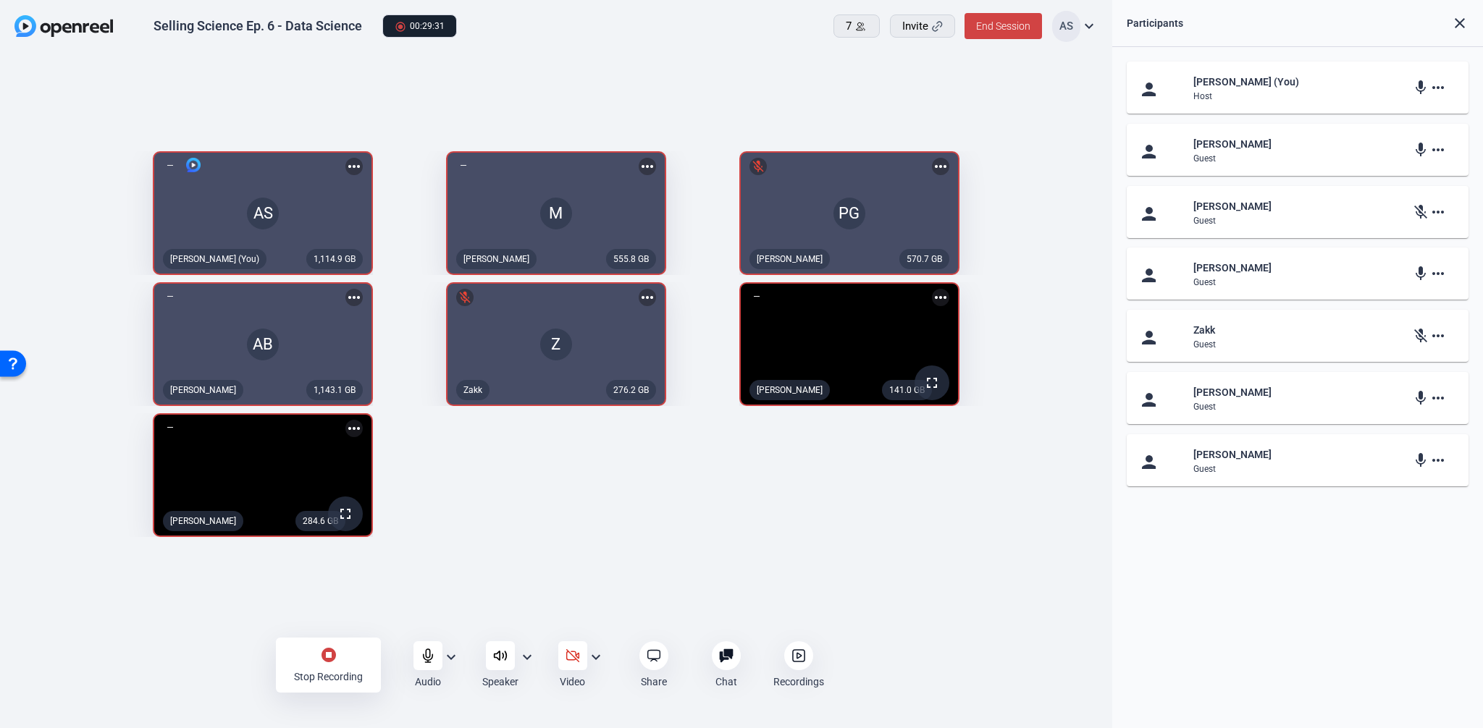
click at [422, 649] on icon at bounding box center [428, 656] width 14 height 14
click at [452, 544] on div "1,114.9 GB AS mic_off Aaron Shelton (You) more_horiz 555.8 GB M Megan more_hori…" at bounding box center [555, 344] width 1083 height 400
click at [783, 511] on div "1,114.9 GB AS mic_off Aaron Shelton (You) more_horiz 555.8 GB M Megan more_hori…" at bounding box center [555, 344] width 1083 height 400
click at [519, 544] on div "1,114.9 GB AS mic_off Aaron Shelton (You) more_horiz 555.8 GB M Megan more_hori…" at bounding box center [555, 344] width 1083 height 400
click at [425, 650] on icon at bounding box center [427, 655] width 12 height 12
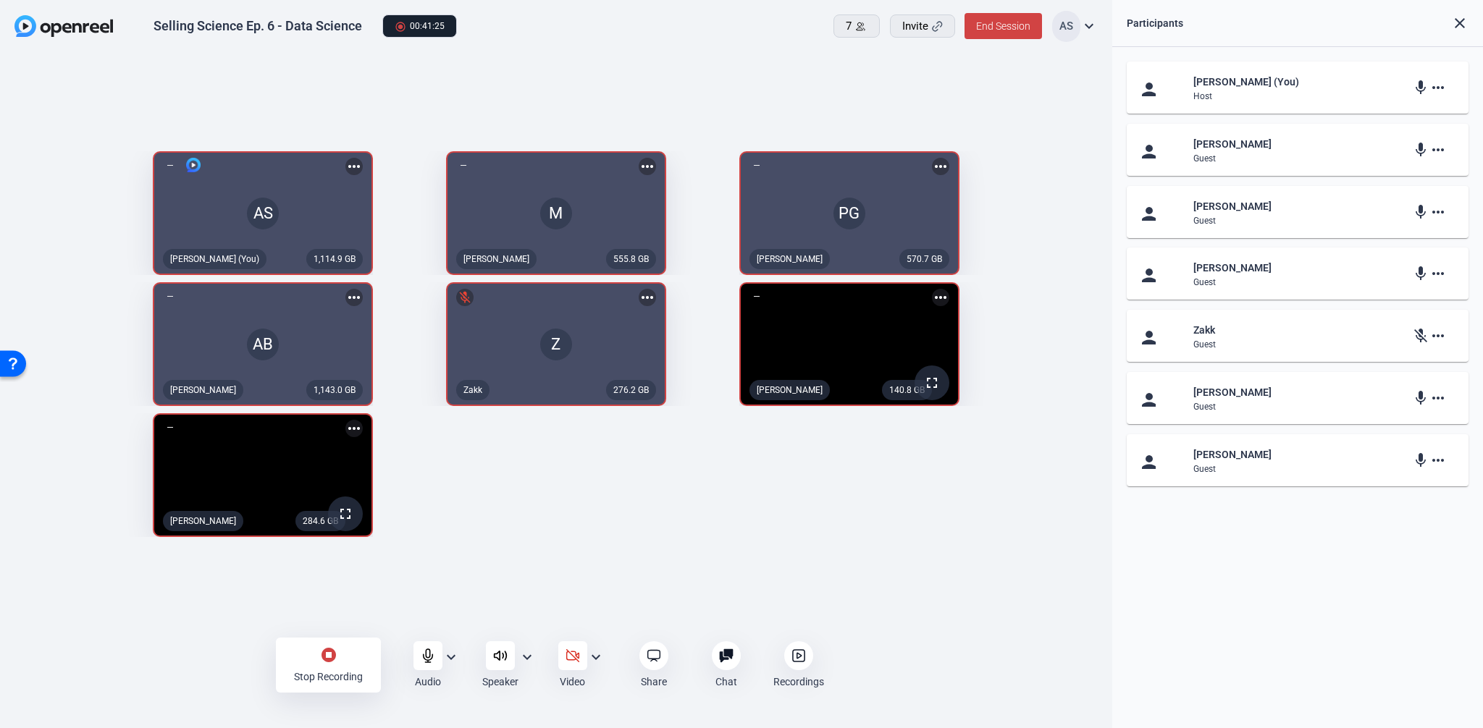
click at [333, 659] on mat-icon "stop_circle" at bounding box center [328, 654] width 17 height 17
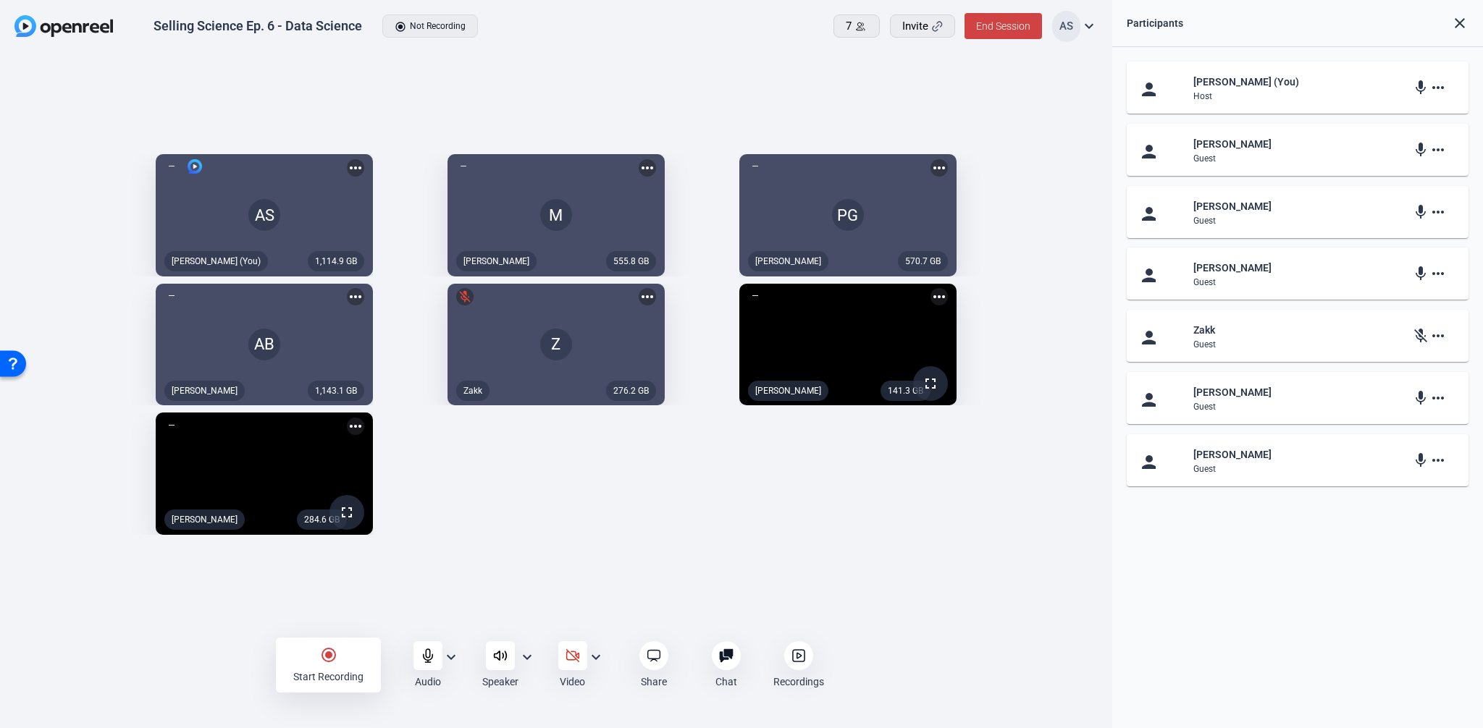
click at [799, 662] on icon at bounding box center [798, 656] width 14 height 14
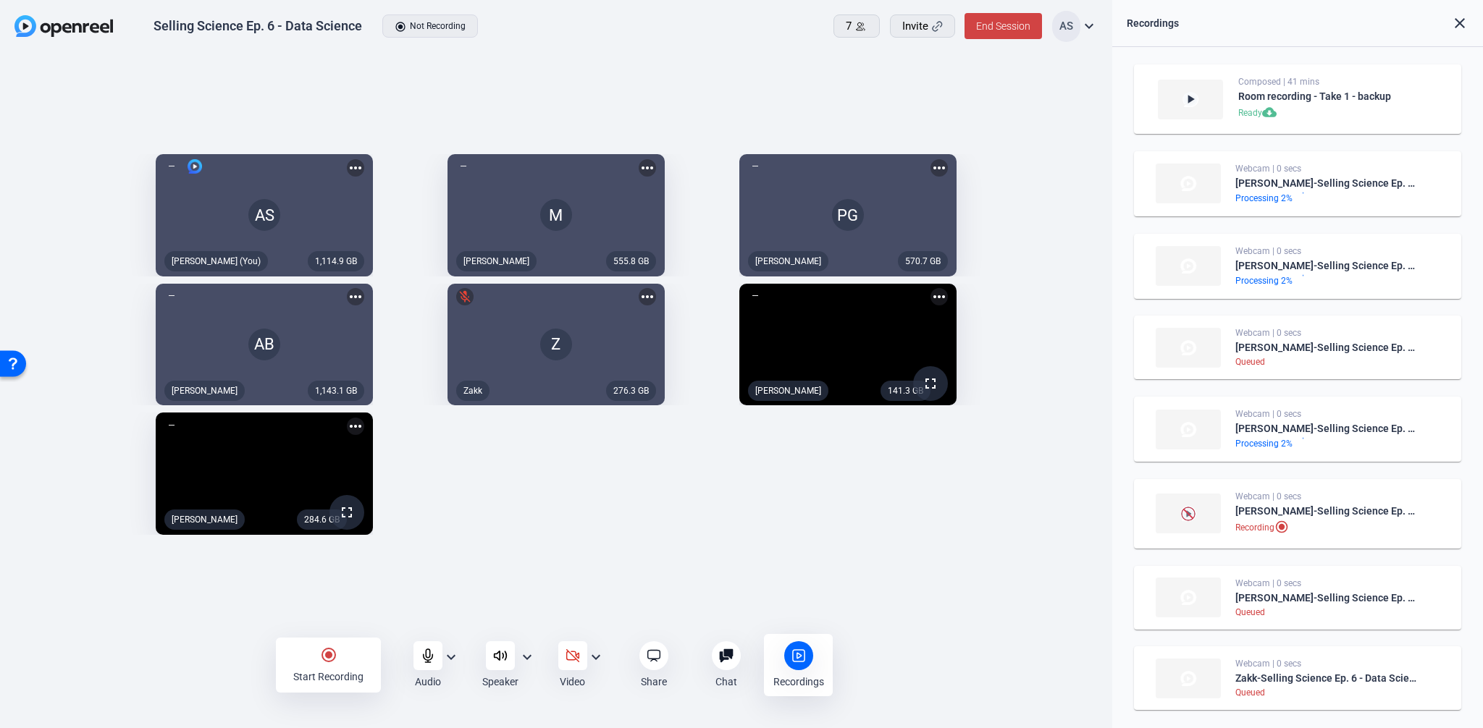
scroll to position [0, 0]
click at [497, 542] on div "1,114.9 GB AS Aaron Shelton (You) more_horiz 555.8 GB M Megan more_horiz 570.7 …" at bounding box center [555, 344] width 1083 height 395
click at [431, 654] on icon at bounding box center [427, 655] width 9 height 13
click at [877, 536] on div "1,114.9 GB AS mic_off Aaron Shelton (You) more_horiz 555.8 GB M Megan more_hori…" at bounding box center [555, 344] width 1083 height 395
click at [932, 542] on div "1,114.9 GB AS mic_off Aaron Shelton (You) more_horiz 555.8 GB M Megan more_hori…" at bounding box center [555, 344] width 1083 height 395
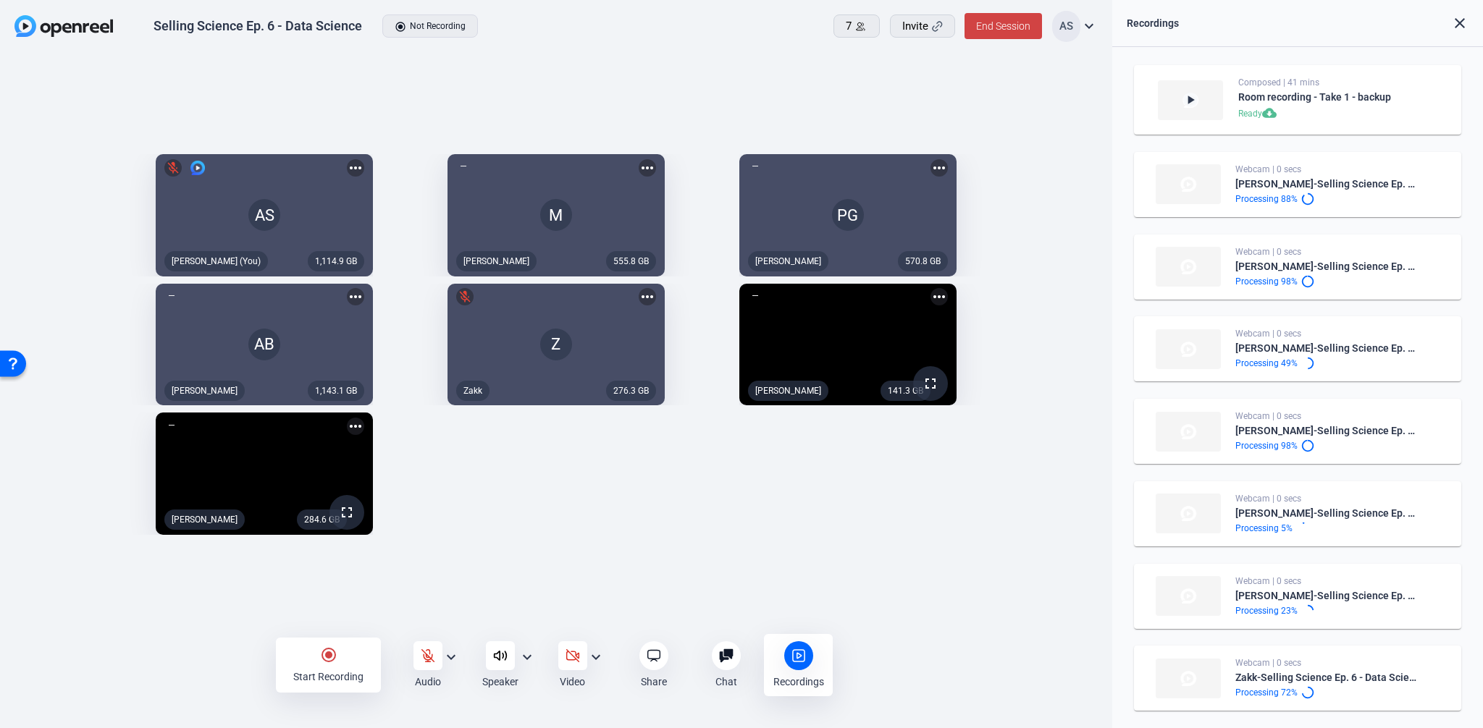
click at [475, 542] on div "1,114.9 GB AS mic_off Aaron Shelton (You) more_horiz 555.8 GB M Megan more_hori…" at bounding box center [555, 344] width 1083 height 395
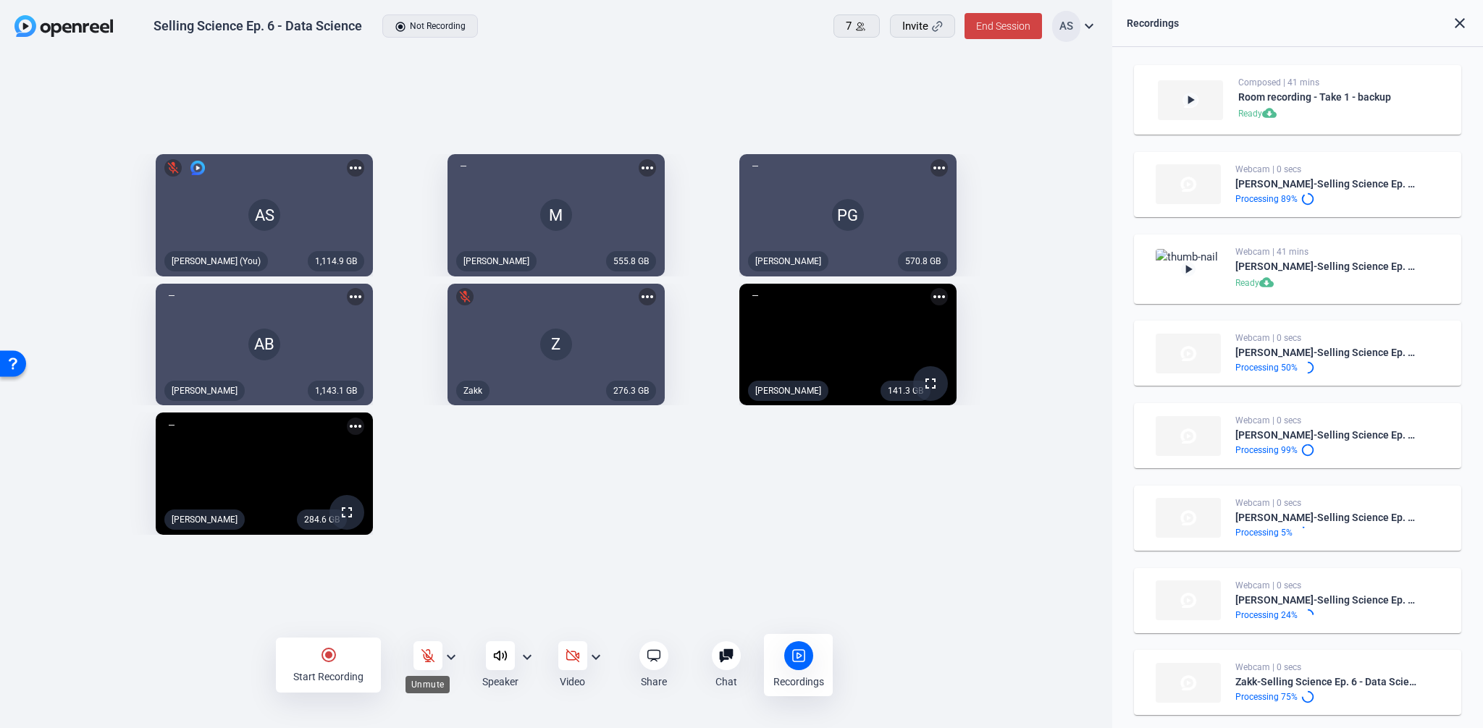
click at [434, 661] on icon at bounding box center [427, 655] width 12 height 12
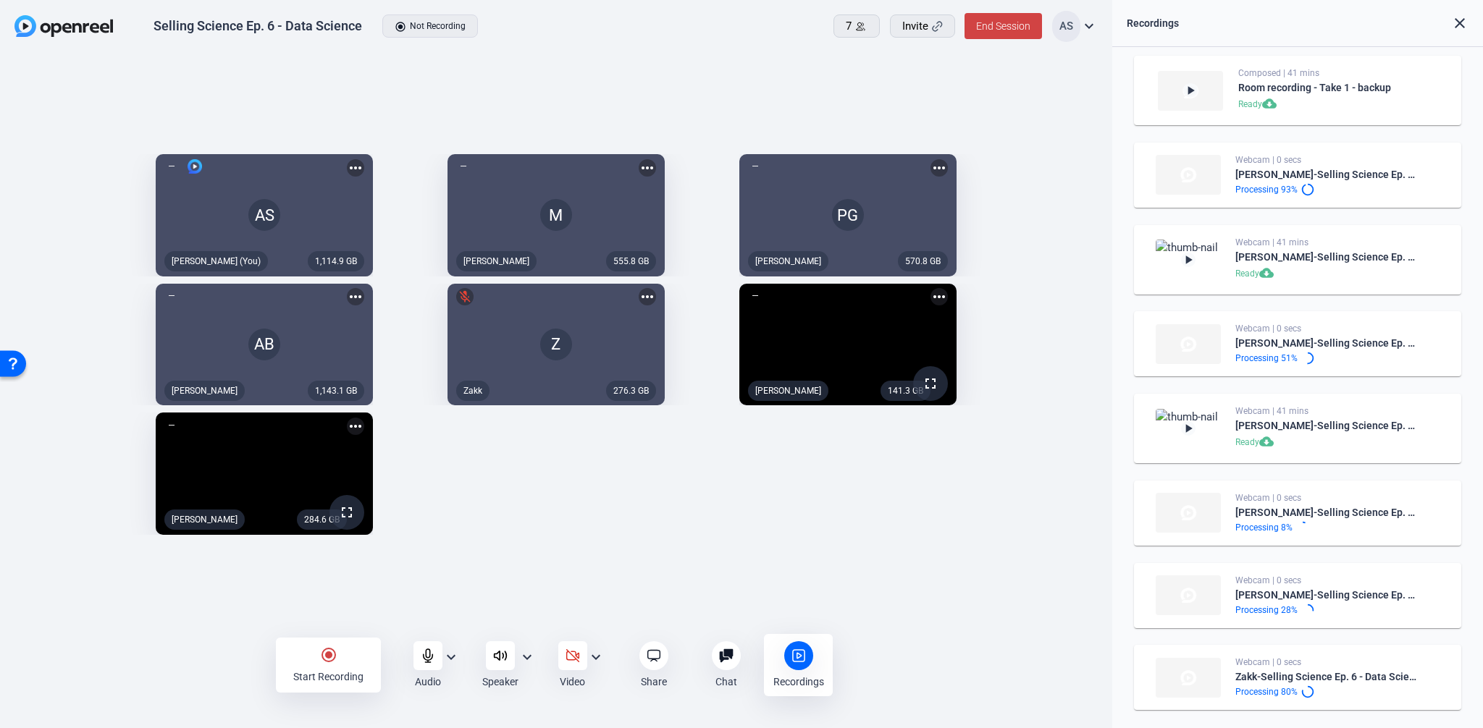
click at [897, 542] on div "1,114.9 GB AS Aaron Shelton (You) more_horiz 555.8 GB M Megan more_horiz 570.8 …" at bounding box center [555, 344] width 1083 height 395
click at [432, 651] on icon at bounding box center [428, 656] width 14 height 14
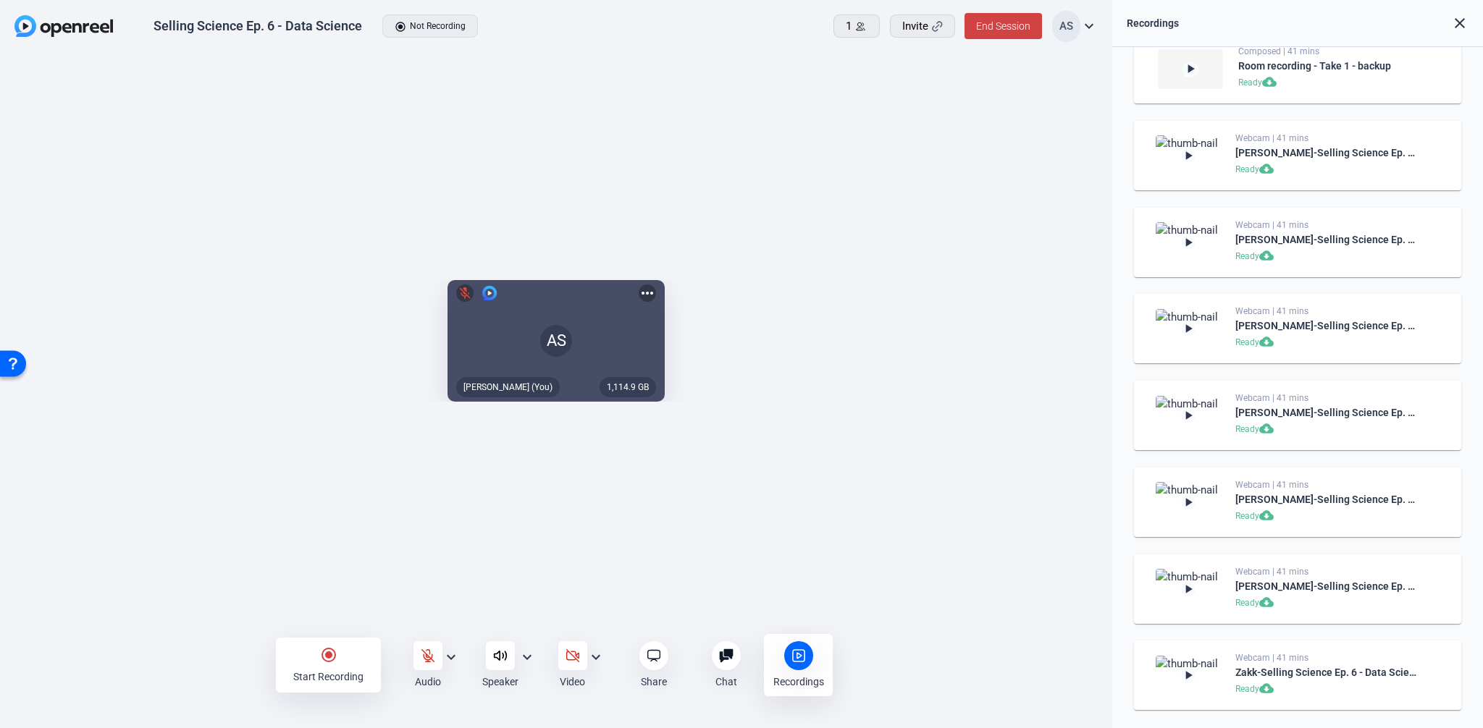
scroll to position [0, 0]
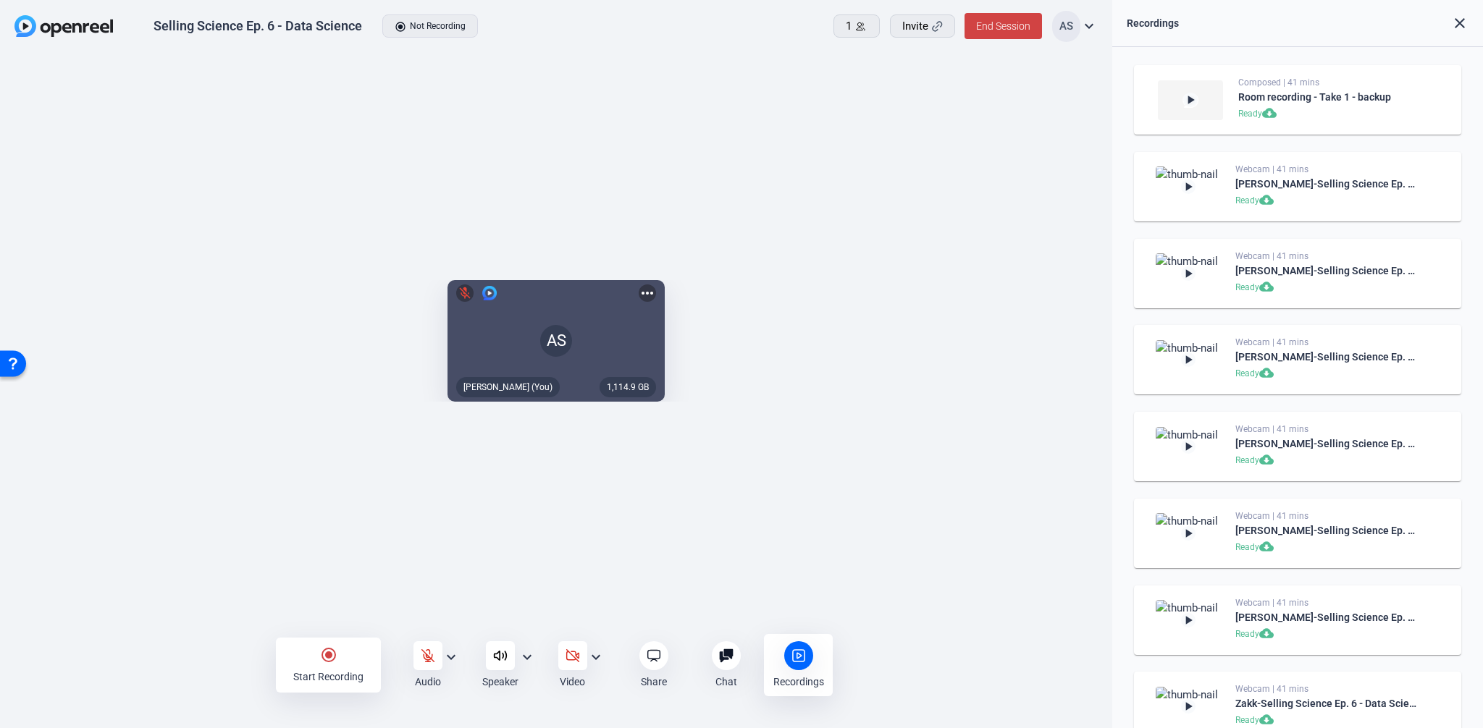
click at [623, 30] on div "Selling Science Ep. 6 - Data Science radio_button_checked Not Recording" at bounding box center [339, 26] width 650 height 30
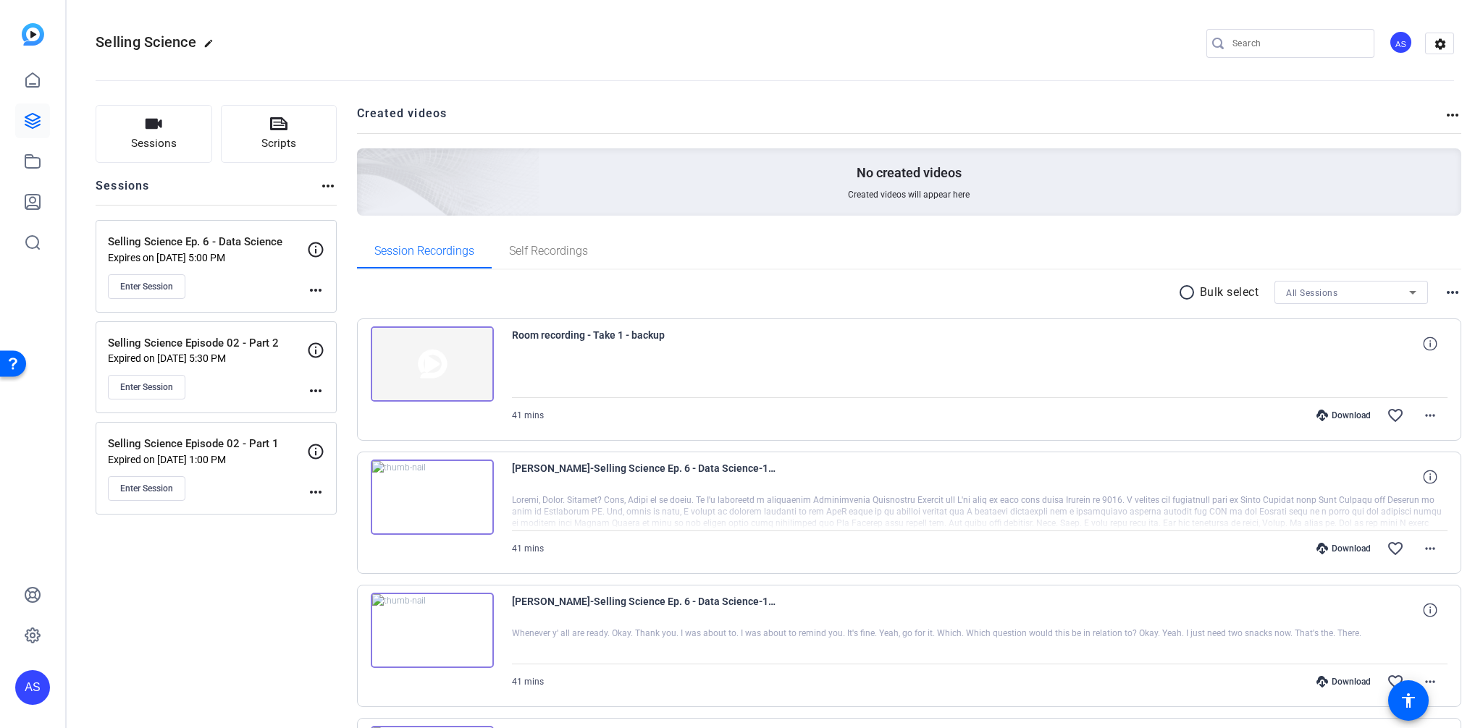
click at [235, 265] on div "Selling Science Ep. 6 - Data Science Expires on Aug 15, 2025 @ 5:00 PM Enter Se…" at bounding box center [207, 266] width 199 height 65
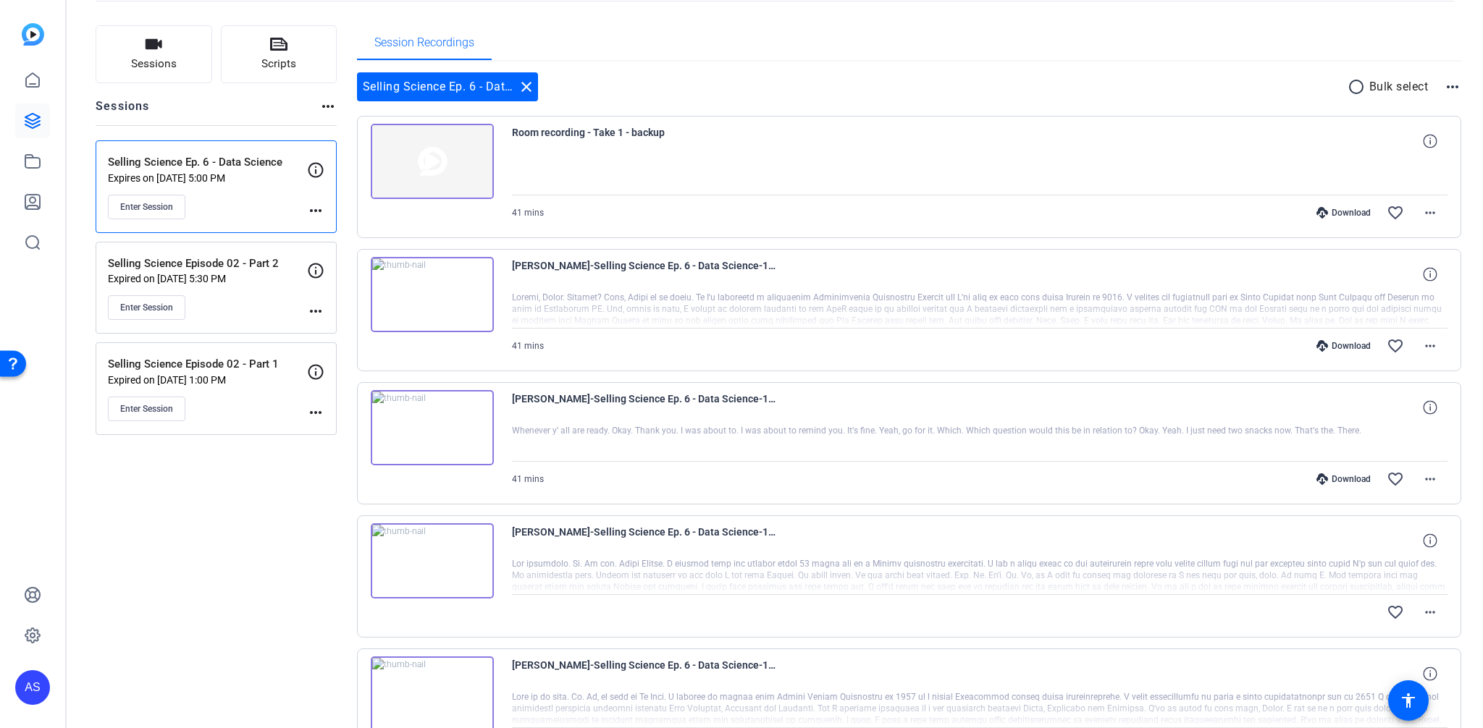
scroll to position [89, 0]
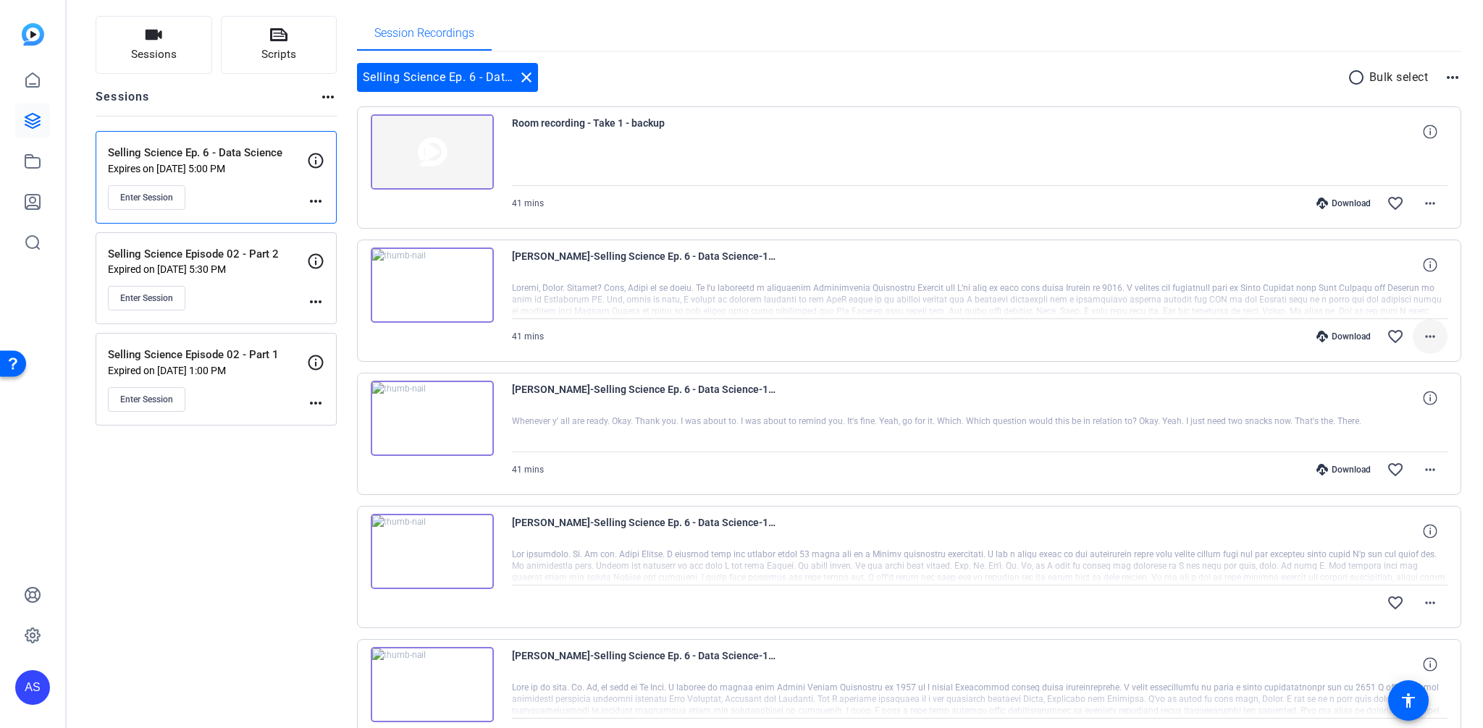
click at [1423, 337] on mat-icon "more_horiz" at bounding box center [1429, 336] width 17 height 17
click at [1359, 453] on span "Extract Audio" at bounding box center [1384, 457] width 87 height 17
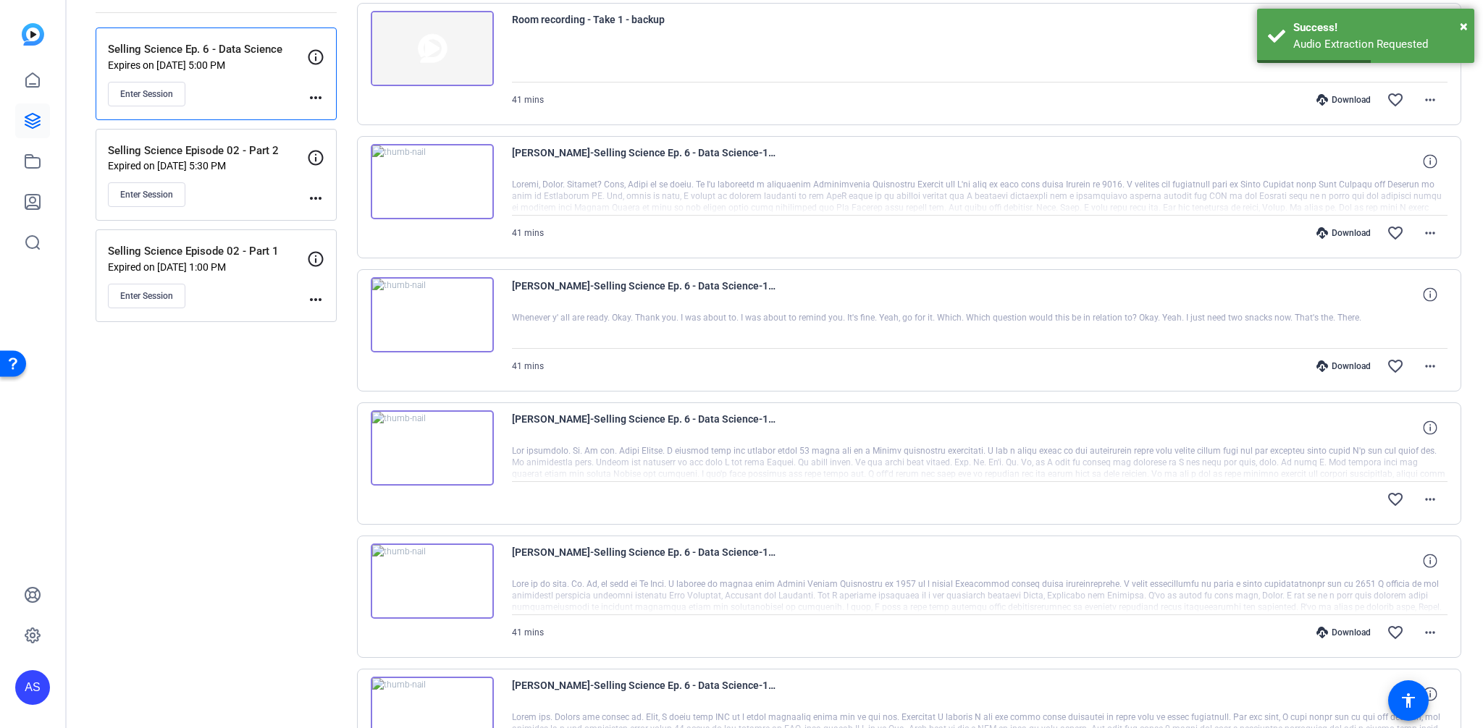
scroll to position [202, 0]
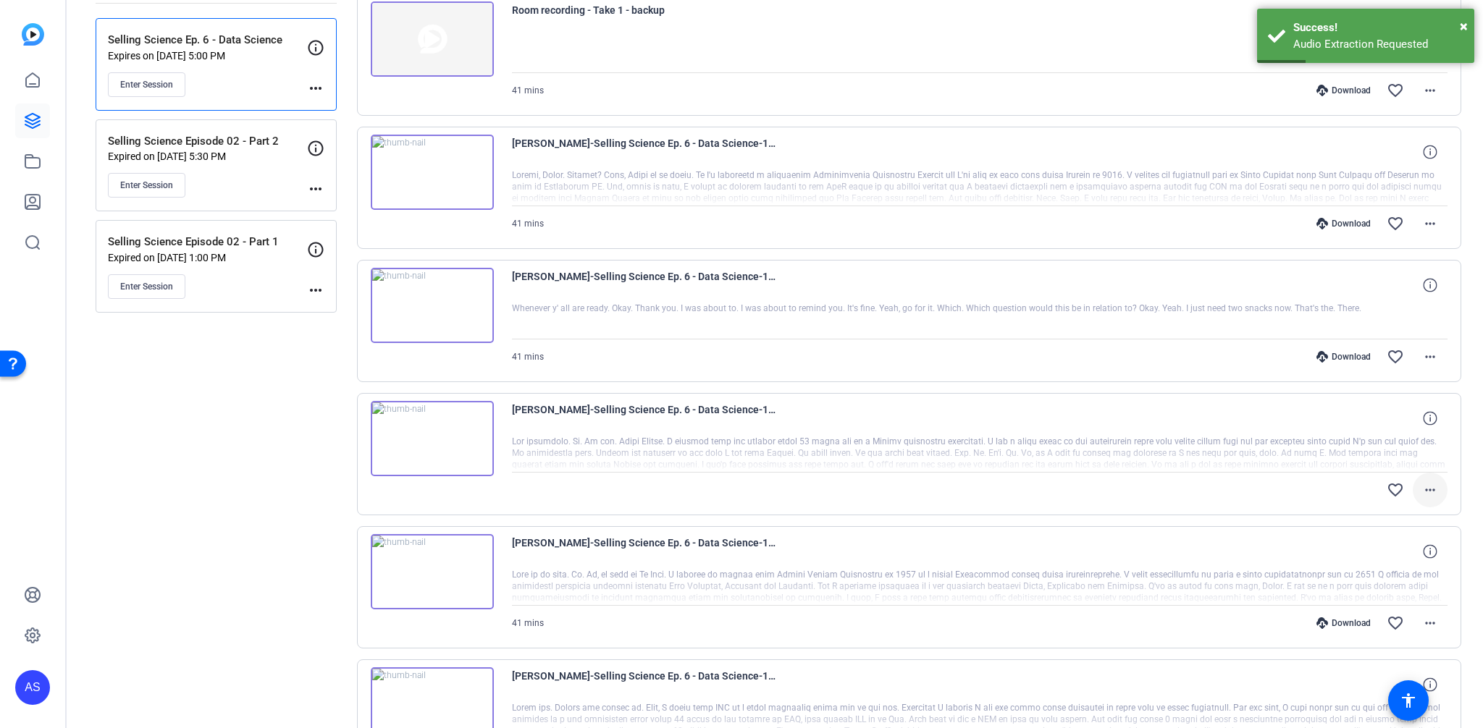
click at [1421, 484] on mat-icon "more_horiz" at bounding box center [1429, 489] width 17 height 17
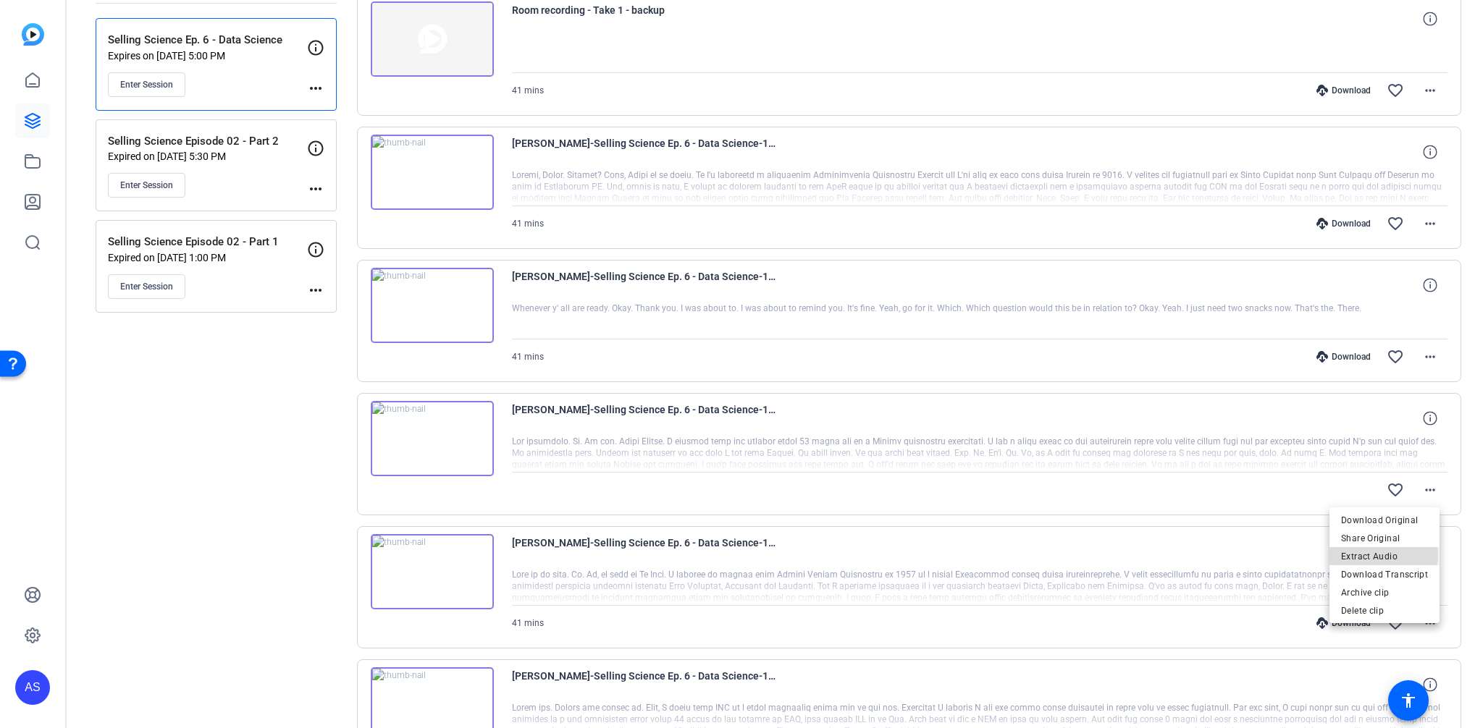
click at [1378, 555] on span "Extract Audio" at bounding box center [1384, 556] width 87 height 17
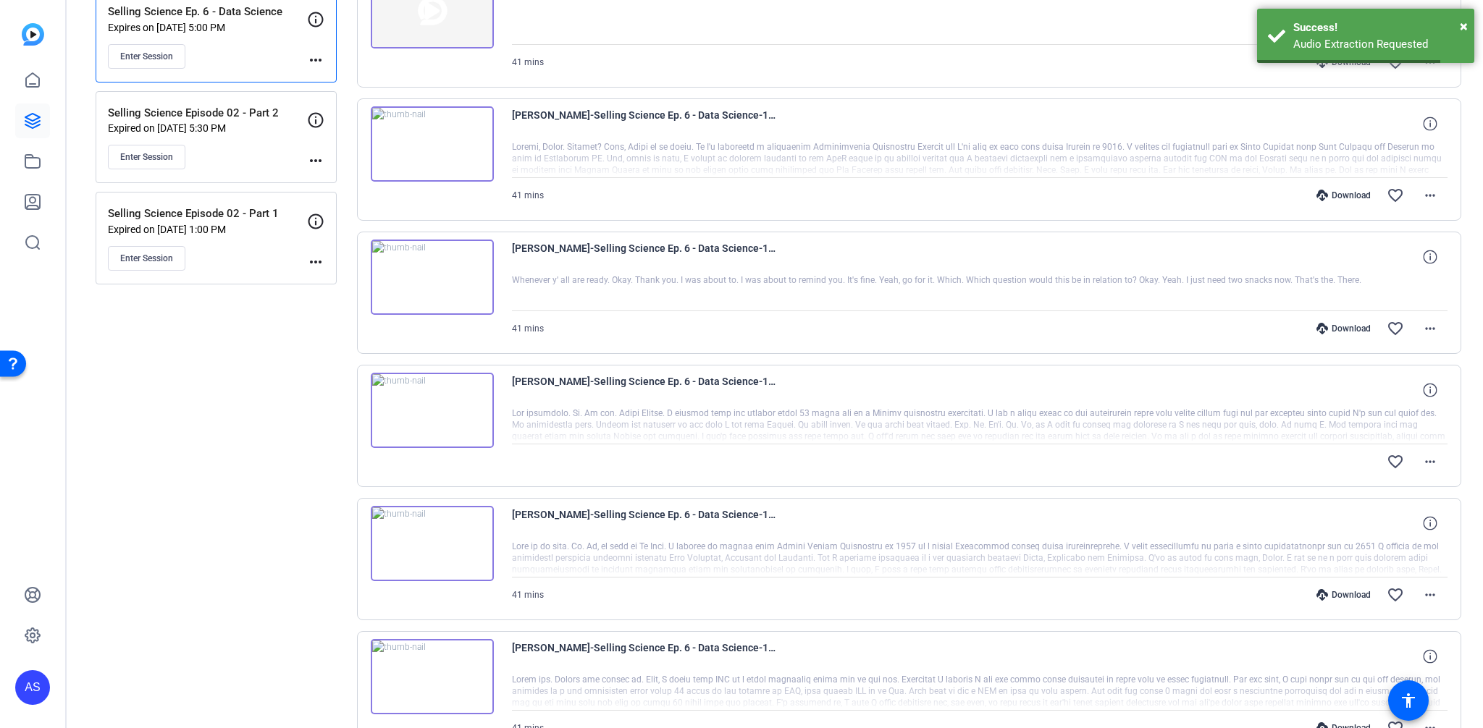
scroll to position [250, 0]
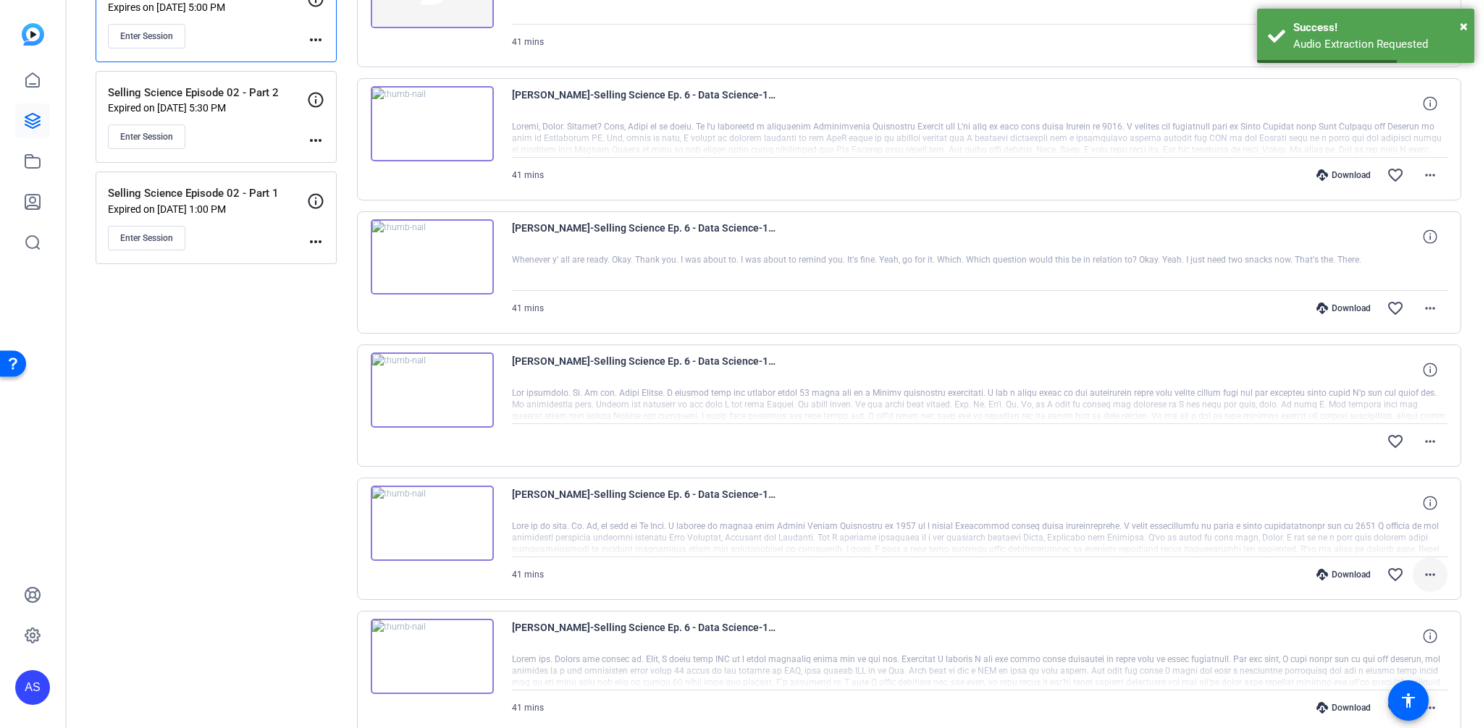
click at [1421, 572] on mat-icon "more_horiz" at bounding box center [1429, 574] width 17 height 17
click at [1367, 492] on span "Extract Audio" at bounding box center [1384, 490] width 87 height 17
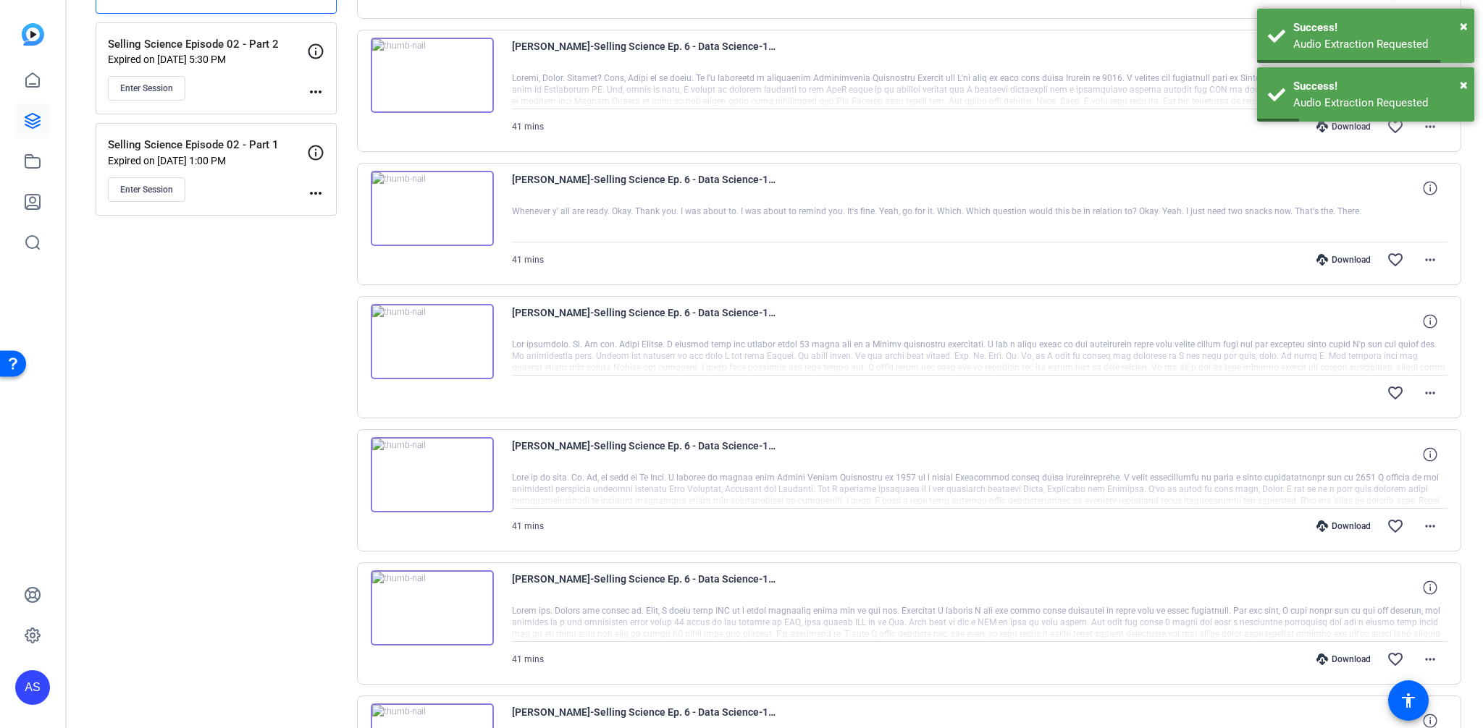
scroll to position [318, 0]
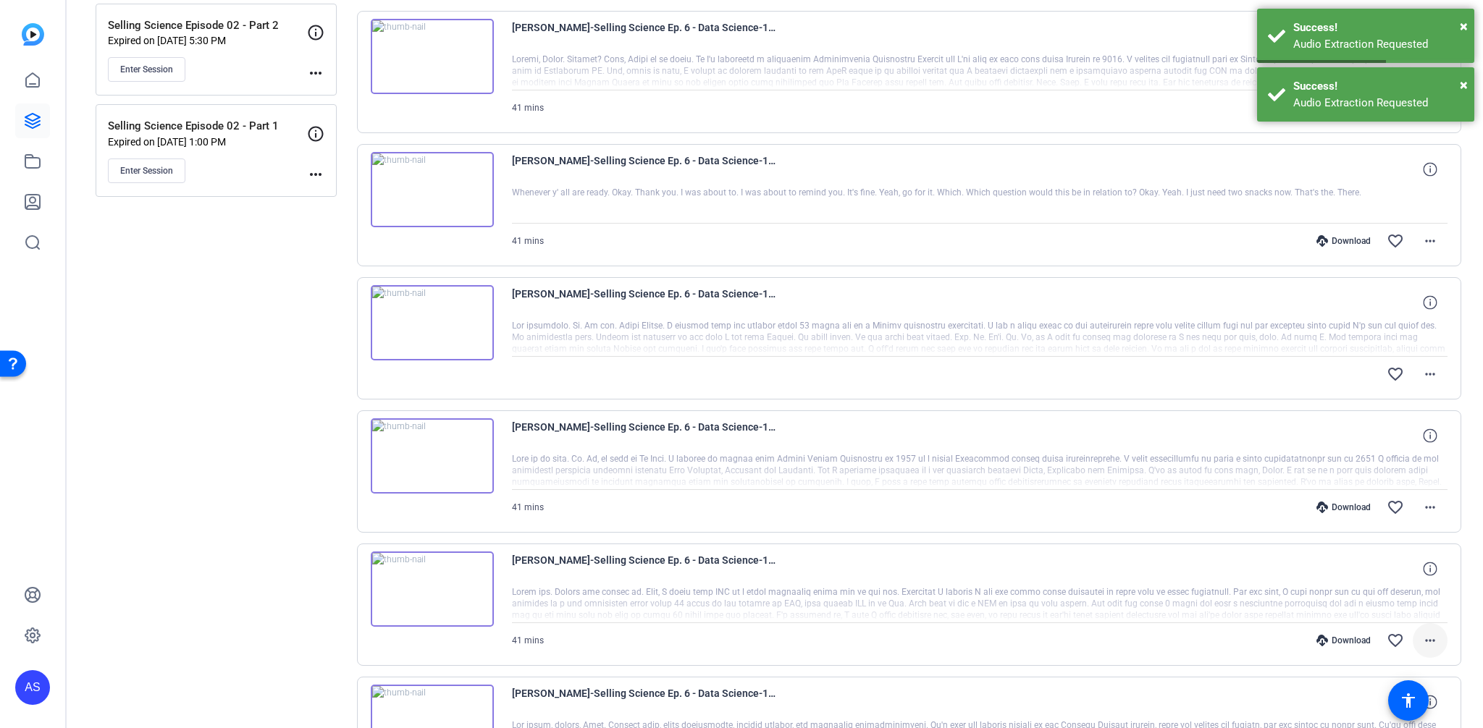
click at [1421, 633] on mat-icon "more_horiz" at bounding box center [1429, 640] width 17 height 17
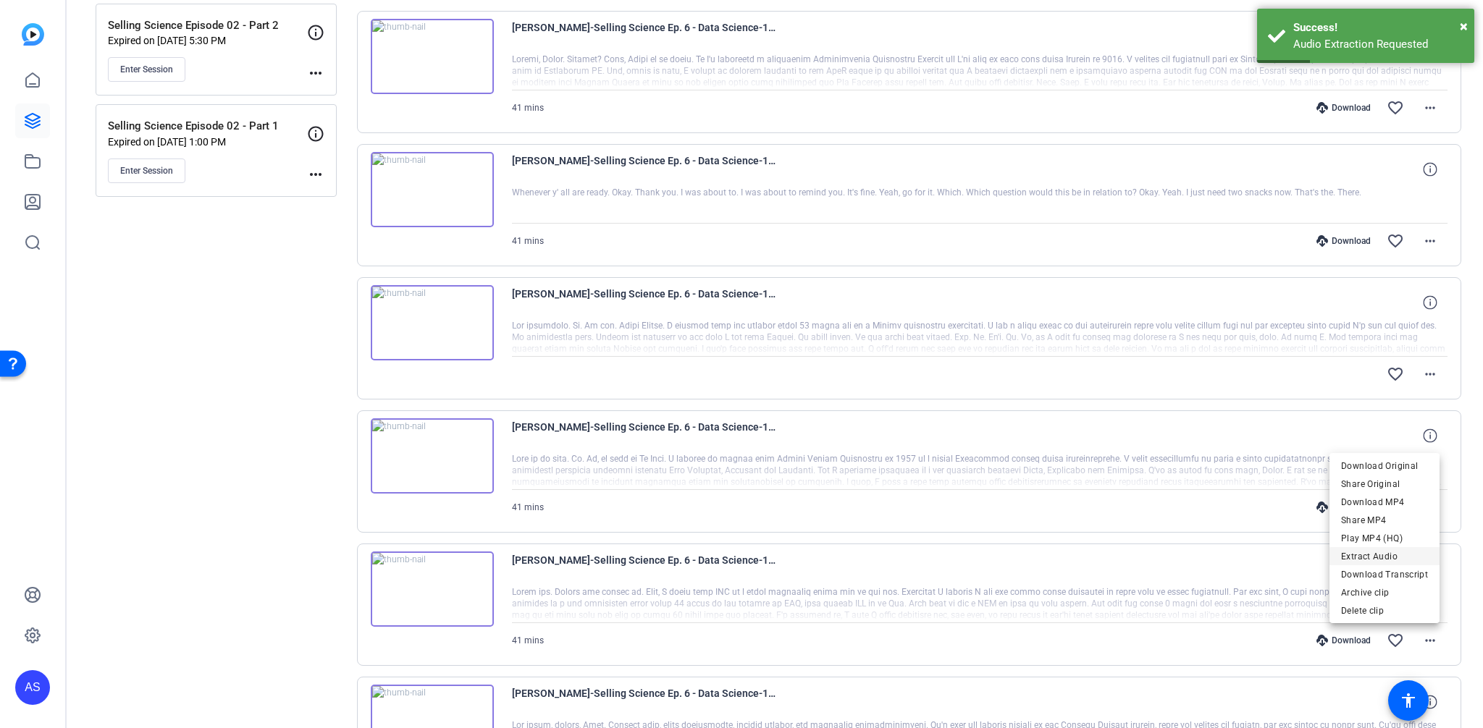
click at [1365, 554] on span "Extract Audio" at bounding box center [1384, 556] width 87 height 17
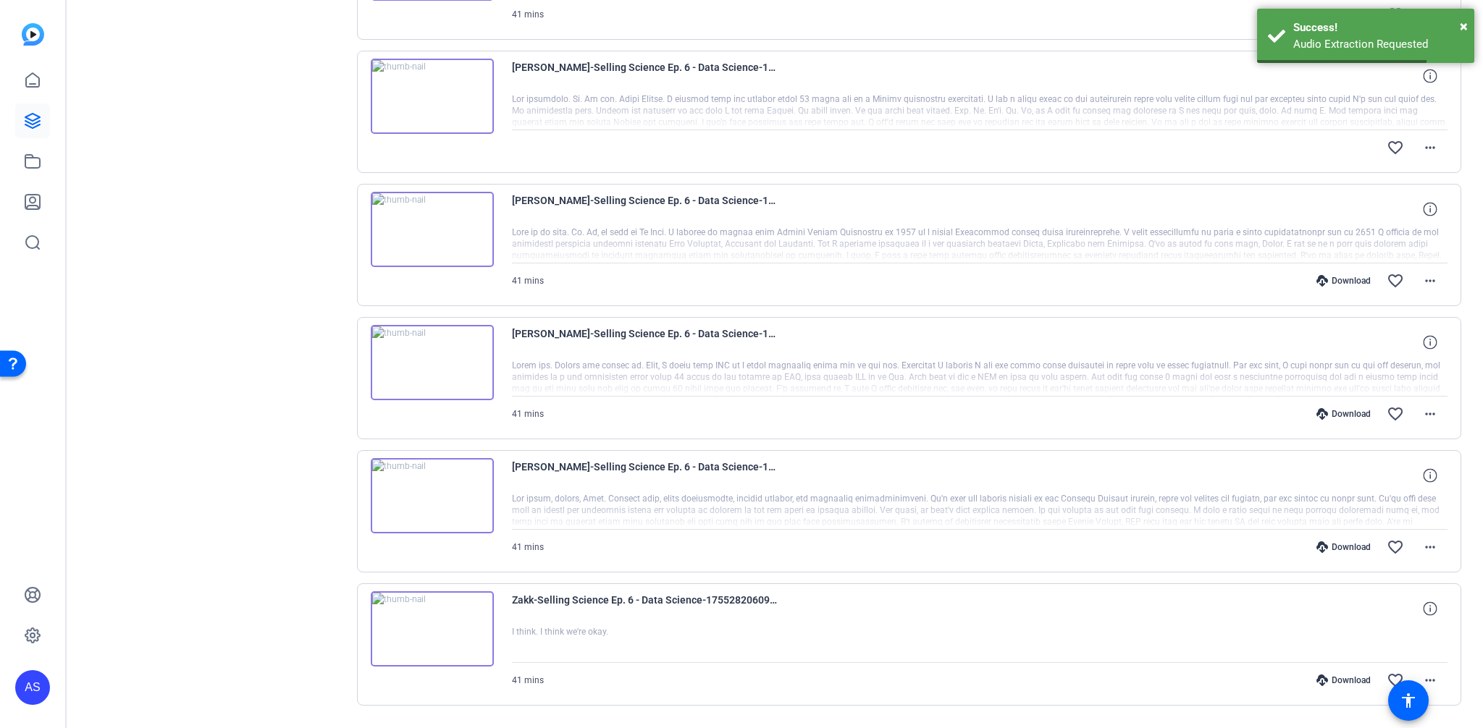
scroll to position [586, 0]
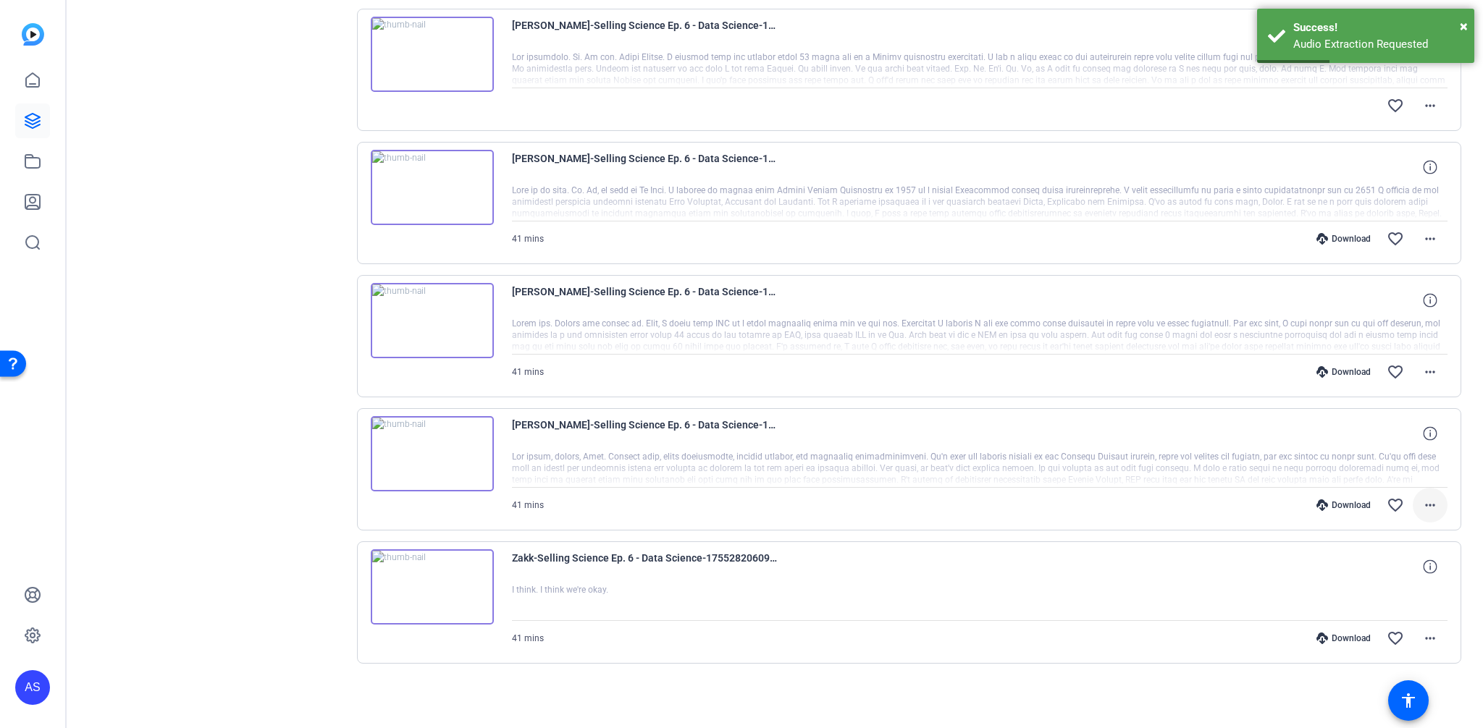
click at [1422, 510] on mat-icon "more_horiz" at bounding box center [1429, 505] width 17 height 17
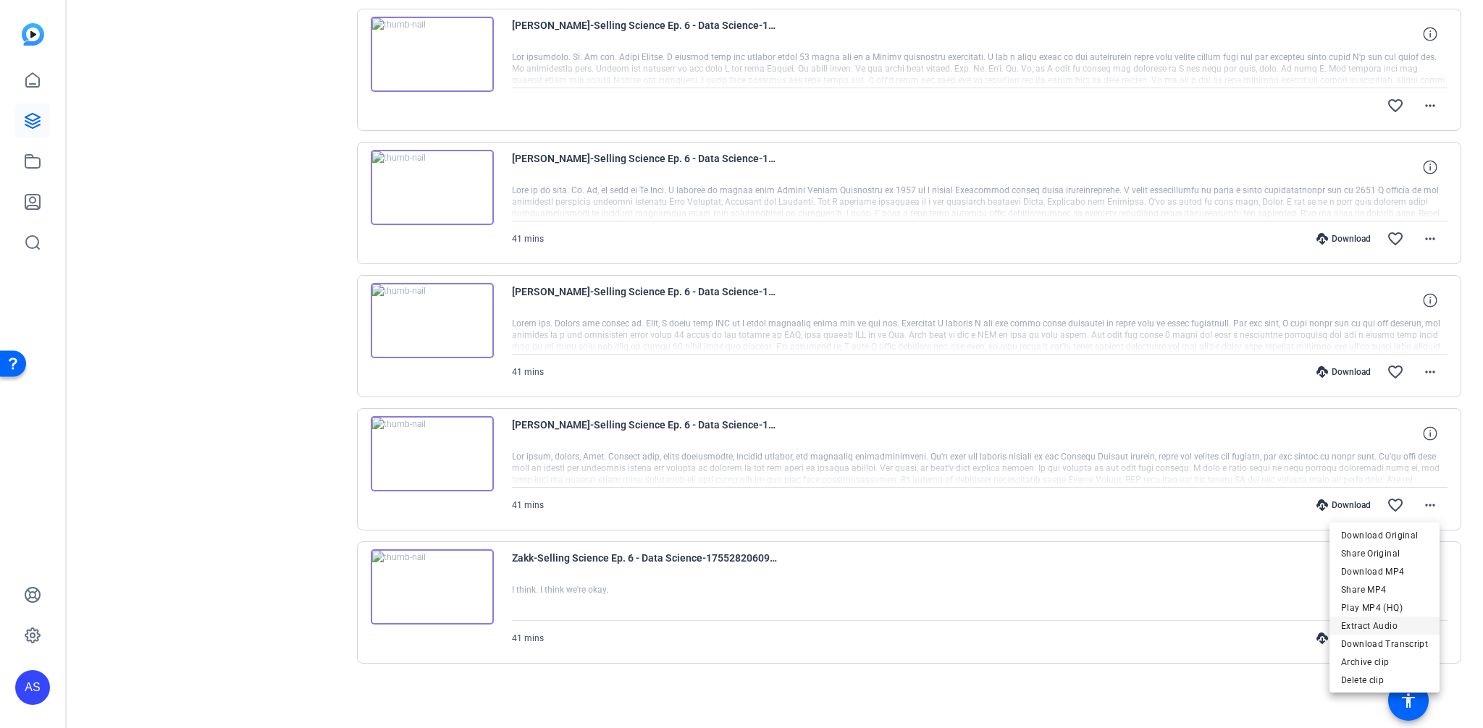
click at [1372, 622] on span "Extract Audio" at bounding box center [1384, 625] width 87 height 17
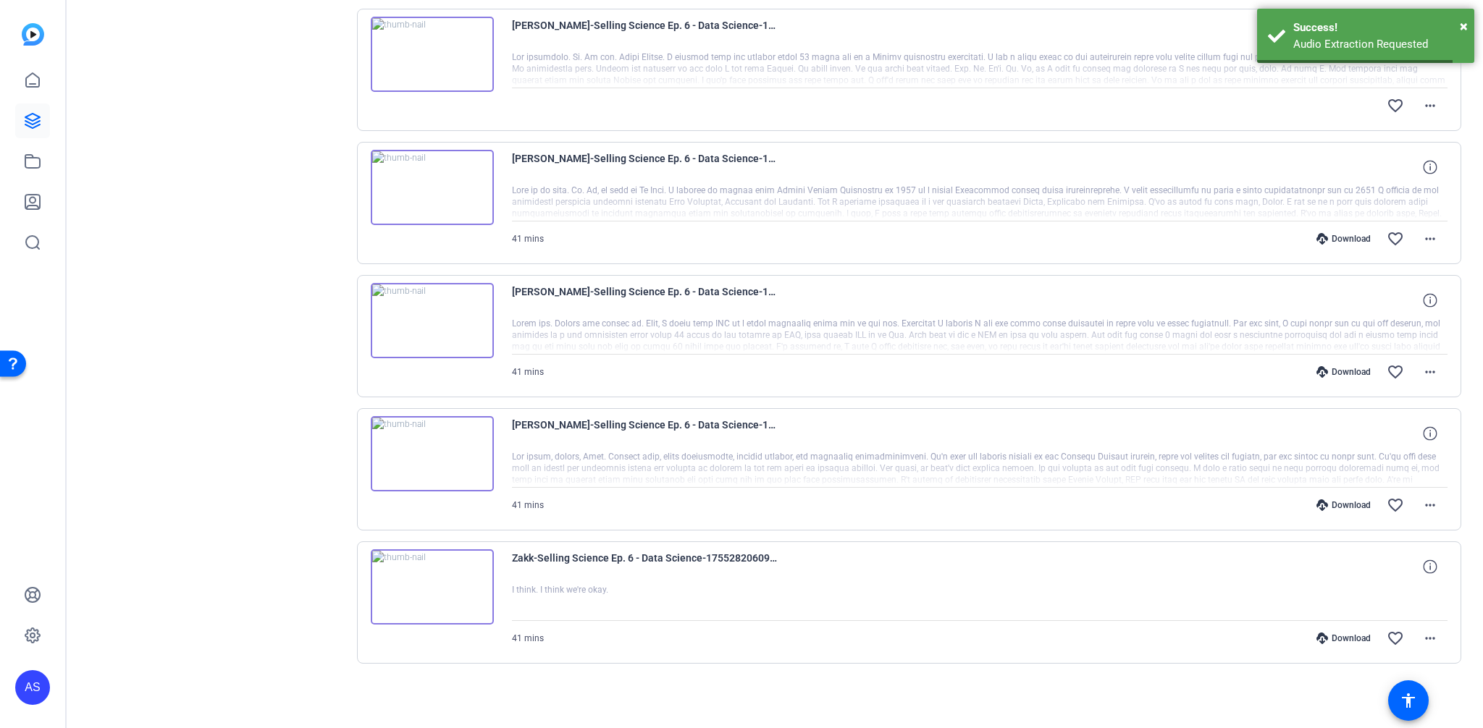
scroll to position [0, 0]
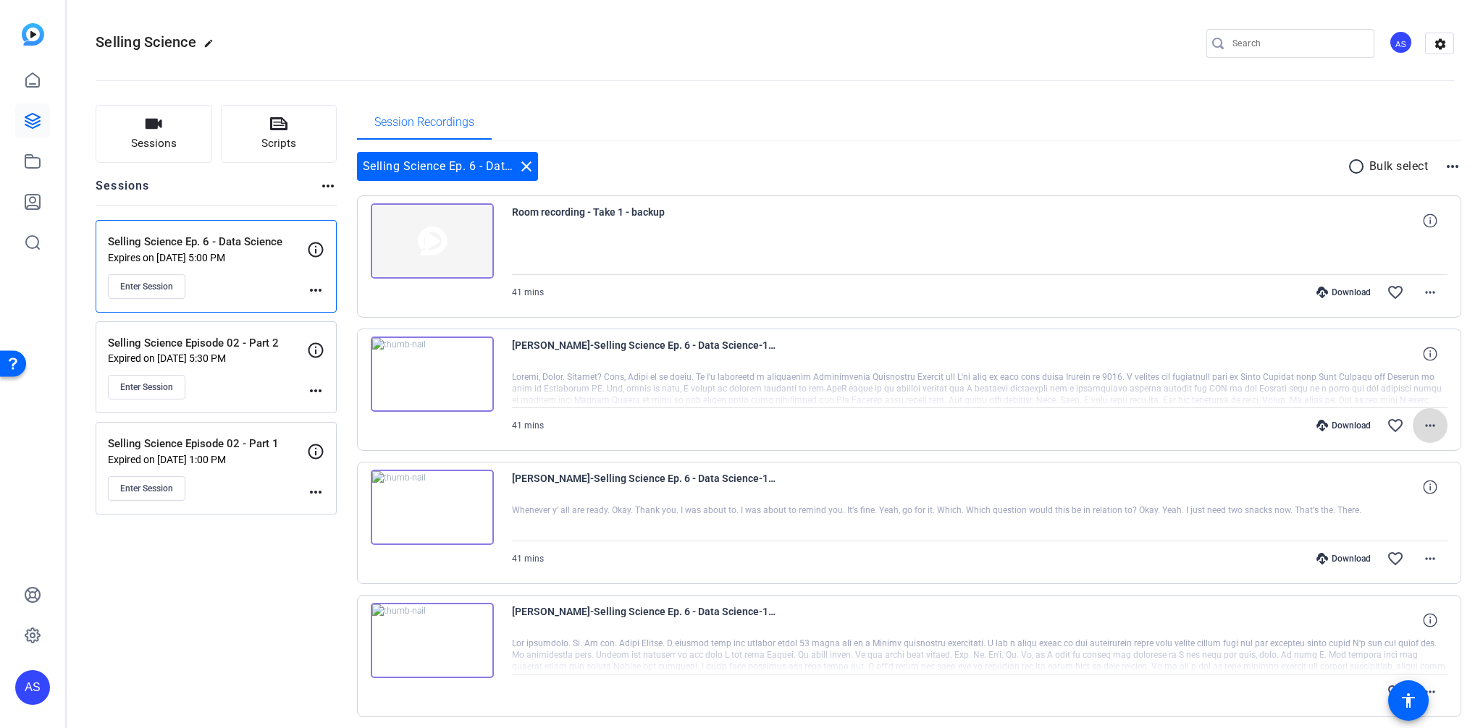
click at [1429, 423] on mat-icon "more_horiz" at bounding box center [1429, 425] width 17 height 17
click at [270, 628] on div at bounding box center [741, 364] width 1483 height 728
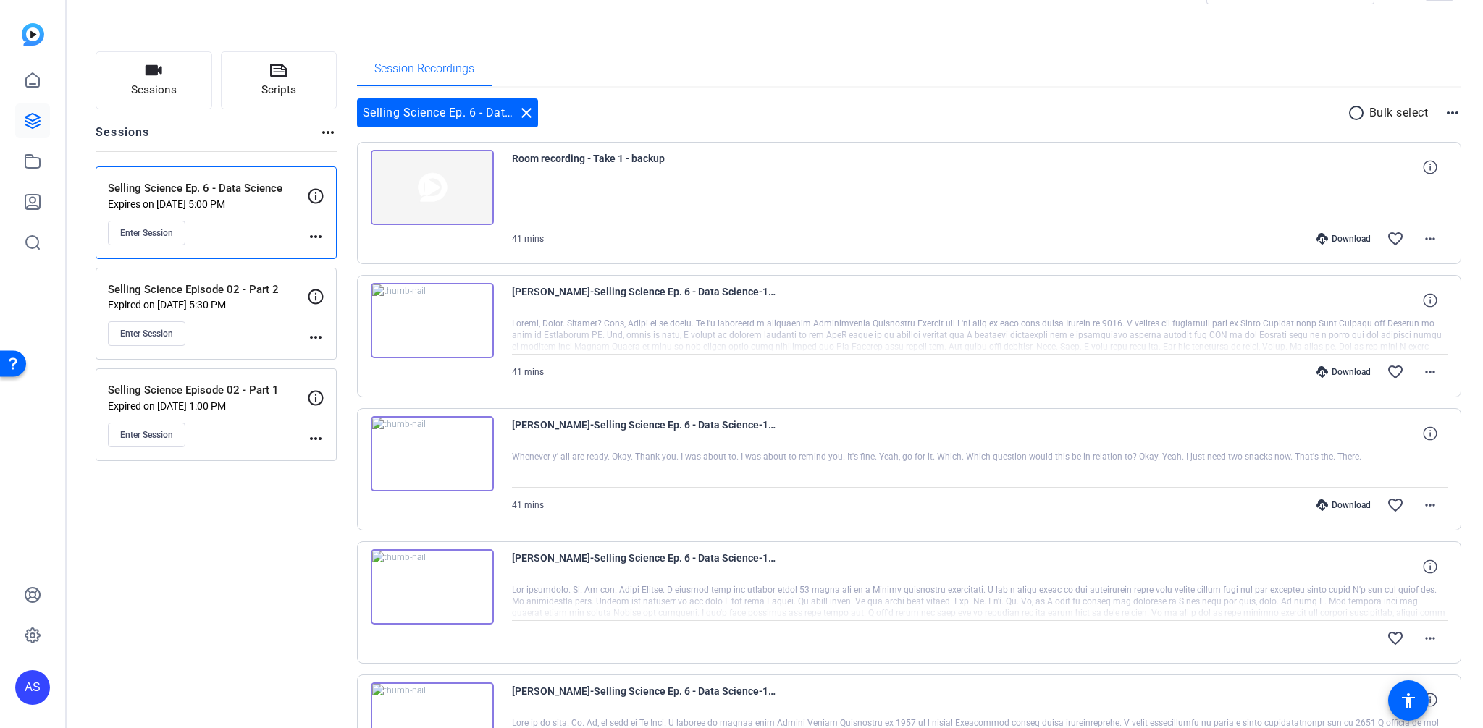
scroll to position [138, 0]
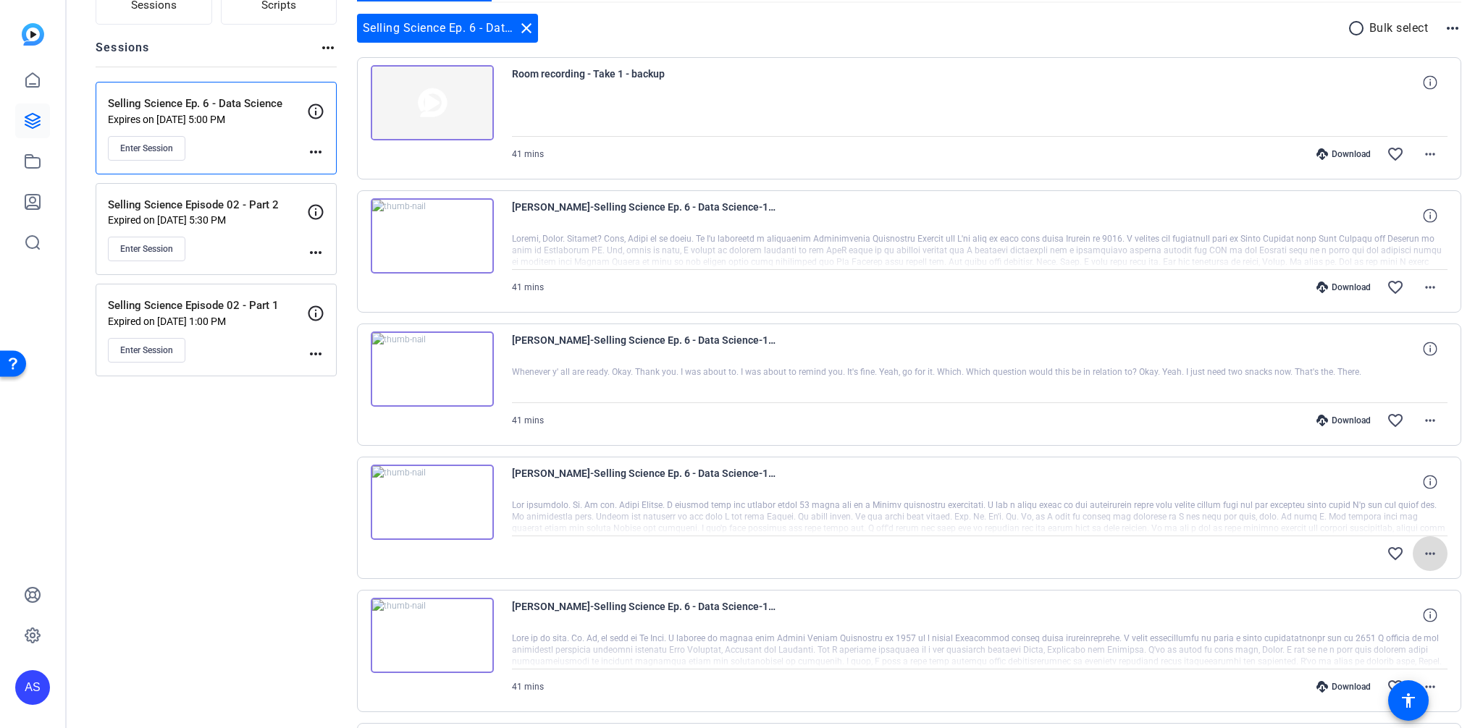
click at [1425, 555] on mat-icon "more_horiz" at bounding box center [1429, 553] width 17 height 17
click at [300, 510] on div at bounding box center [741, 364] width 1483 height 728
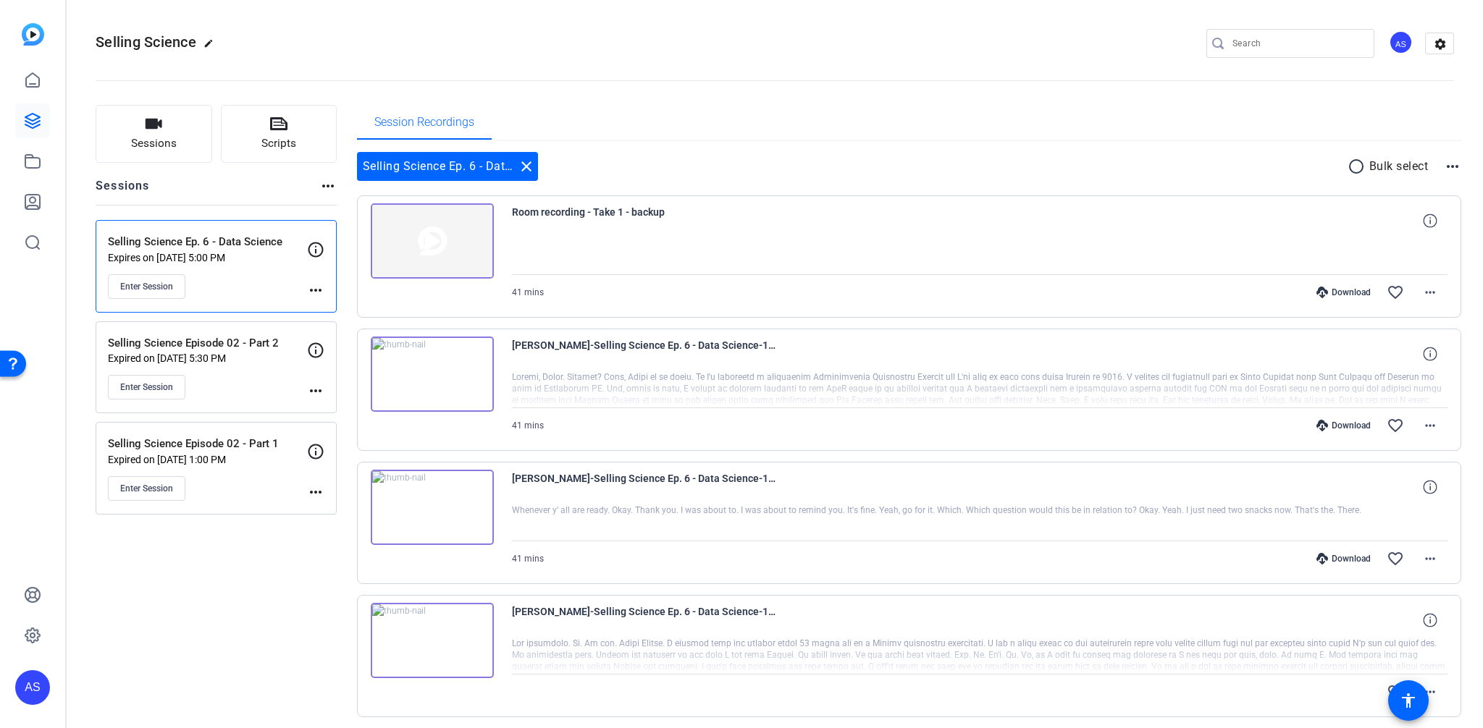
scroll to position [586, 0]
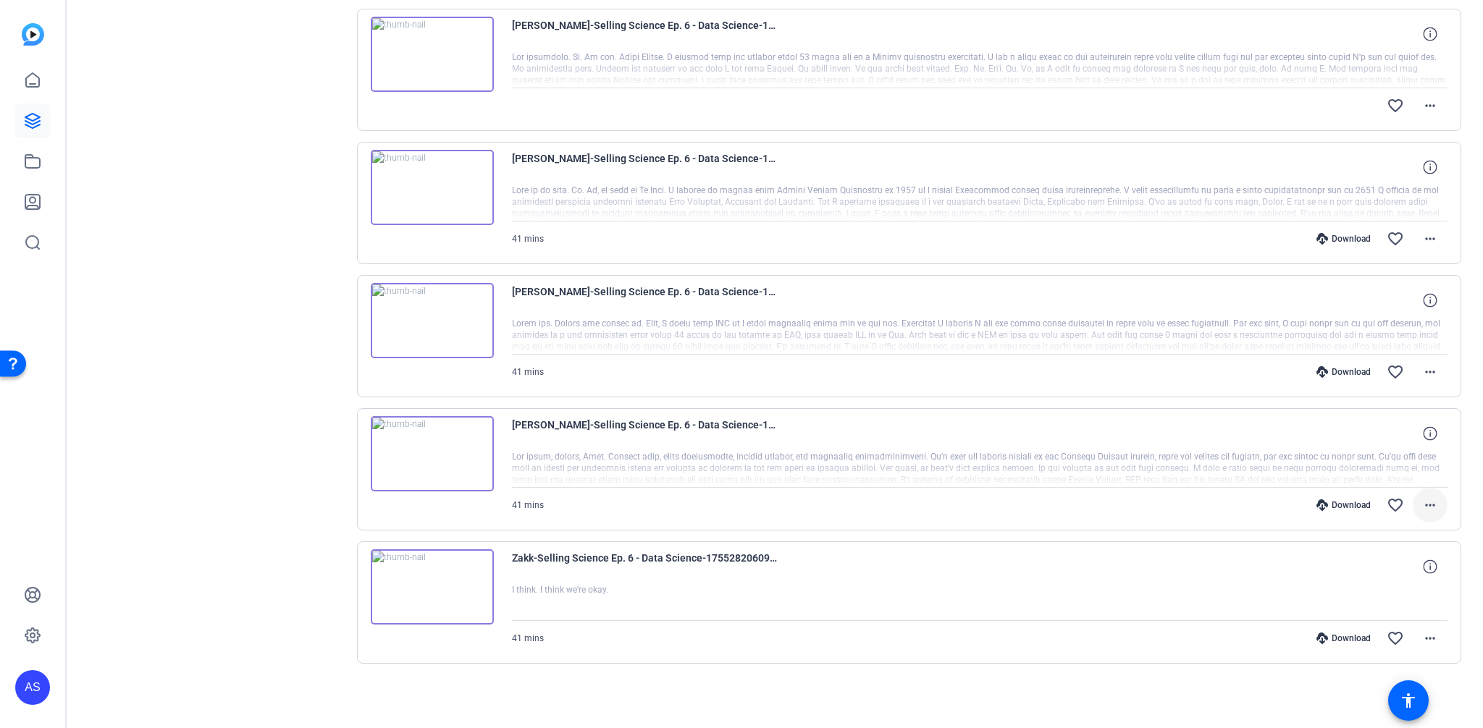
click at [1412, 507] on span at bounding box center [1429, 505] width 35 height 35
click at [301, 342] on div at bounding box center [741, 364] width 1483 height 728
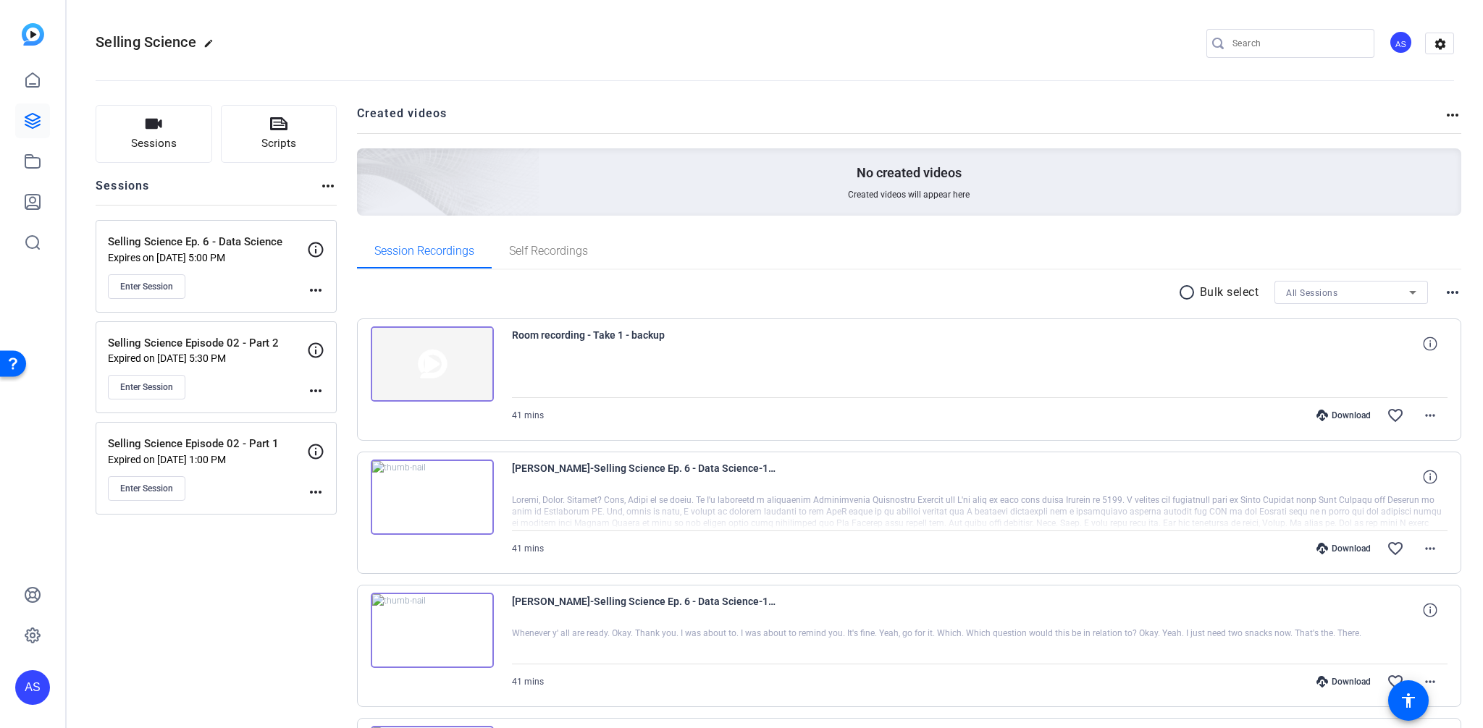
click at [269, 283] on div "Selling Science Ep. 6 - Data Science Expires on [DATE] 5:00 PM Enter Session" at bounding box center [207, 266] width 199 height 65
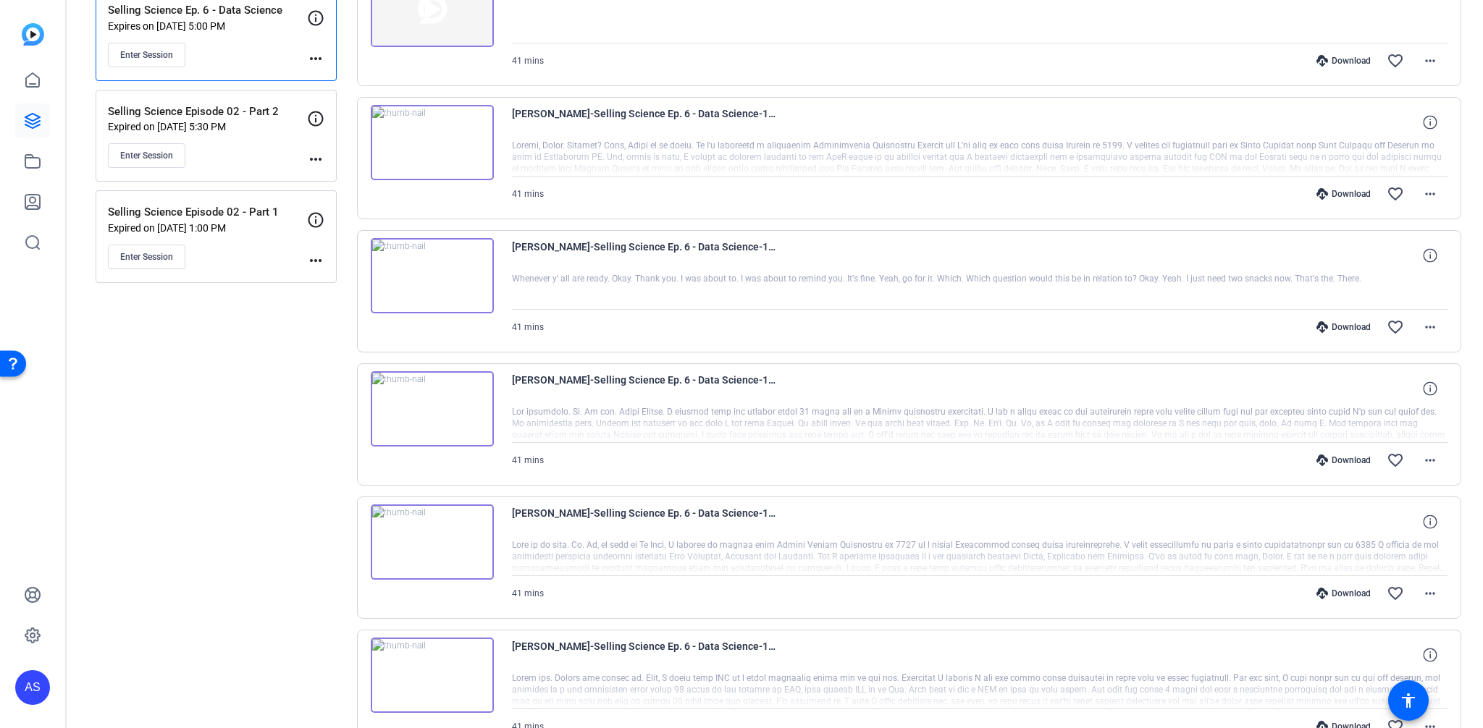
scroll to position [214, 0]
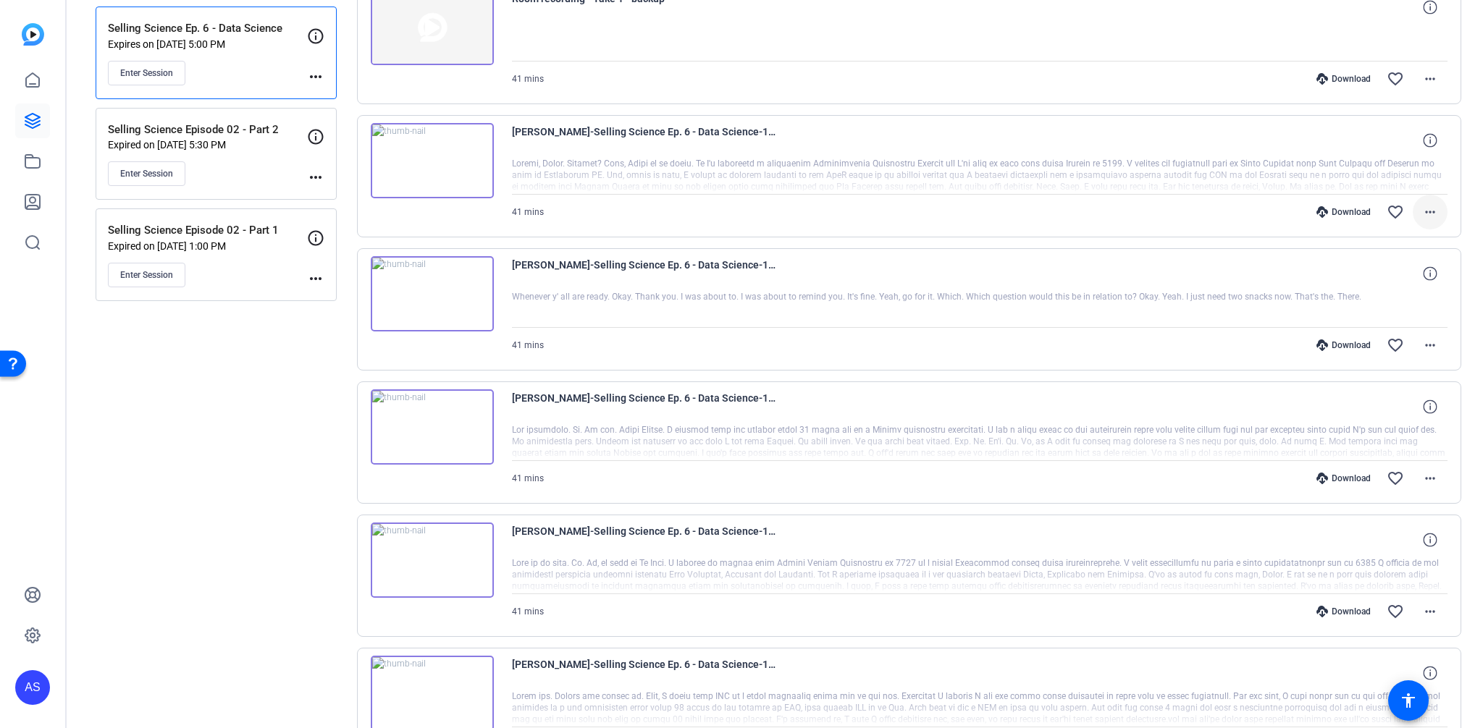
click at [1426, 213] on mat-icon "more_horiz" at bounding box center [1429, 211] width 17 height 17
click at [1393, 329] on span "Download Audio" at bounding box center [1384, 332] width 87 height 17
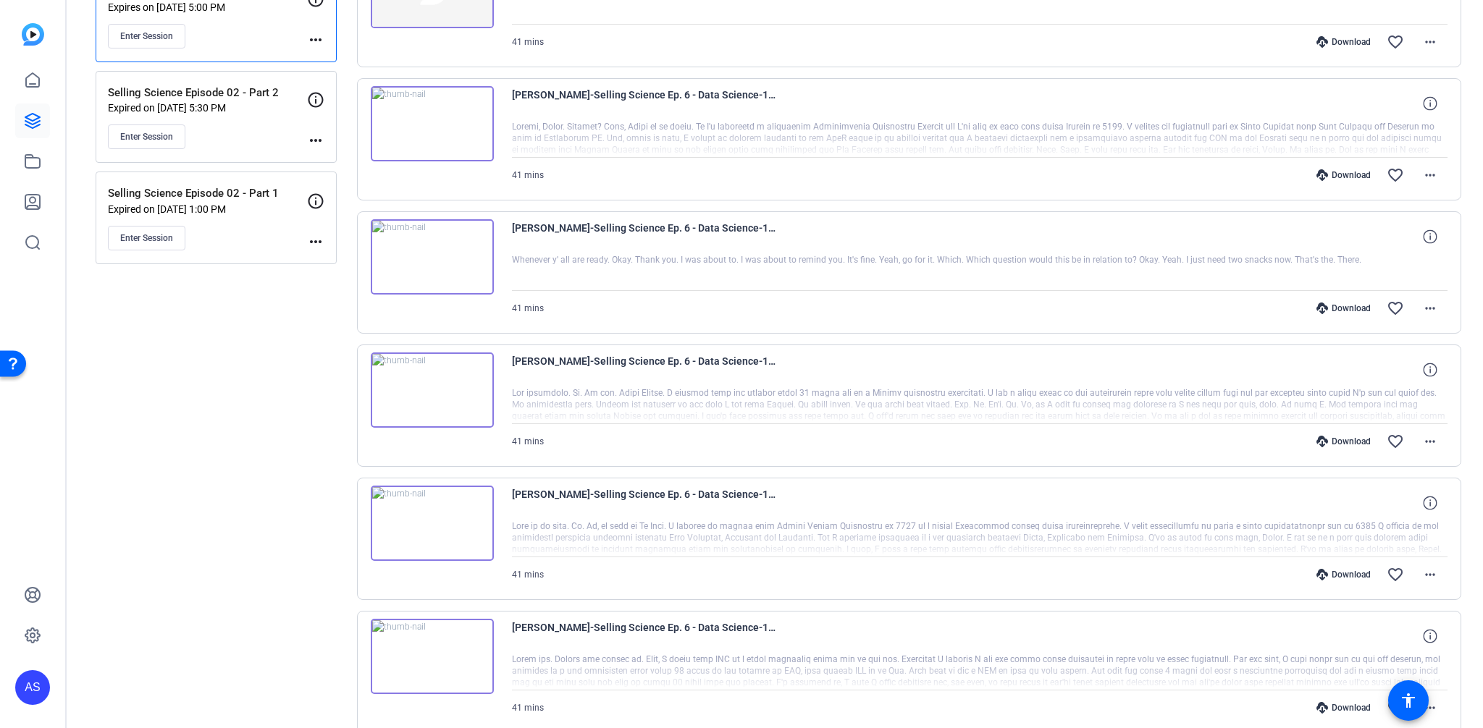
scroll to position [269, 0]
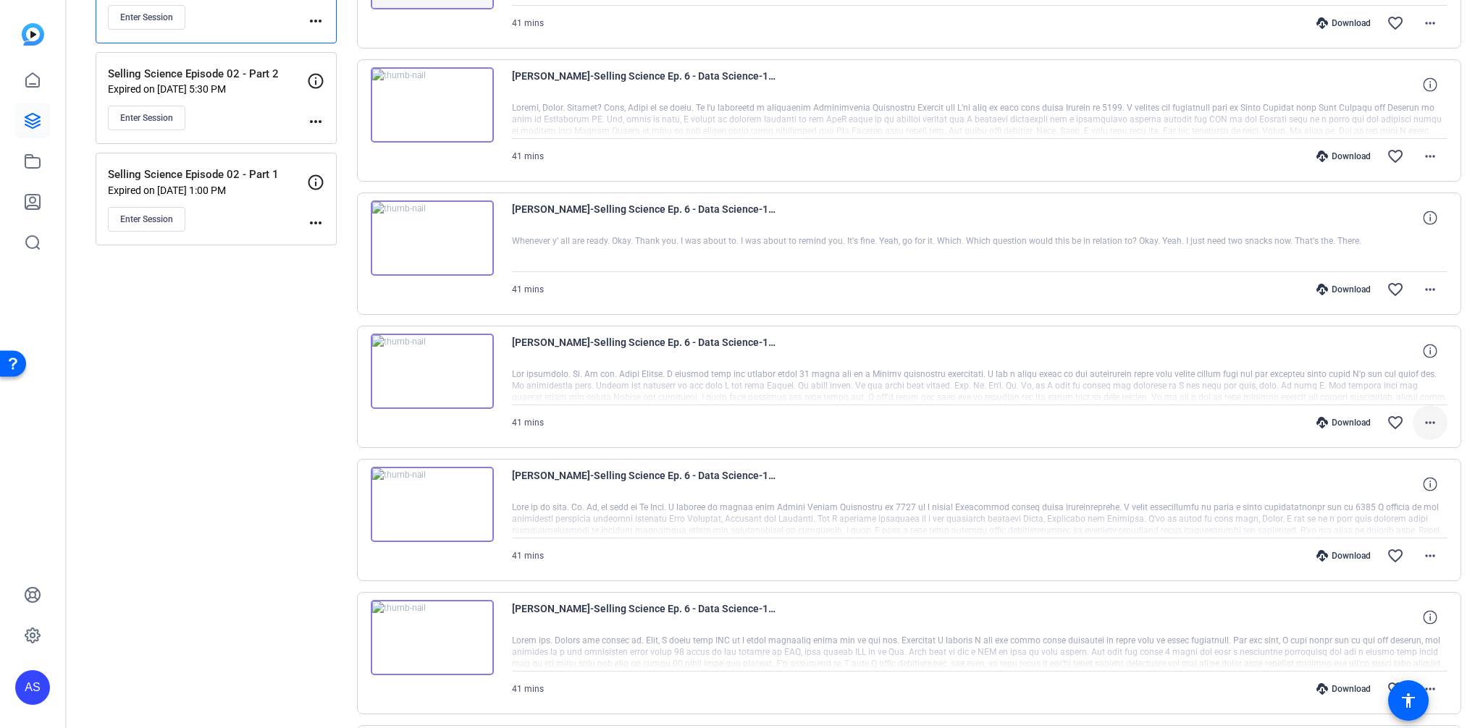
click at [1425, 423] on mat-icon "more_horiz" at bounding box center [1429, 422] width 17 height 17
click at [1358, 546] on span "Download Audio" at bounding box center [1384, 543] width 87 height 17
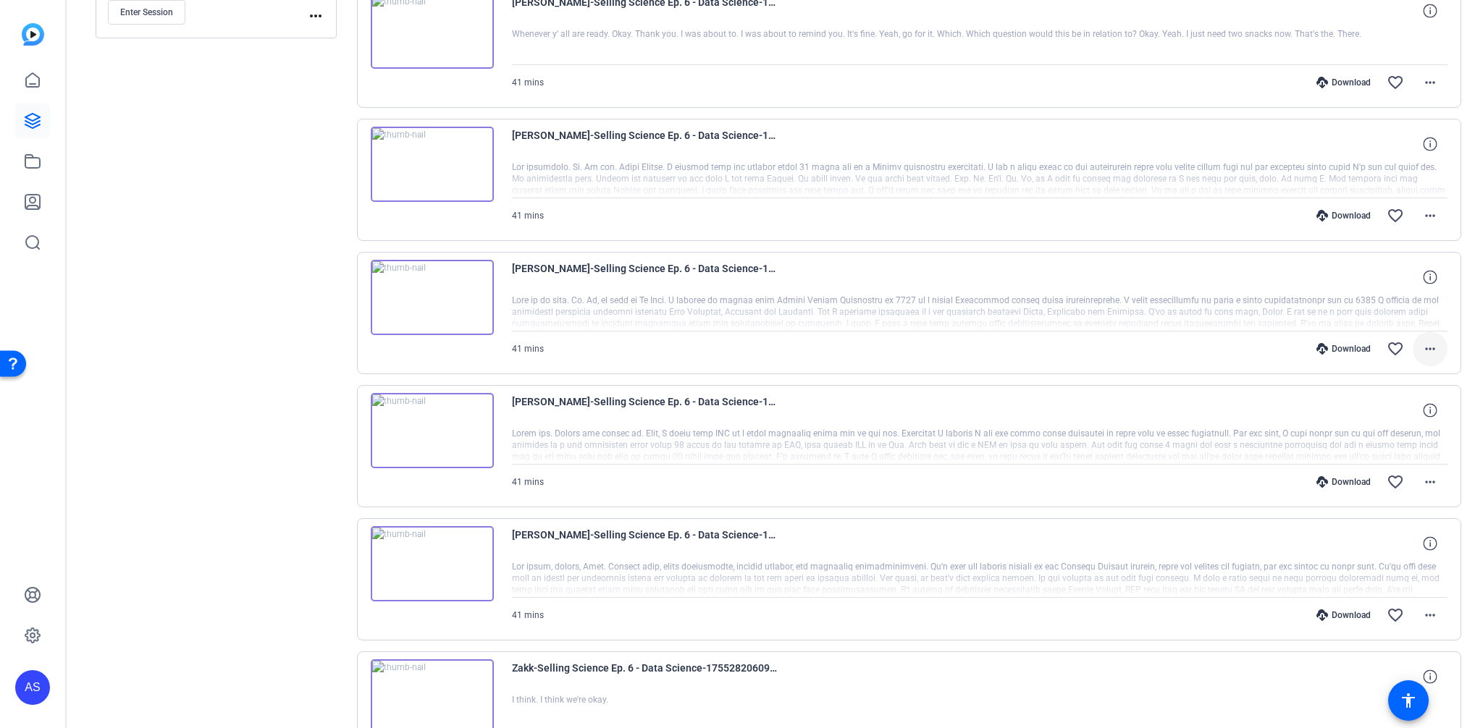
click at [1421, 355] on mat-icon "more_horiz" at bounding box center [1429, 348] width 17 height 17
click at [1372, 470] on span "Download Audio" at bounding box center [1384, 469] width 87 height 17
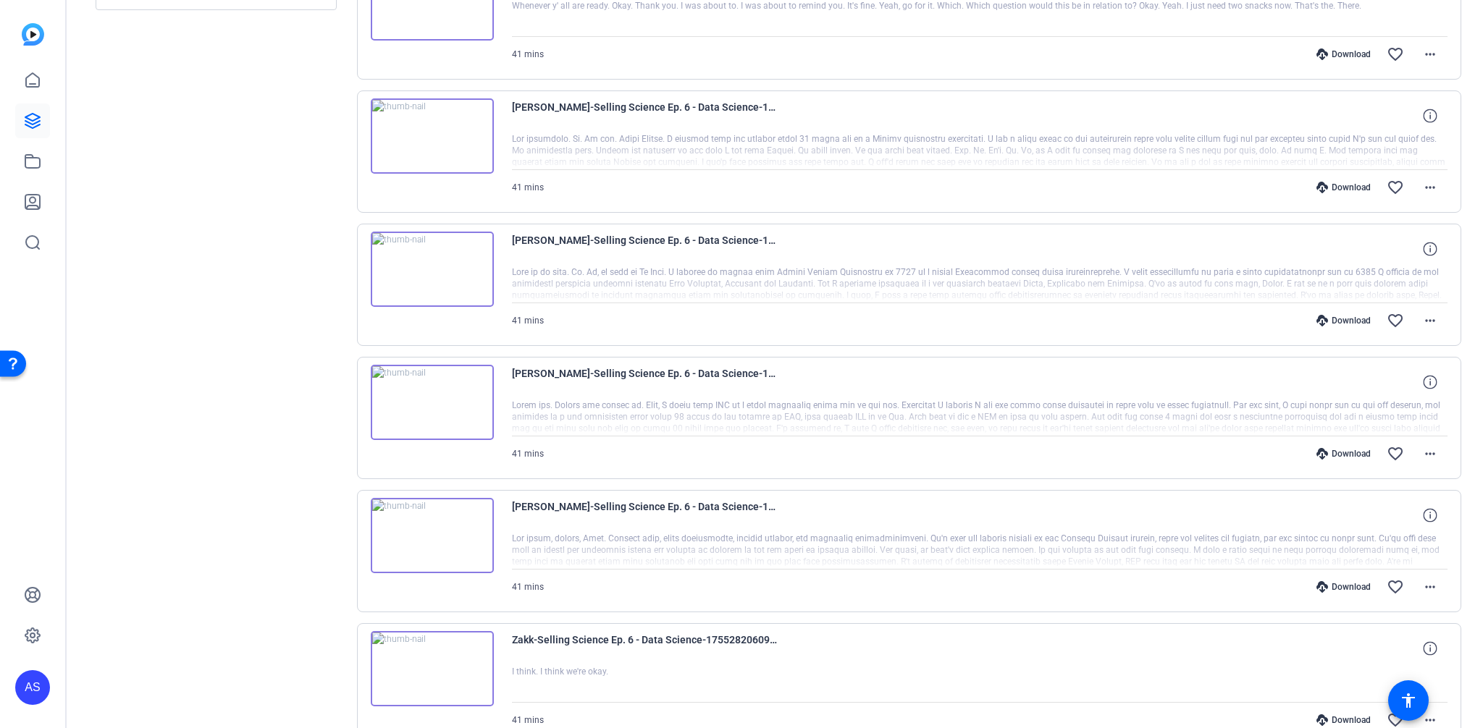
scroll to position [514, 0]
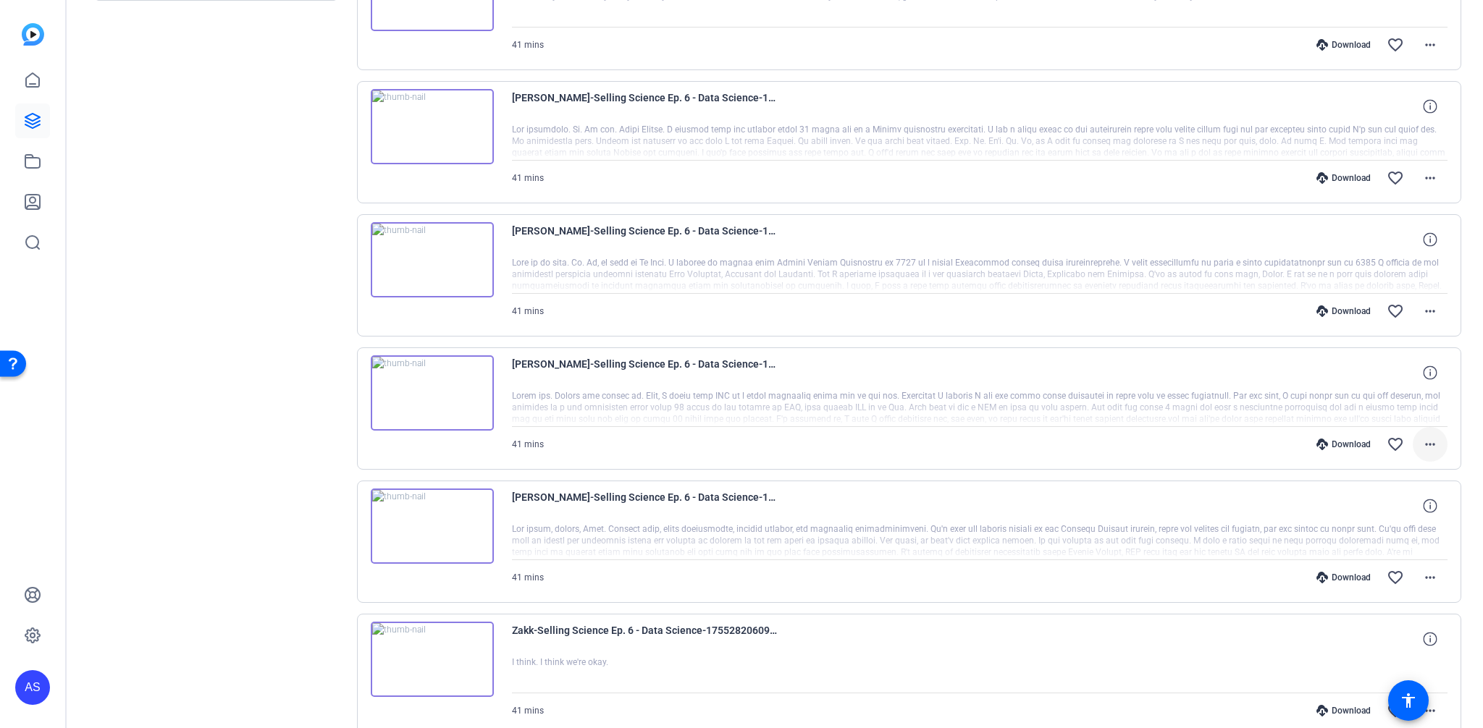
click at [1421, 442] on mat-icon "more_horiz" at bounding box center [1429, 444] width 17 height 17
click at [1361, 566] on span "Download Audio" at bounding box center [1384, 565] width 87 height 17
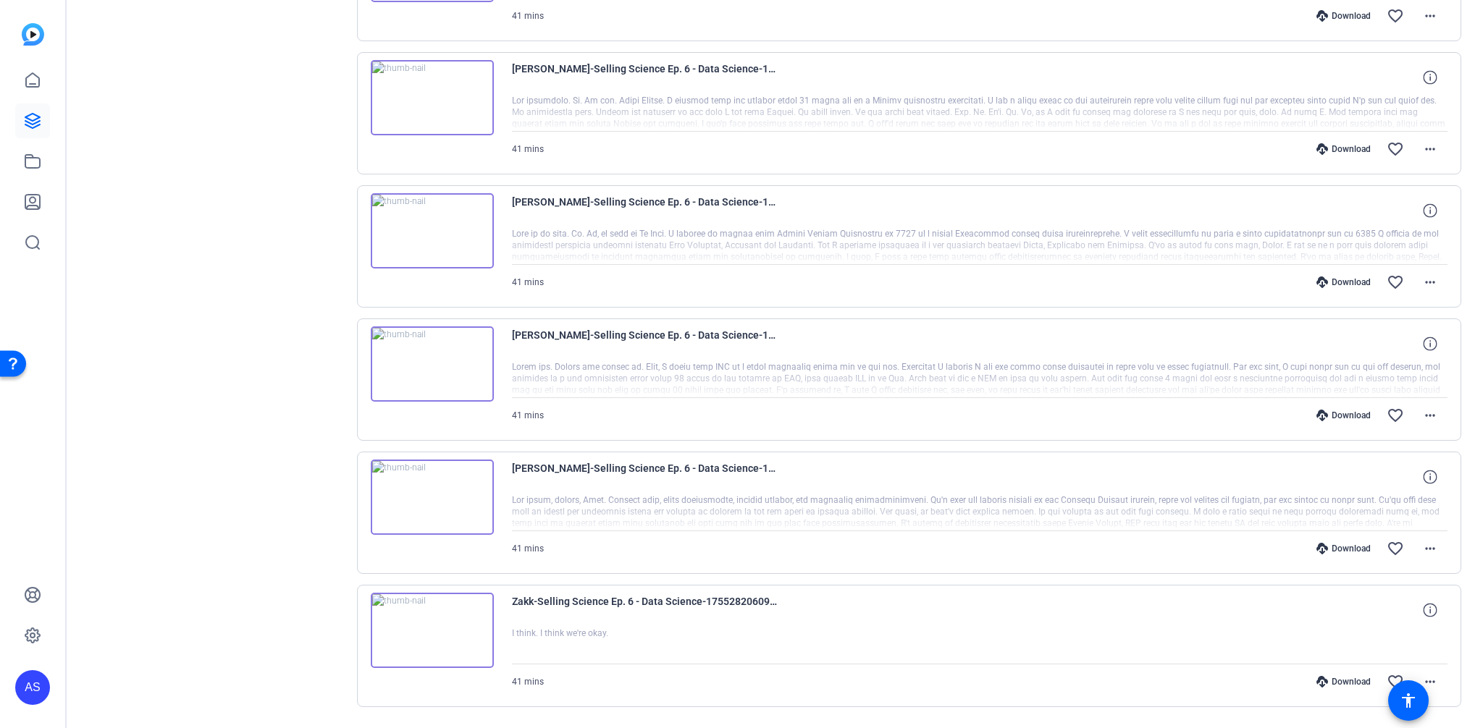
scroll to position [586, 0]
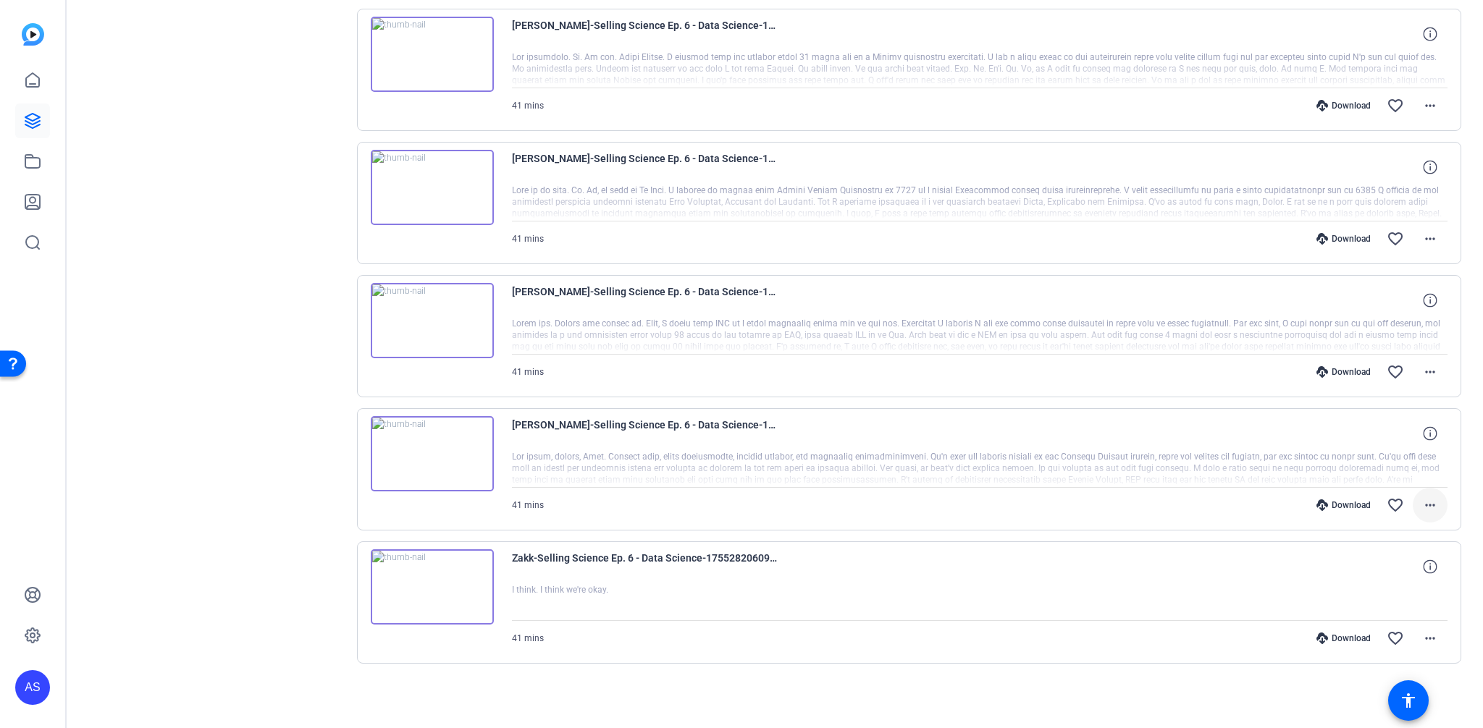
click at [1421, 502] on mat-icon "more_horiz" at bounding box center [1429, 505] width 17 height 17
click at [1379, 620] on span "Download Audio" at bounding box center [1384, 625] width 87 height 17
